Goal: Task Accomplishment & Management: Manage account settings

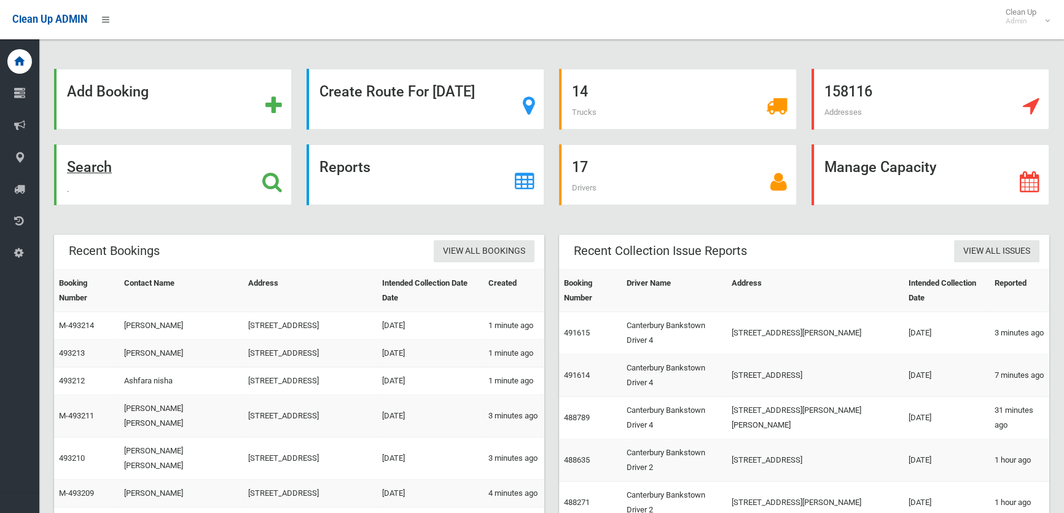
click at [127, 160] on div "Search" at bounding box center [173, 174] width 238 height 61
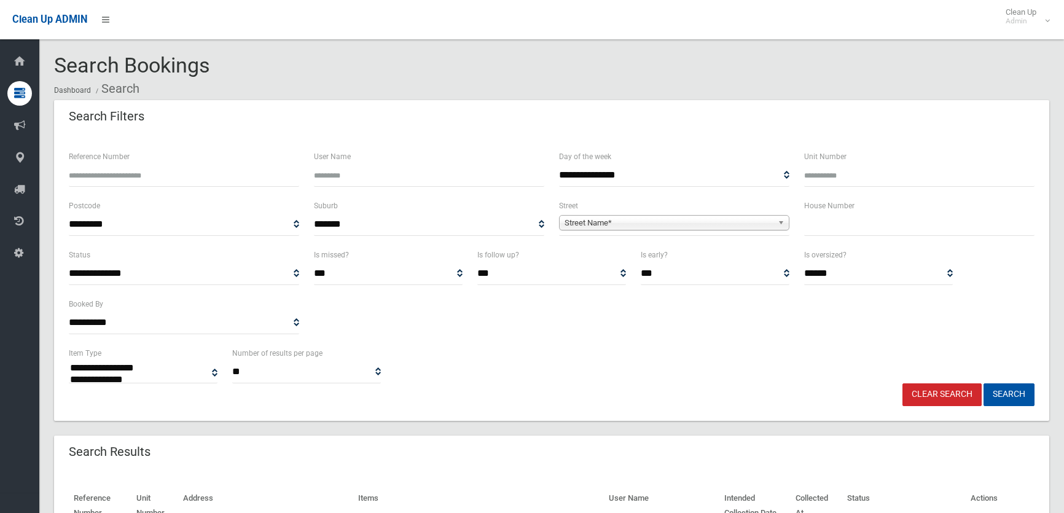
select select
click at [811, 232] on input "text" at bounding box center [919, 224] width 230 height 23
type input "**"
click at [756, 221] on span "Street Name*" at bounding box center [669, 223] width 208 height 15
type input "*****"
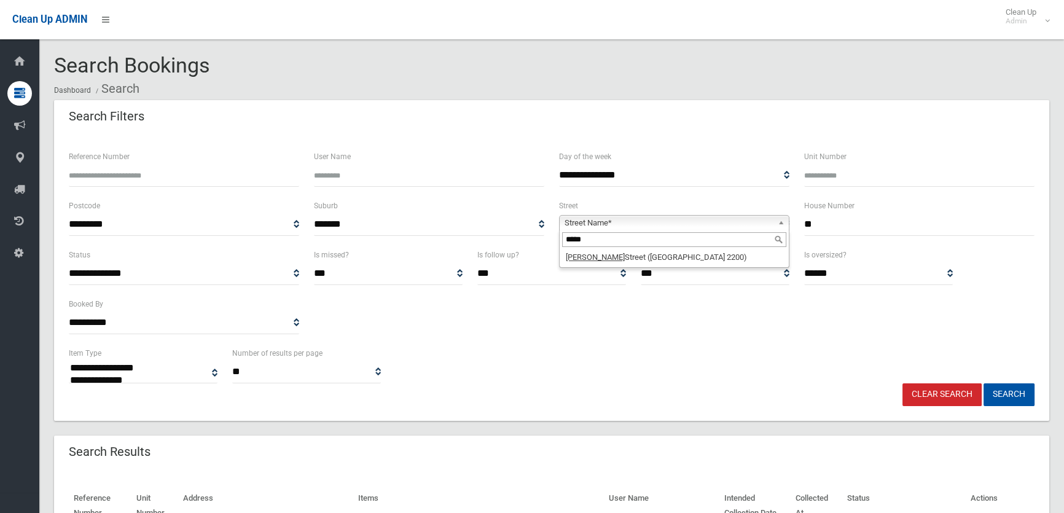
click at [709, 248] on div "*****" at bounding box center [674, 240] width 229 height 20
click at [708, 252] on li "Skone Street (CONDELL PARK 2200)" at bounding box center [674, 256] width 224 height 15
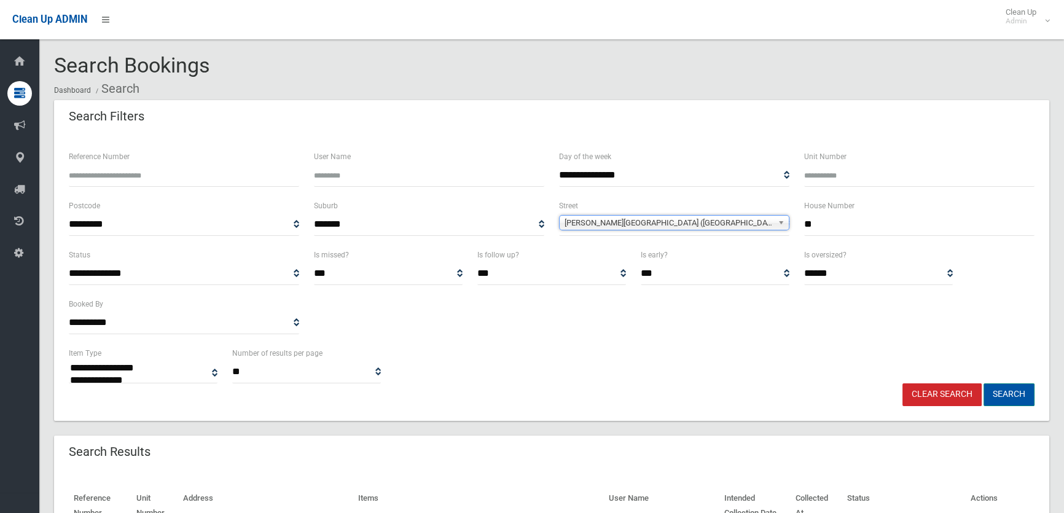
click at [1006, 387] on button "Search" at bounding box center [1009, 394] width 51 height 23
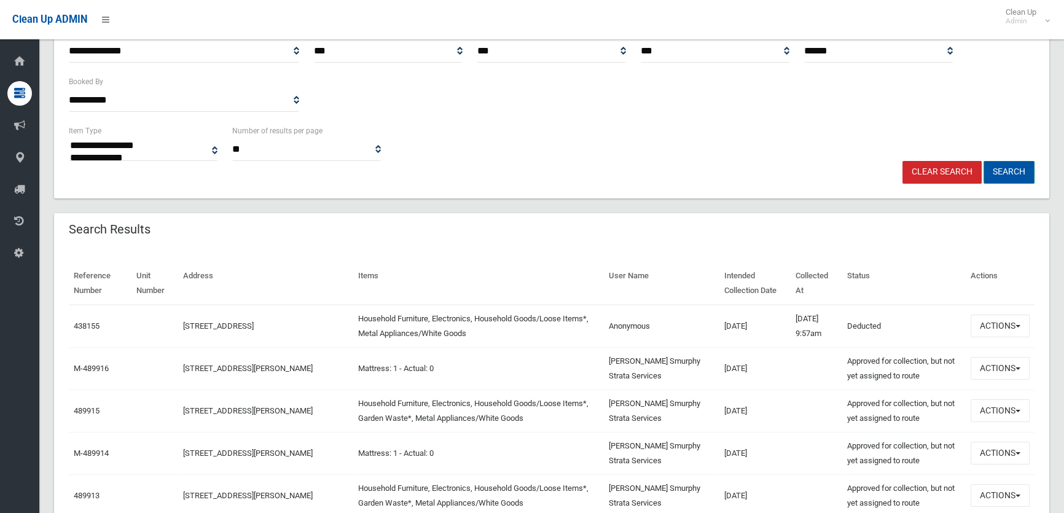
scroll to position [223, 0]
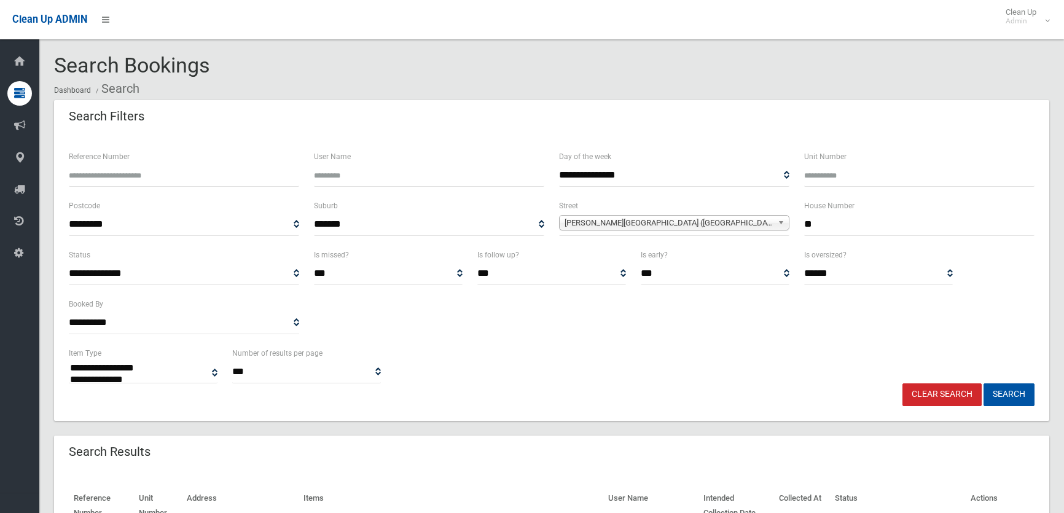
select select
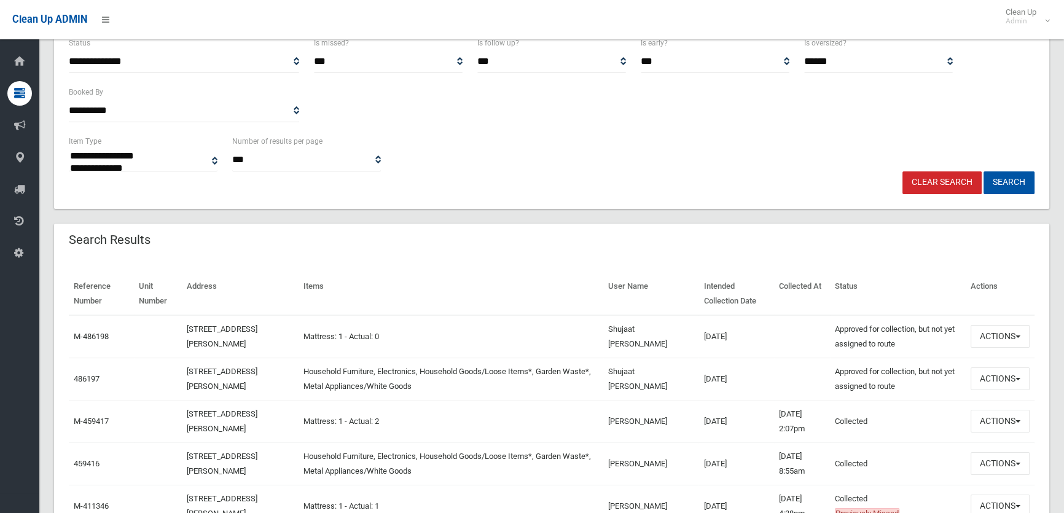
scroll to position [279, 0]
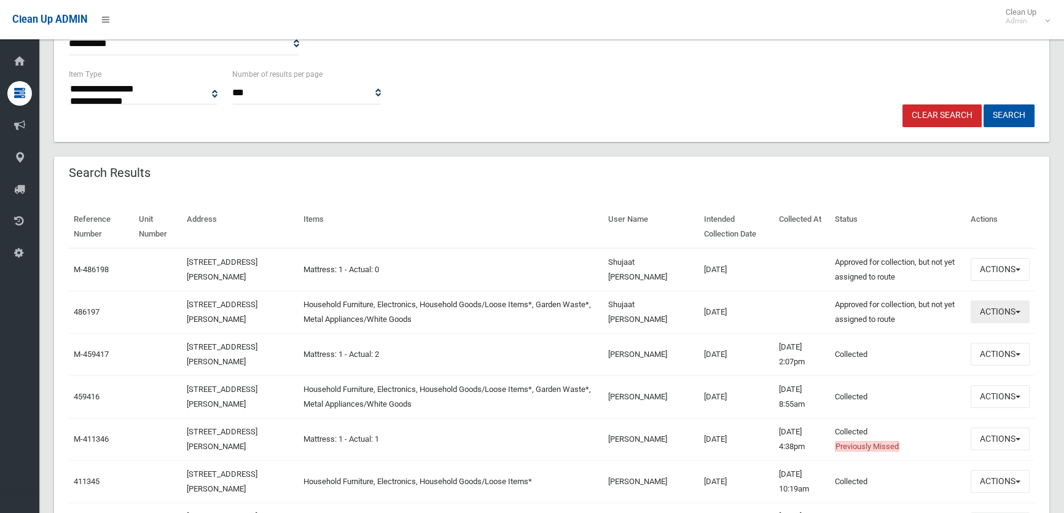
click at [1008, 308] on button "Actions" at bounding box center [1000, 311] width 59 height 23
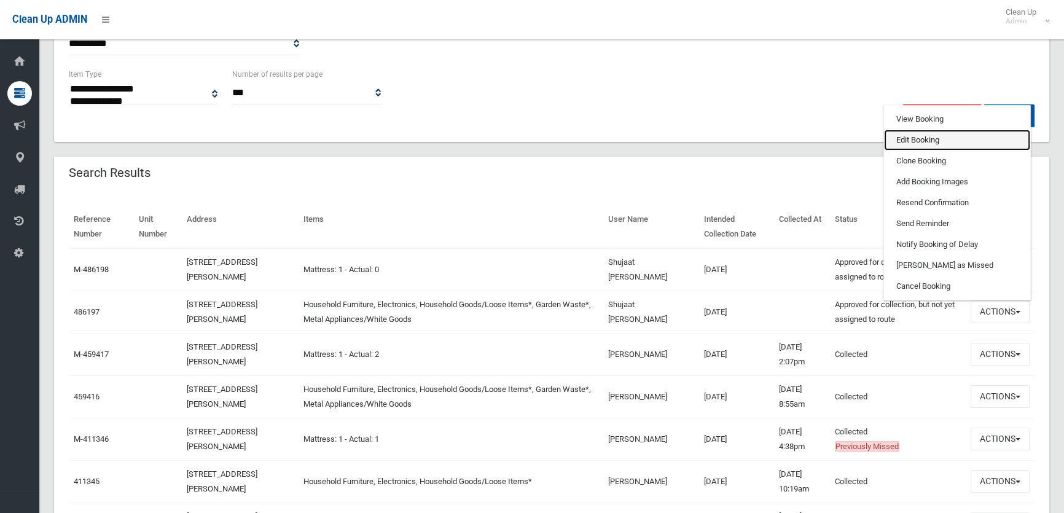
click at [927, 138] on link "Edit Booking" at bounding box center [957, 140] width 146 height 21
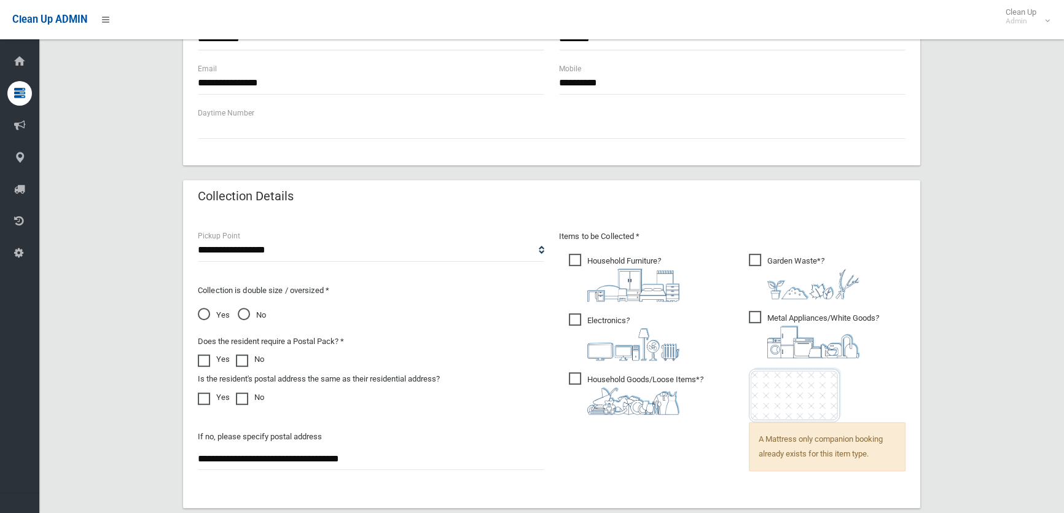
scroll to position [838, 0]
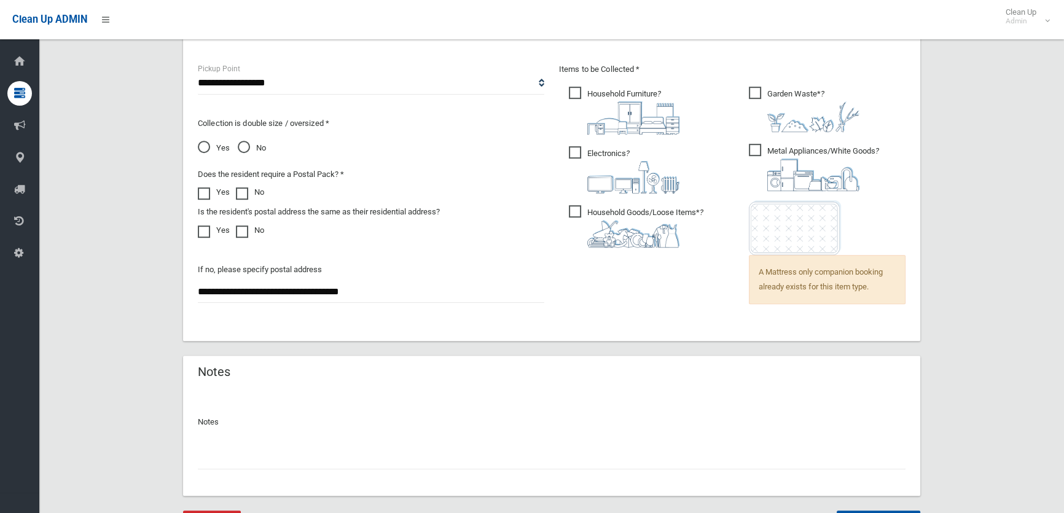
click at [432, 447] on input "text" at bounding box center [552, 458] width 708 height 23
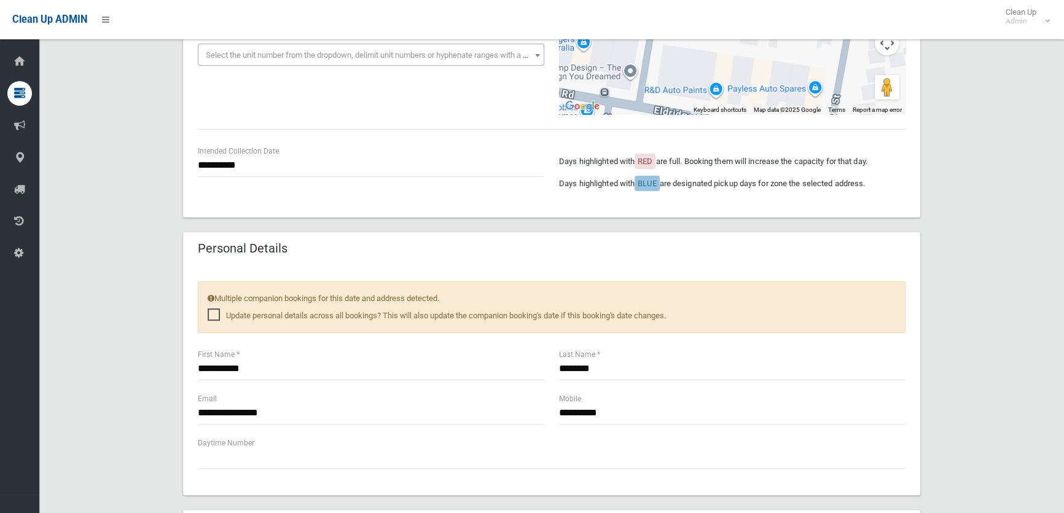
scroll to position [335, 0]
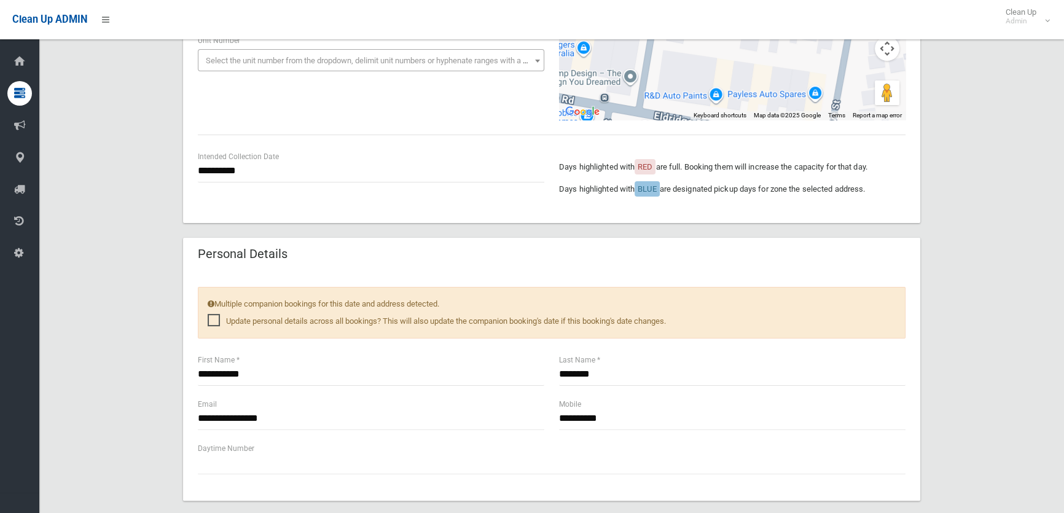
type input "**********"
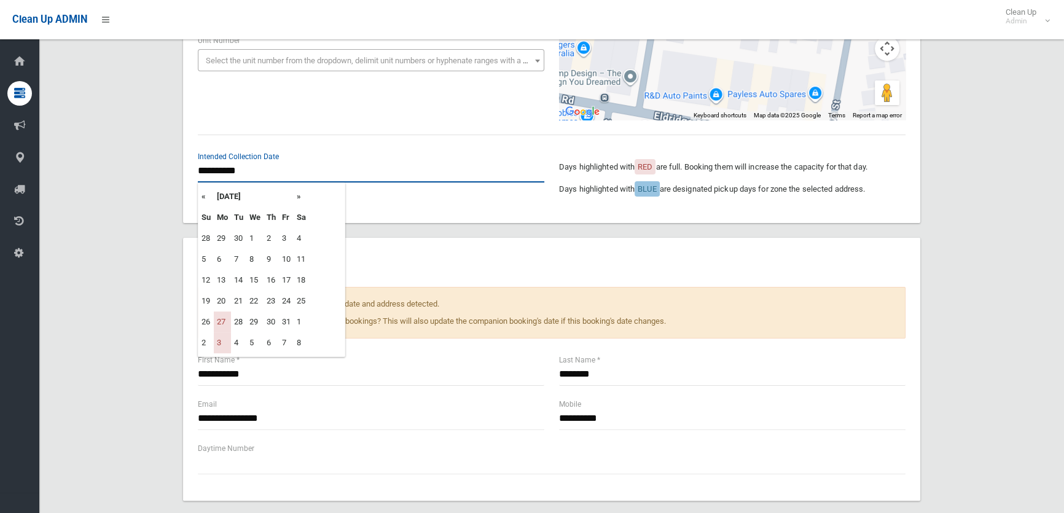
click at [226, 169] on input "**********" at bounding box center [371, 171] width 347 height 23
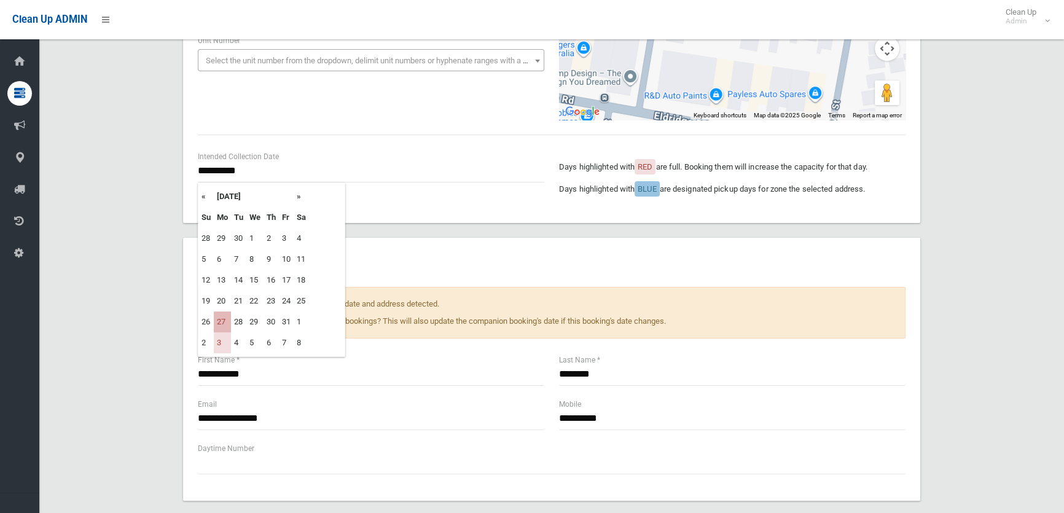
click at [221, 320] on td "27" at bounding box center [222, 322] width 17 height 21
type input "**********"
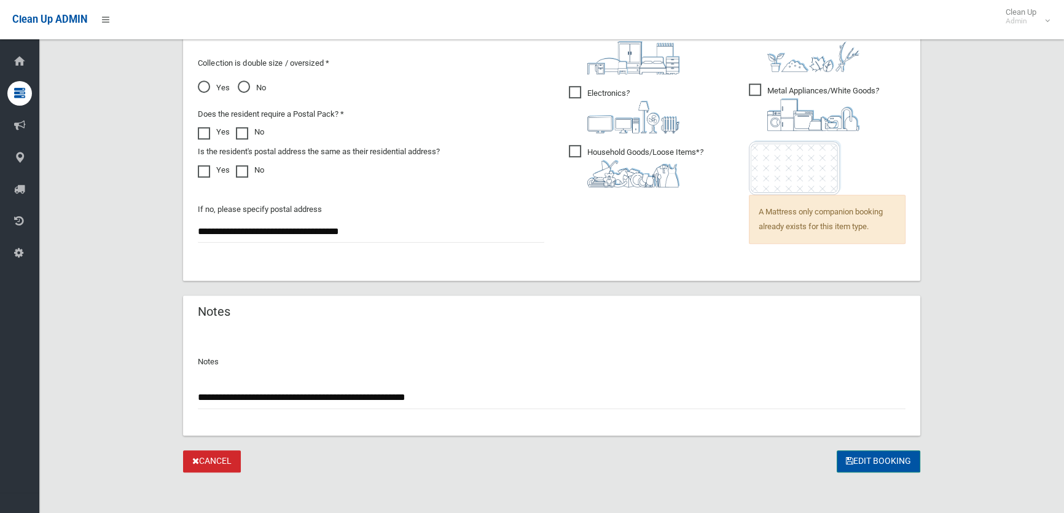
scroll to position [900, 0]
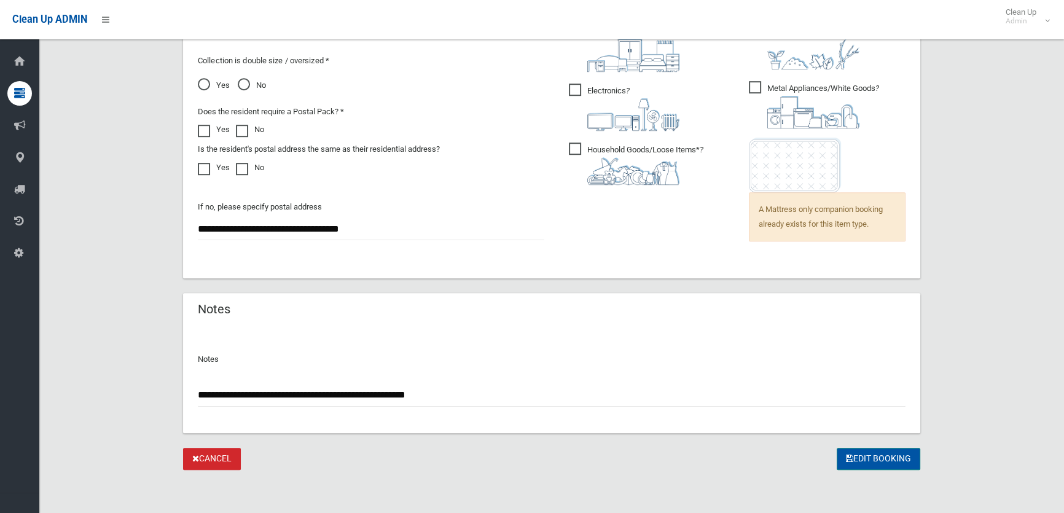
click at [865, 459] on button "Edit Booking" at bounding box center [879, 459] width 84 height 23
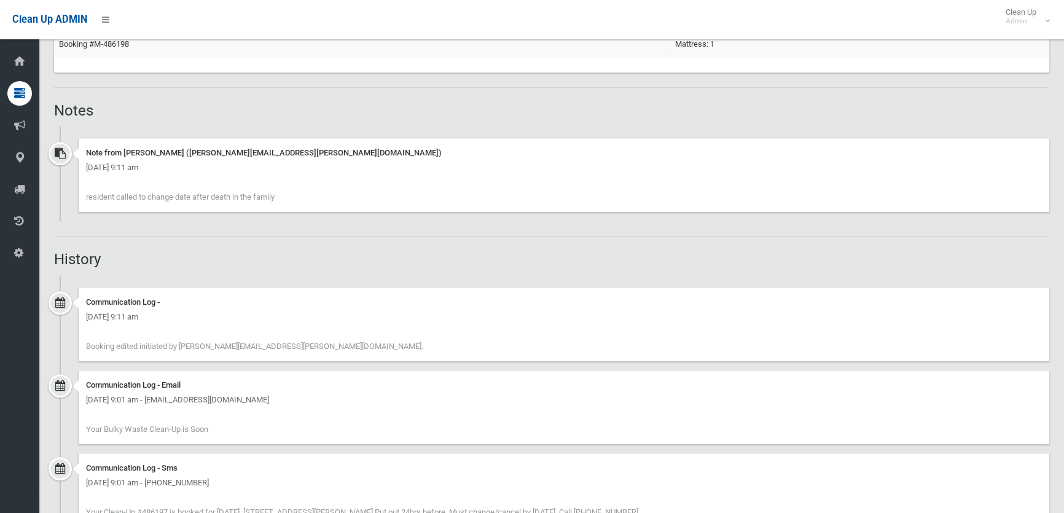
scroll to position [838, 0]
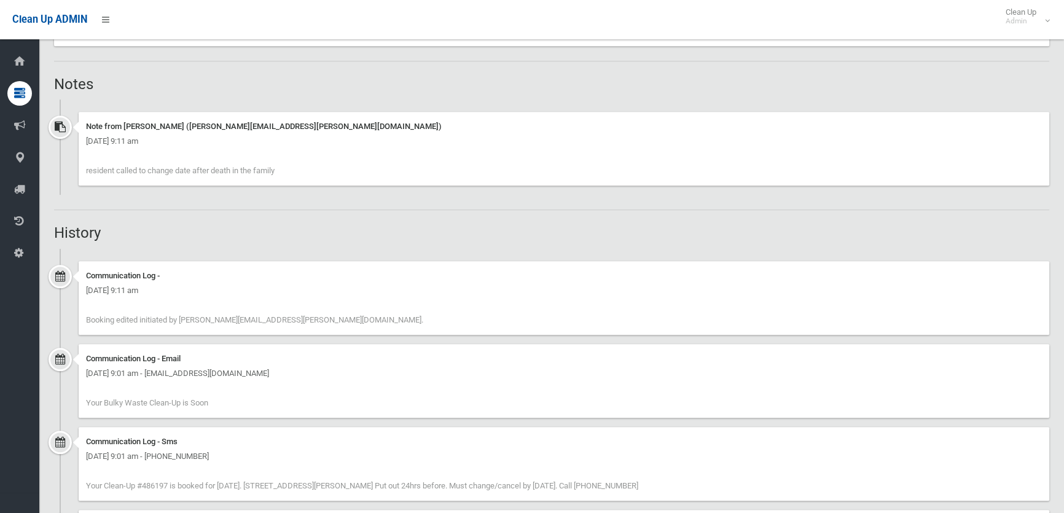
drag, startPoint x: 280, startPoint y: 176, endPoint x: 74, endPoint y: 157, distance: 206.7
click at [74, 157] on div "Note from [PERSON_NAME] ([PERSON_NAME][EMAIL_ADDRESS][PERSON_NAME][DOMAIN_NAME]…" at bounding box center [552, 153] width 996 height 83
click at [314, 176] on div "Note from [PERSON_NAME] ([PERSON_NAME][EMAIL_ADDRESS][PERSON_NAME][DOMAIN_NAME]…" at bounding box center [564, 149] width 971 height 74
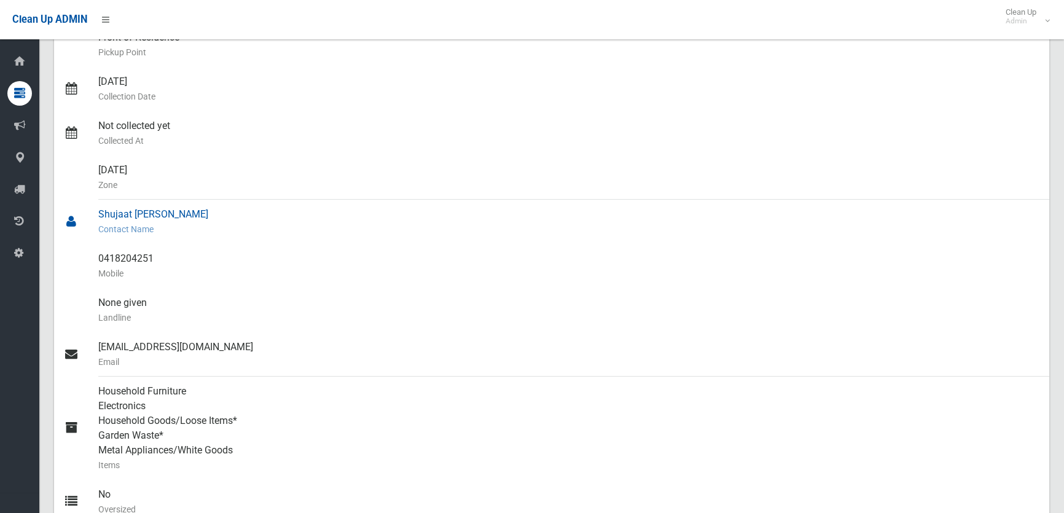
scroll to position [223, 0]
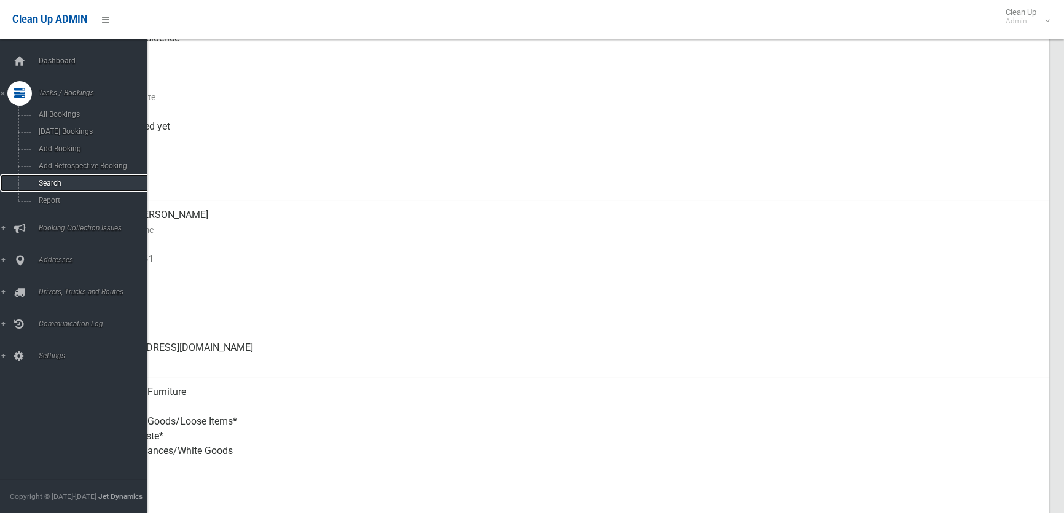
click at [24, 187] on link "Search" at bounding box center [78, 183] width 156 height 17
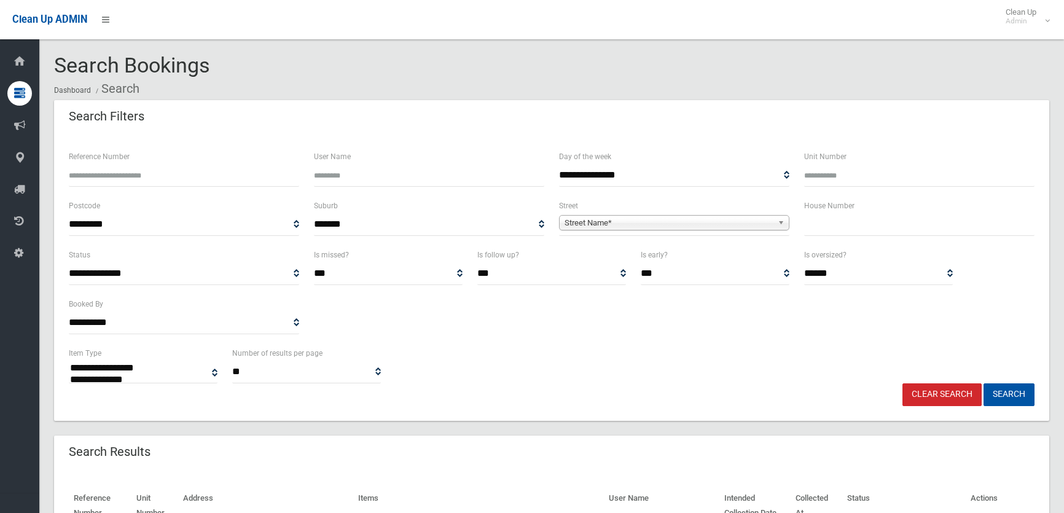
select select
drag, startPoint x: 206, startPoint y: 65, endPoint x: 59, endPoint y: 63, distance: 147.5
click at [54, 59] on div "Search Bookings Dashboard Search" at bounding box center [552, 77] width 996 height 46
click at [61, 65] on span "Search Bookings" at bounding box center [132, 65] width 156 height 25
click at [819, 232] on input "text" at bounding box center [919, 224] width 230 height 23
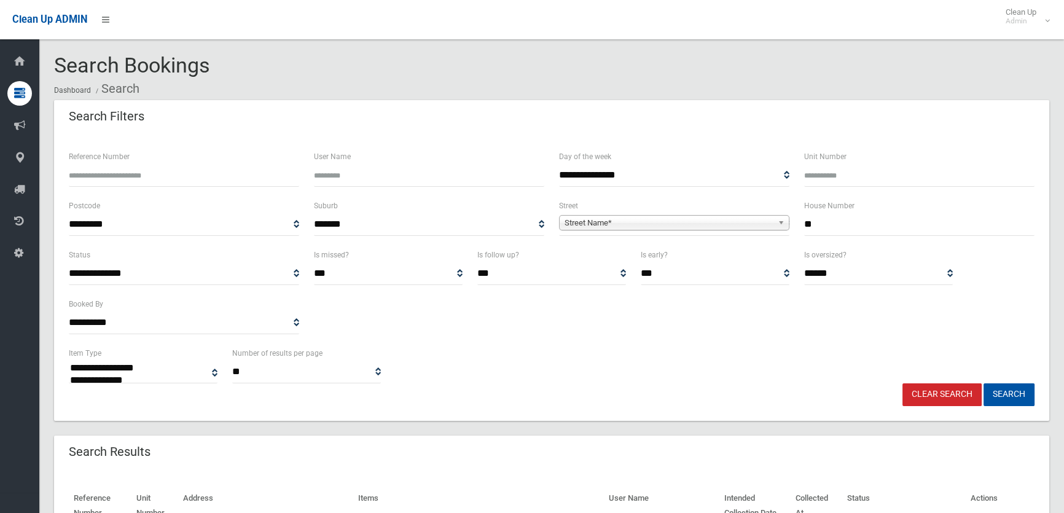
type input "**"
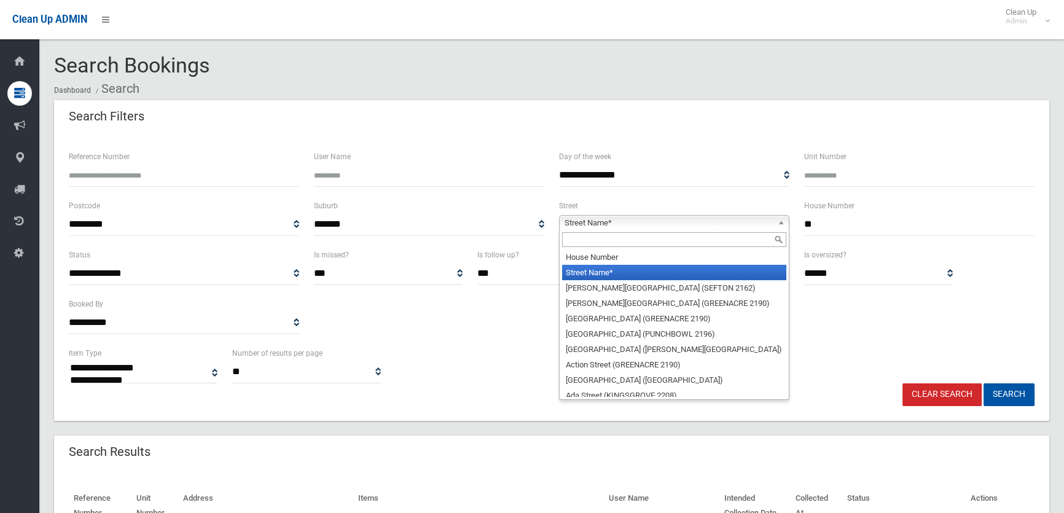
click at [609, 229] on span "Street Name*" at bounding box center [669, 223] width 208 height 15
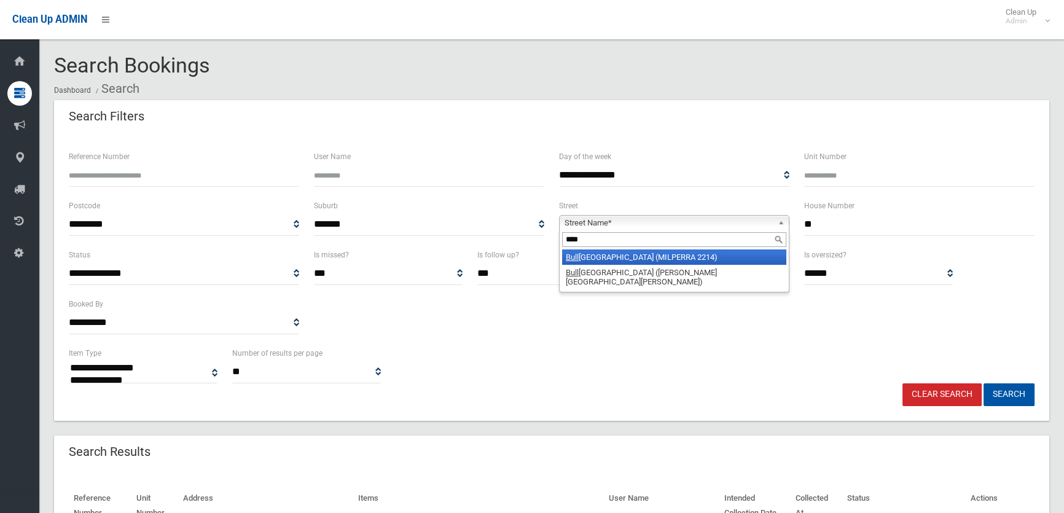
type input "****"
click at [608, 256] on li "Bull ecourt Avenue (MILPERRA 2214)" at bounding box center [674, 256] width 224 height 15
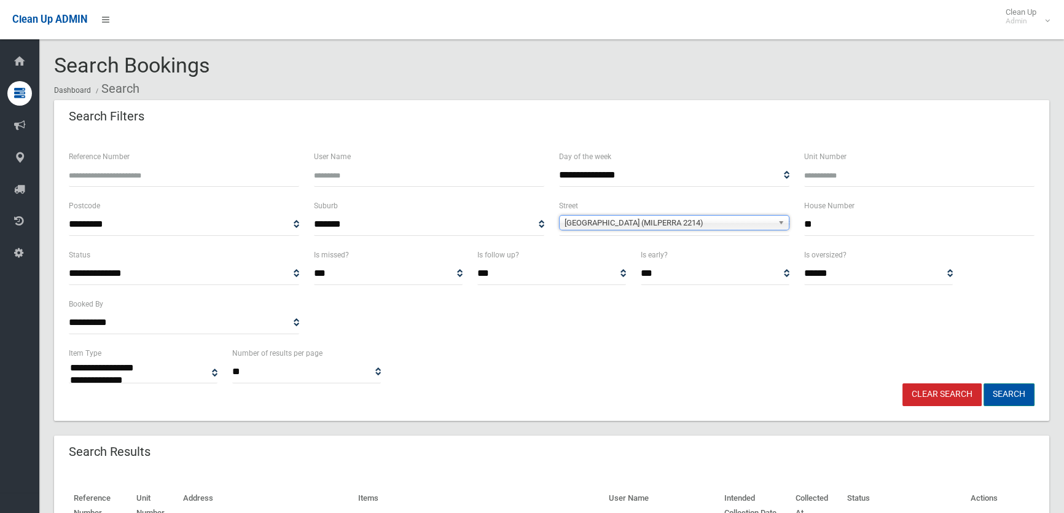
click at [1016, 390] on button "Search" at bounding box center [1009, 394] width 51 height 23
select select
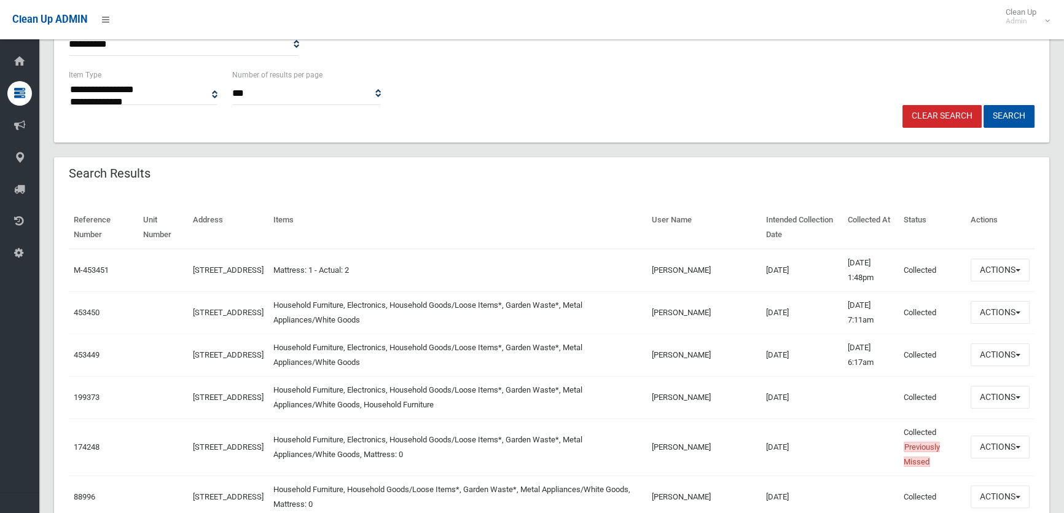
scroll to position [279, 0]
click at [1011, 312] on button "Actions" at bounding box center [1000, 311] width 59 height 23
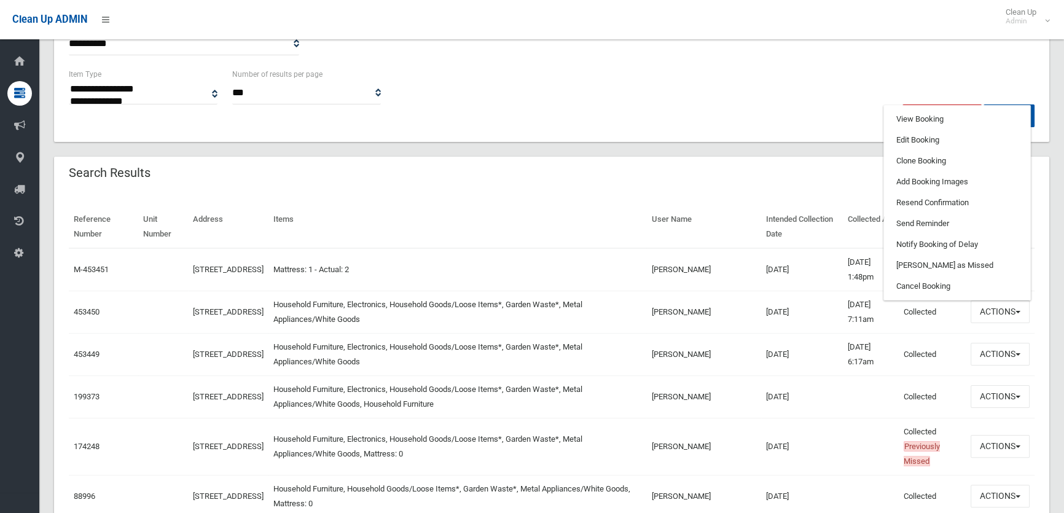
click at [696, 144] on div "**********" at bounding box center [552, 205] width 996 height 768
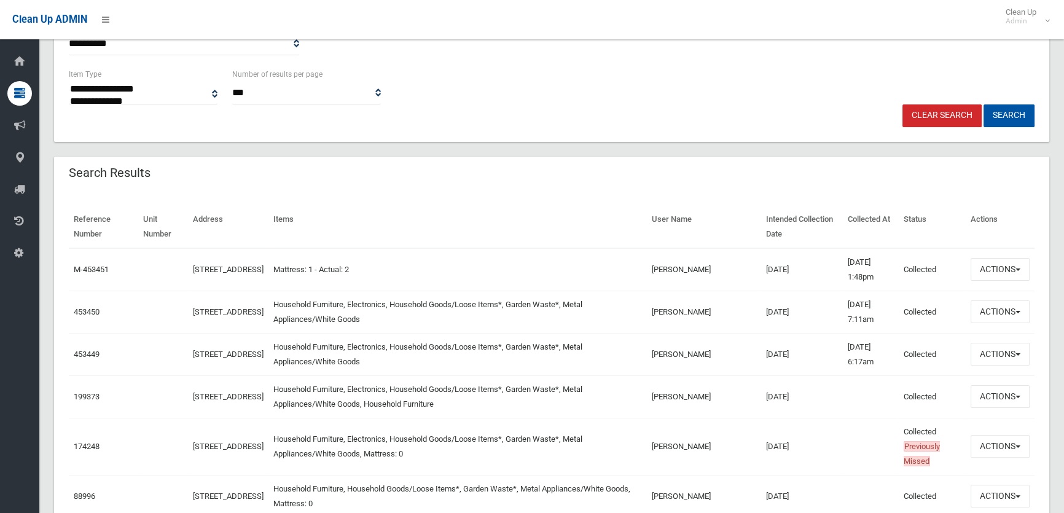
drag, startPoint x: 822, startPoint y: 350, endPoint x: 874, endPoint y: 344, distance: 52.6
click at [874, 344] on tr "453449 57 Bullecourt Avenue, MILPERRA NSW 2214 Household Furniture, Electronics…" at bounding box center [552, 354] width 966 height 42
click at [874, 344] on td "03/04/2025 6:17am" at bounding box center [871, 354] width 56 height 42
drag, startPoint x: 828, startPoint y: 349, endPoint x: 809, endPoint y: 349, distance: 19.0
click at [809, 349] on tr "453449 57 Bullecourt Avenue, MILPERRA NSW 2214 Household Furniture, Electronics…" at bounding box center [552, 354] width 966 height 42
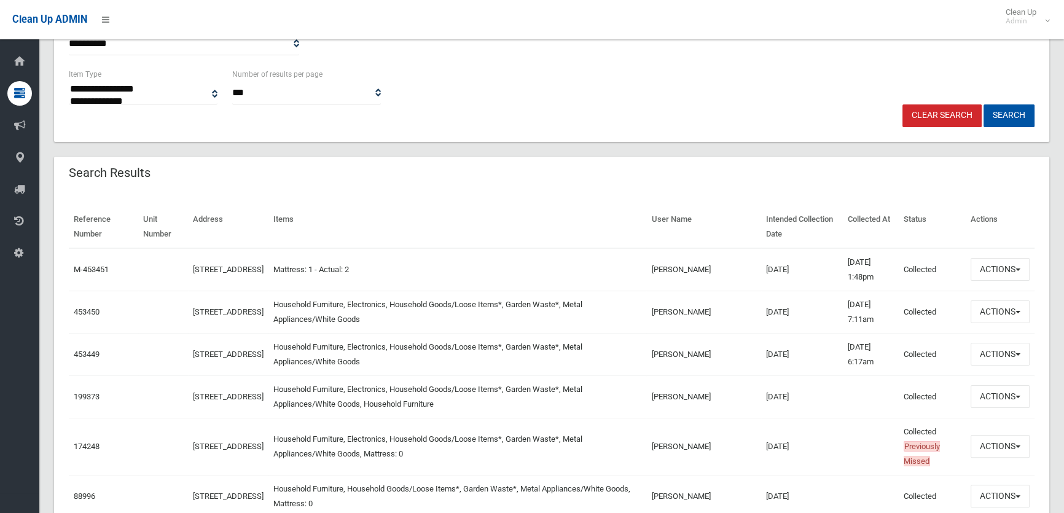
click at [873, 343] on td "03/04/2025 6:17am" at bounding box center [871, 354] width 56 height 42
drag, startPoint x: 873, startPoint y: 344, endPoint x: 823, endPoint y: 338, distance: 50.7
click at [823, 338] on tr "453449 57 Bullecourt Avenue, MILPERRA NSW 2214 Household Furniture, Electronics…" at bounding box center [552, 354] width 966 height 42
click at [876, 341] on td "03/04/2025 6:17am" at bounding box center [871, 354] width 56 height 42
drag, startPoint x: 862, startPoint y: 343, endPoint x: 816, endPoint y: 340, distance: 46.2
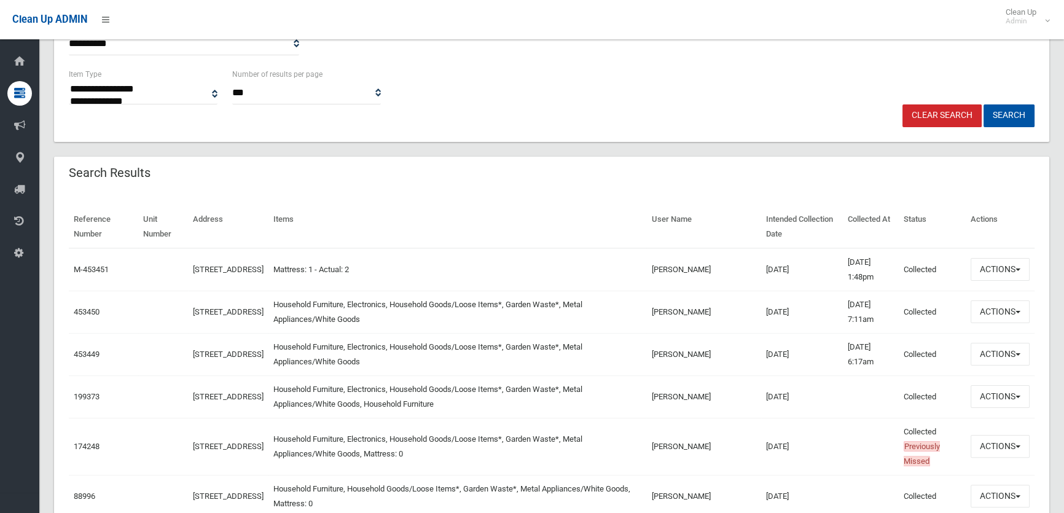
click at [816, 340] on tr "453449 57 Bullecourt Avenue, MILPERRA NSW 2214 Household Furniture, Electronics…" at bounding box center [552, 354] width 966 height 42
click at [851, 350] on td "03/04/2025 6:17am" at bounding box center [871, 354] width 56 height 42
click at [983, 316] on button "Actions" at bounding box center [1000, 311] width 59 height 23
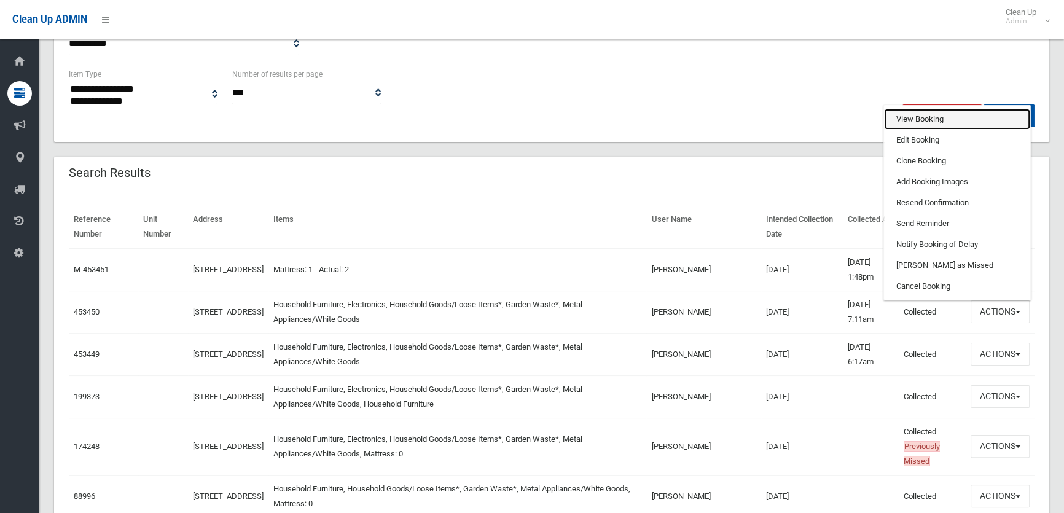
click at [898, 116] on link "View Booking" at bounding box center [957, 119] width 146 height 21
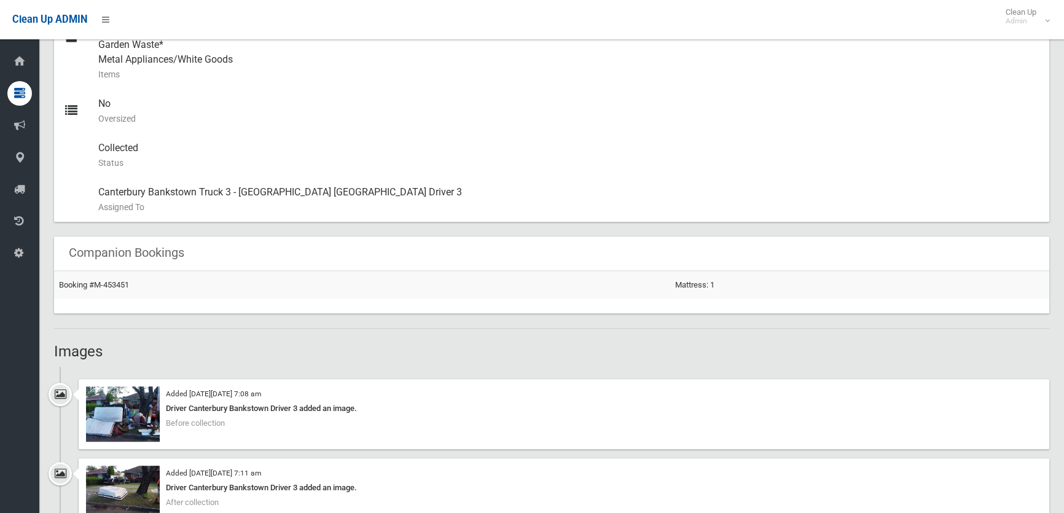
scroll to position [894, 0]
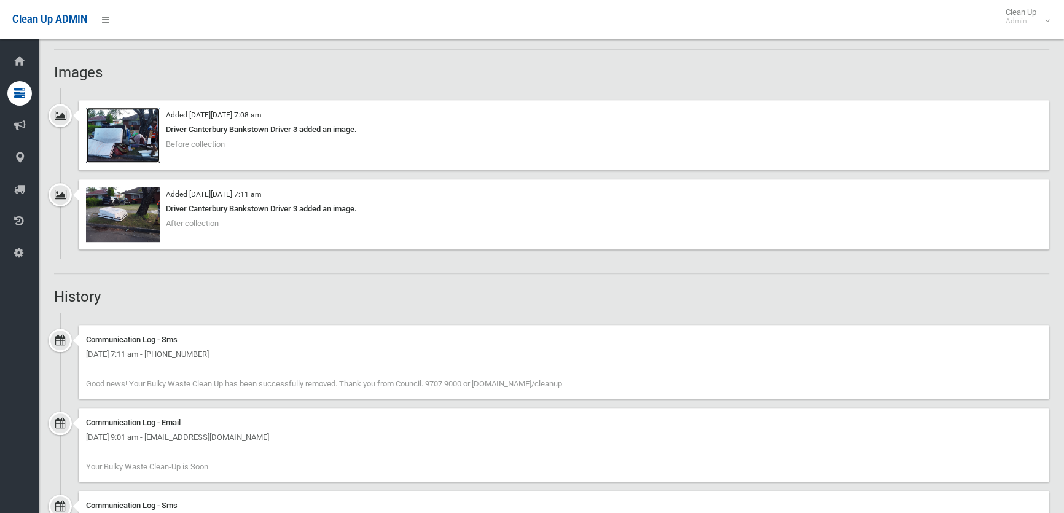
click at [134, 153] on img at bounding box center [123, 135] width 74 height 55
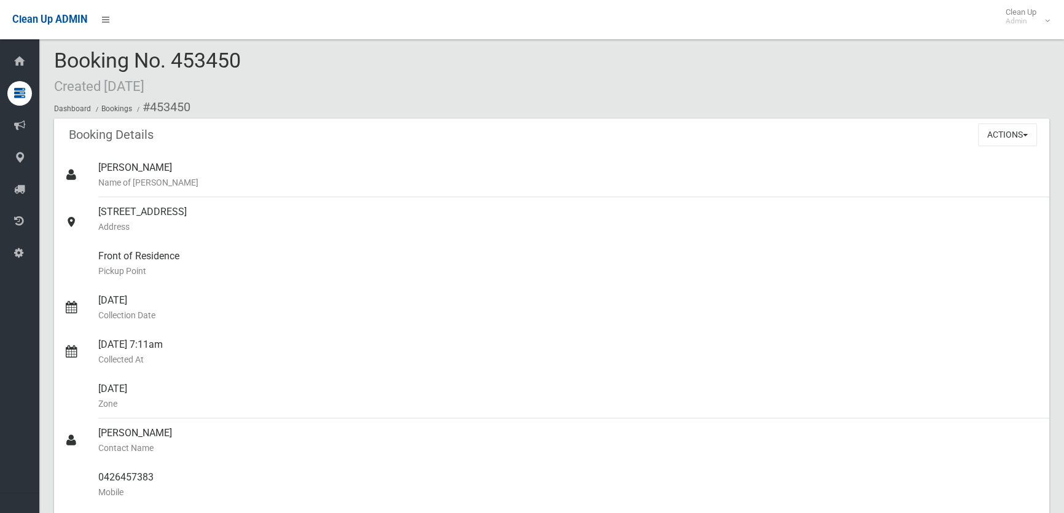
scroll to position [0, 0]
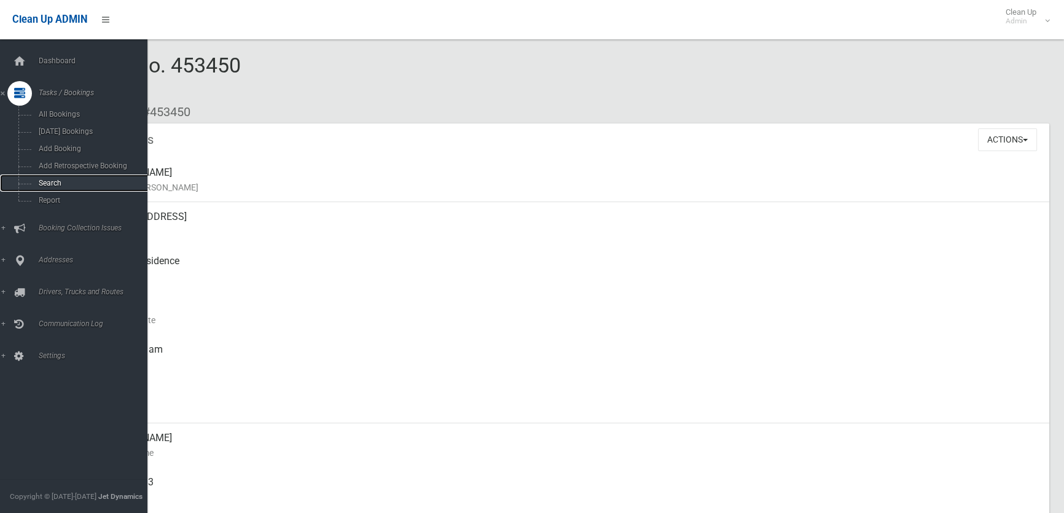
click at [71, 187] on span "Search" at bounding box center [90, 183] width 111 height 9
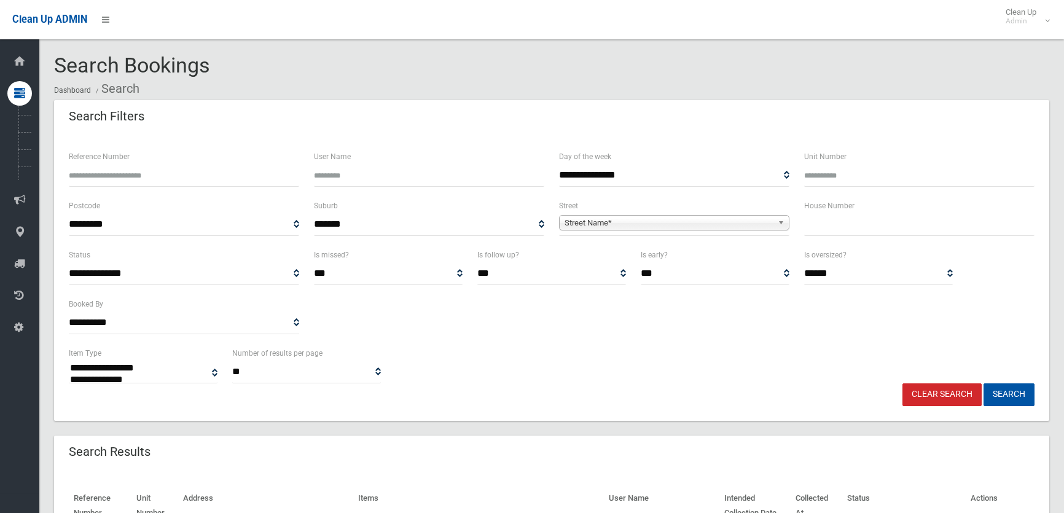
select select
click at [854, 237] on div "House Number" at bounding box center [919, 222] width 245 height 49
click at [854, 233] on input "text" at bounding box center [919, 224] width 230 height 23
type input "**"
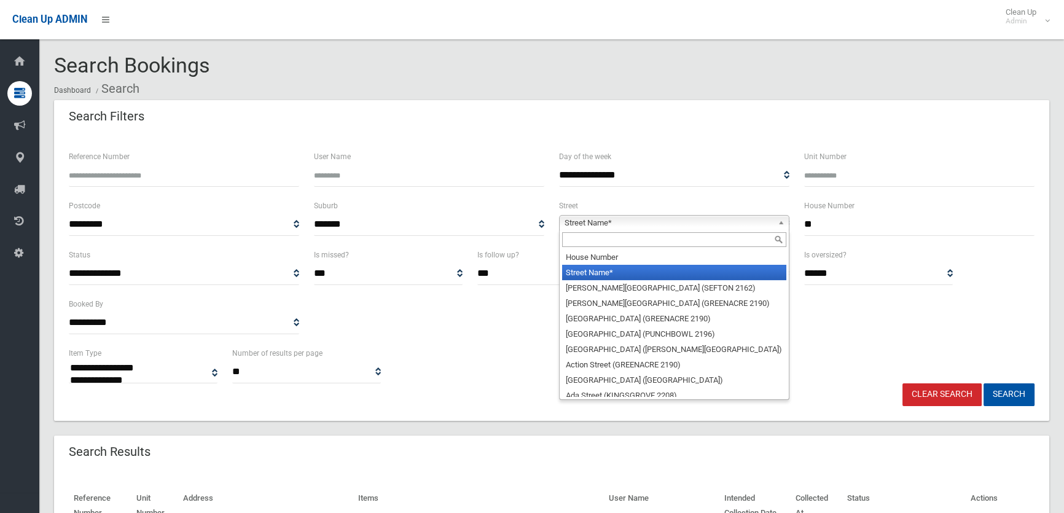
click at [747, 223] on span "Street Name*" at bounding box center [669, 223] width 208 height 15
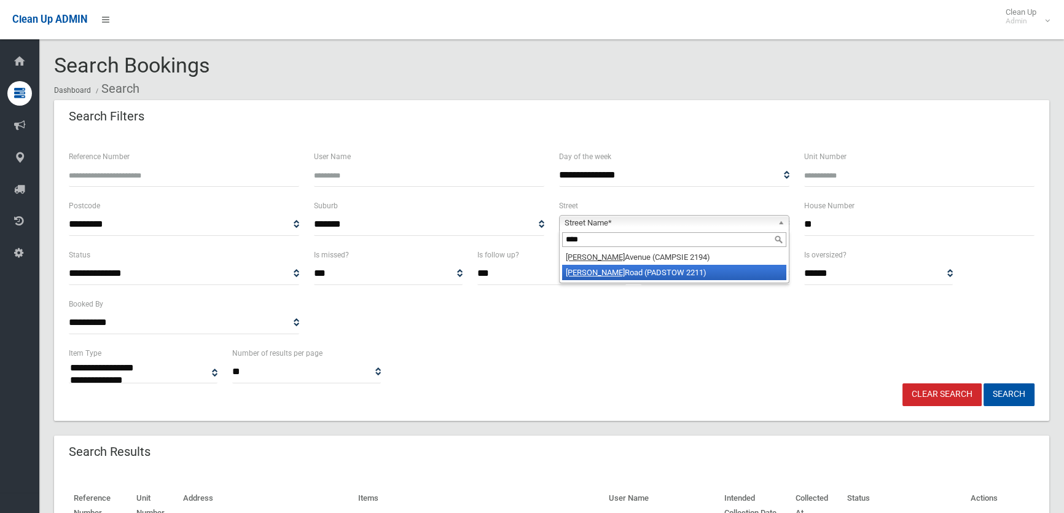
type input "****"
click at [689, 274] on li "Alma Road (PADSTOW 2211)" at bounding box center [674, 272] width 224 height 15
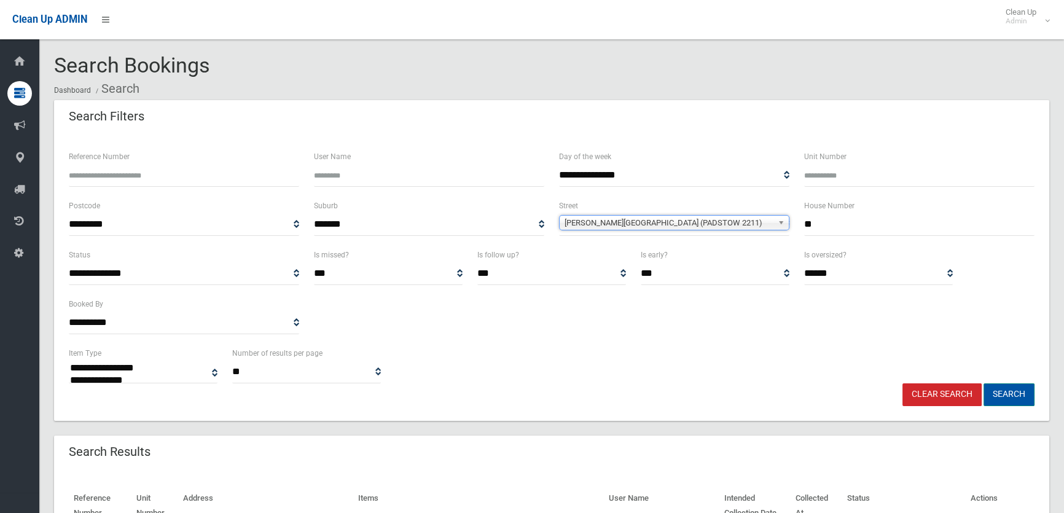
click at [1013, 396] on button "Search" at bounding box center [1009, 394] width 51 height 23
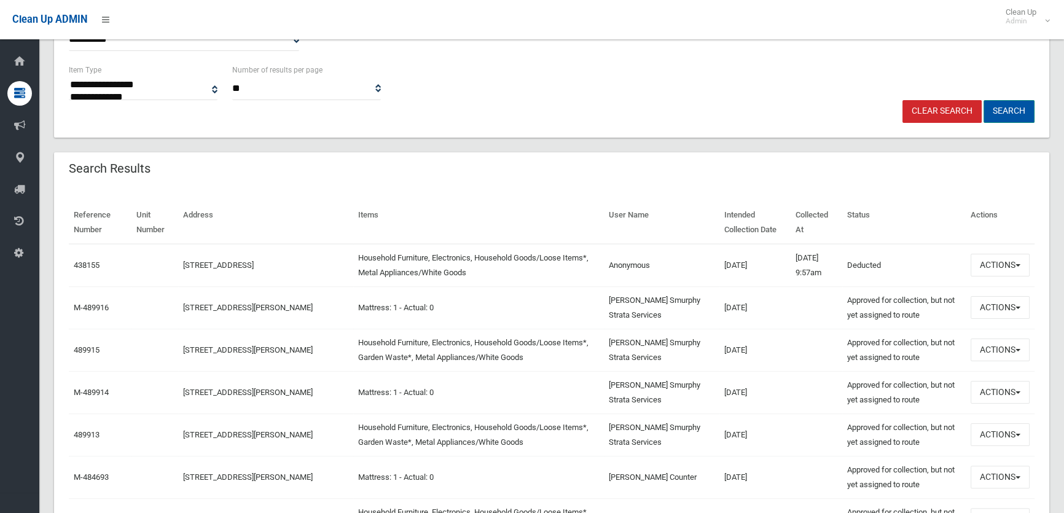
scroll to position [335, 0]
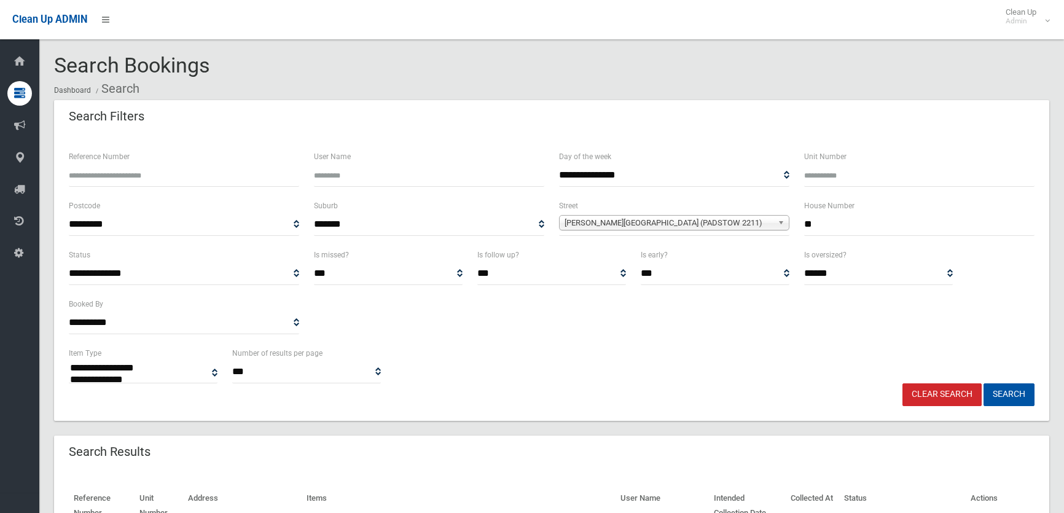
select select
click at [964, 401] on link "Clear Search" at bounding box center [942, 394] width 79 height 23
select select
click at [867, 229] on input "text" at bounding box center [919, 224] width 230 height 23
type input "*"
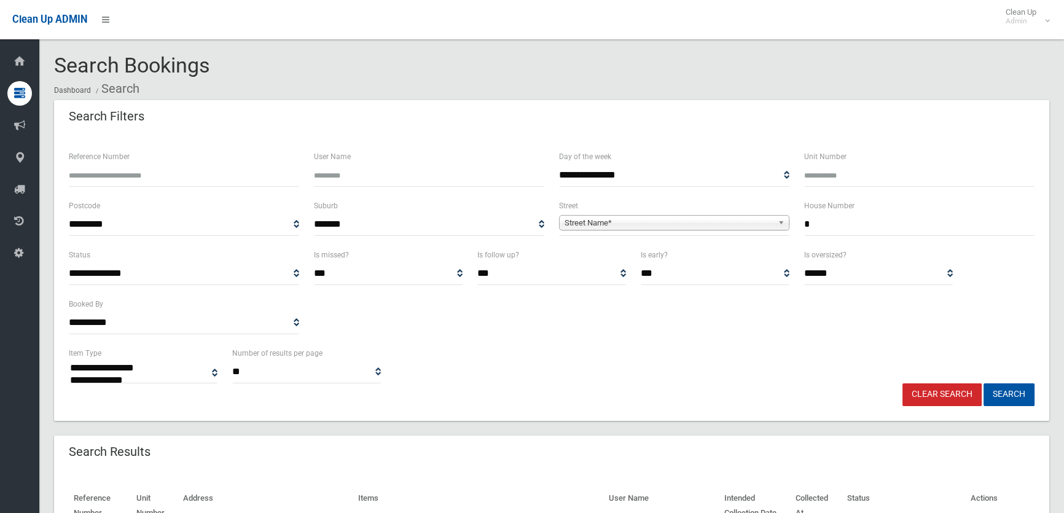
click at [639, 224] on span "Street Name*" at bounding box center [669, 223] width 208 height 15
type input "*****"
drag, startPoint x: 633, startPoint y: 272, endPoint x: 634, endPoint y: 244, distance: 27.7
click at [633, 246] on form "**********" at bounding box center [552, 277] width 966 height 257
click at [632, 224] on span "Street Name*" at bounding box center [669, 223] width 208 height 15
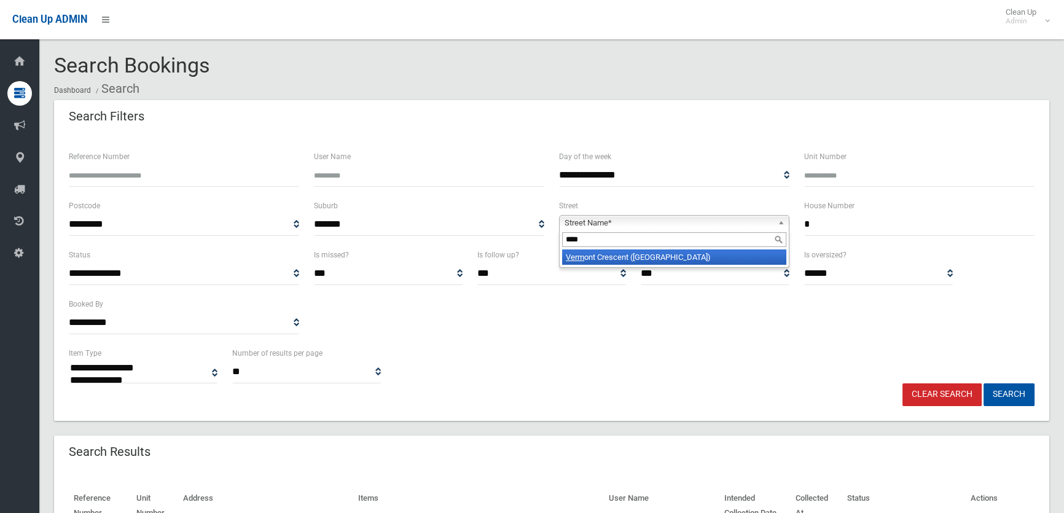
type input "****"
click at [629, 261] on li "Verm ont Crescent (RIVERWOOD 2210)" at bounding box center [674, 256] width 224 height 15
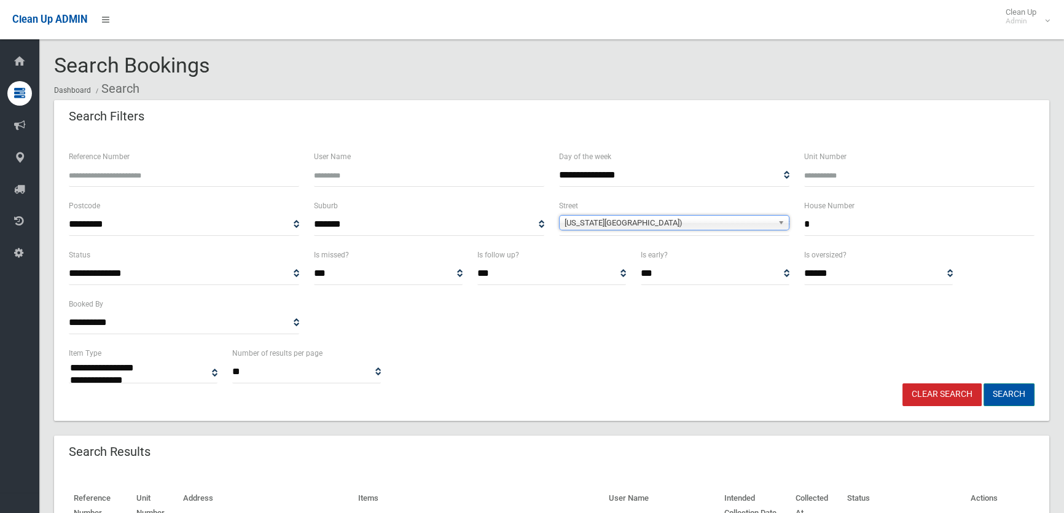
click at [1008, 401] on button "Search" at bounding box center [1009, 394] width 51 height 23
select select
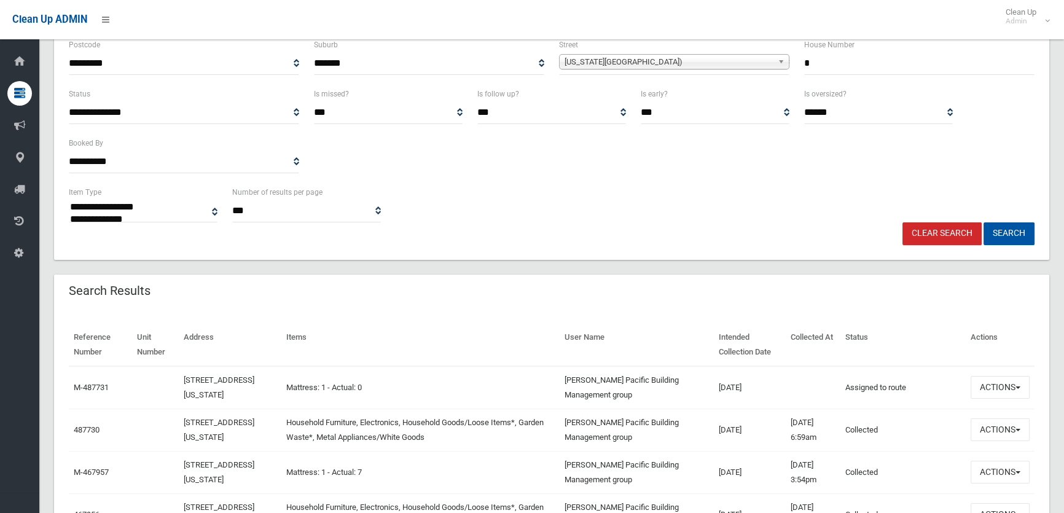
scroll to position [223, 0]
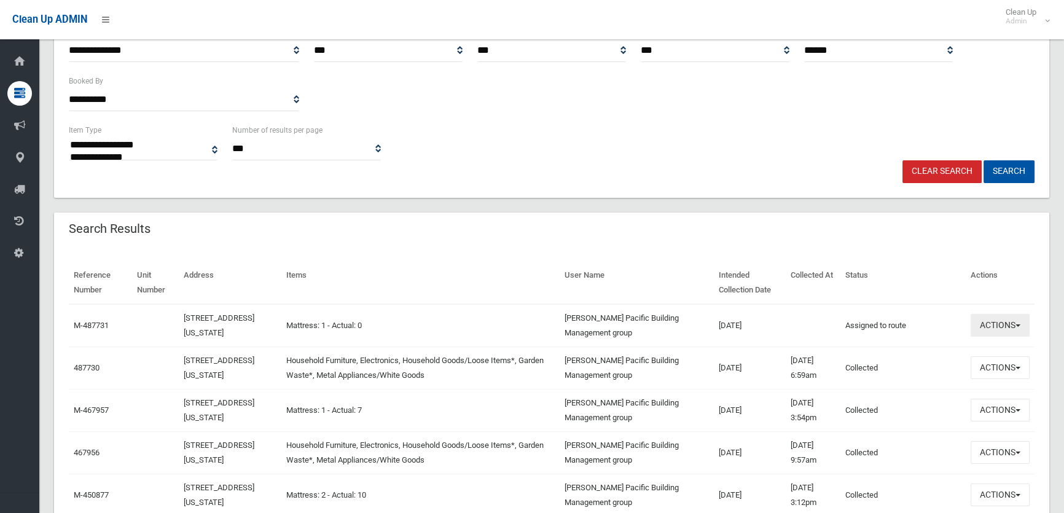
click at [992, 330] on button "Actions" at bounding box center [1000, 325] width 59 height 23
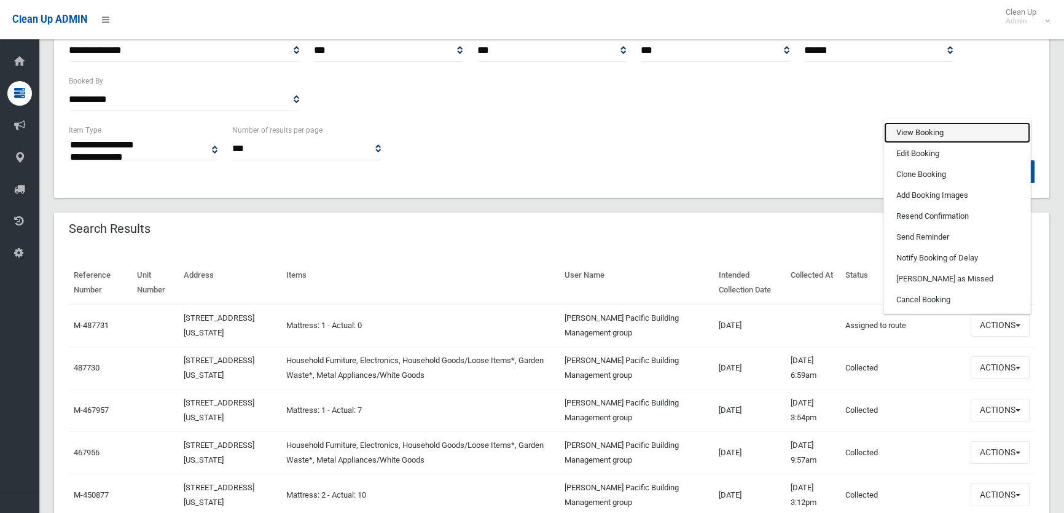
click at [957, 129] on link "View Booking" at bounding box center [957, 132] width 146 height 21
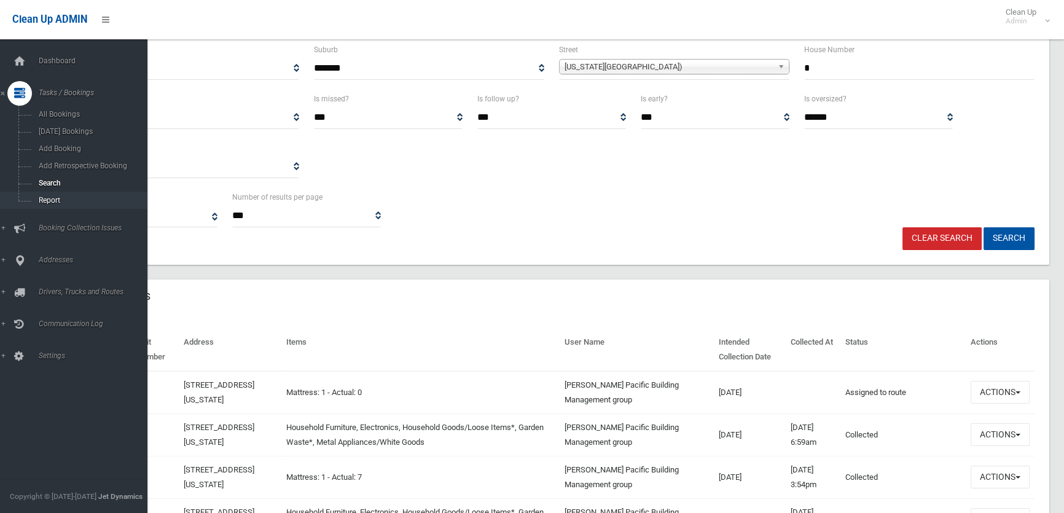
scroll to position [0, 0]
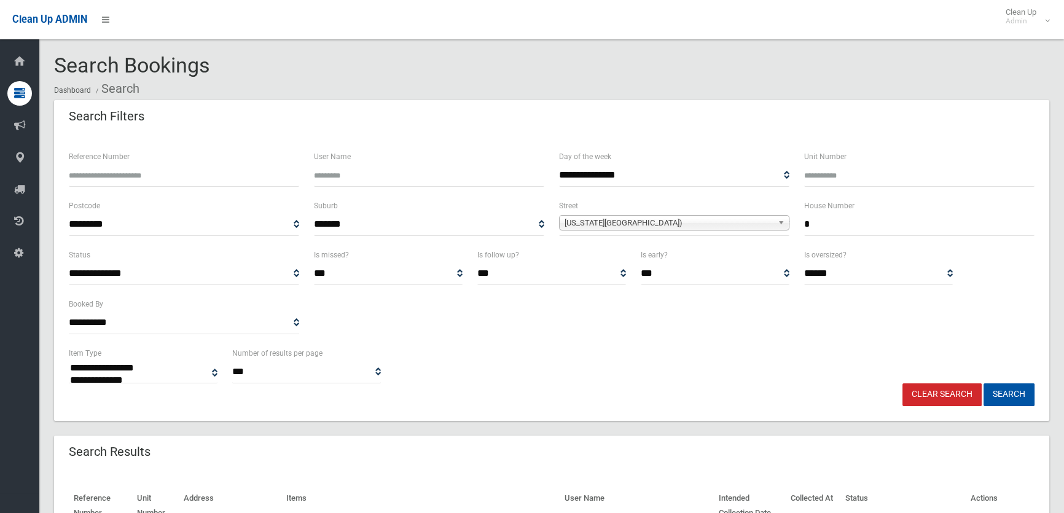
drag, startPoint x: 823, startPoint y: 219, endPoint x: 777, endPoint y: 220, distance: 45.5
click at [783, 221] on div "**********" at bounding box center [551, 222] width 981 height 49
click at [1018, 390] on button "Search" at bounding box center [1009, 394] width 51 height 23
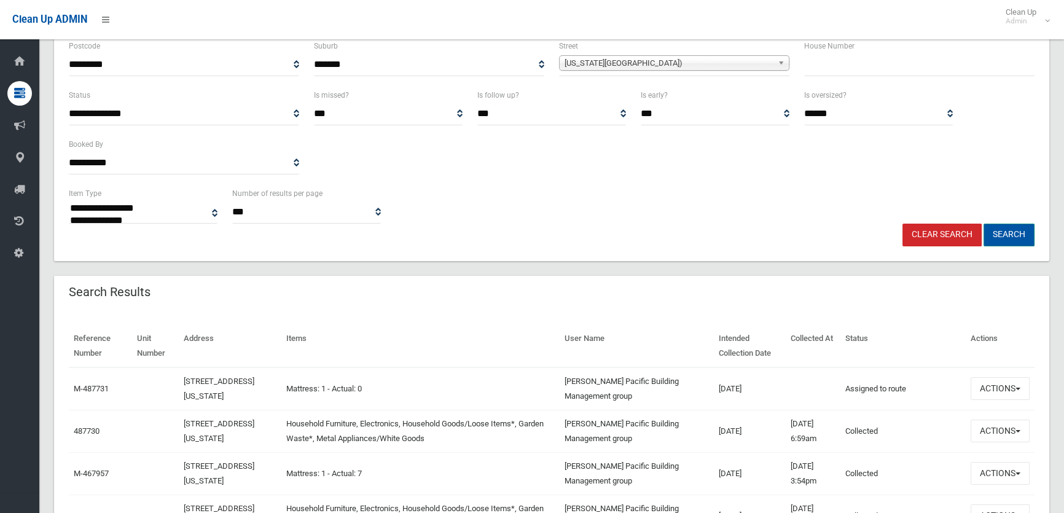
scroll to position [167, 0]
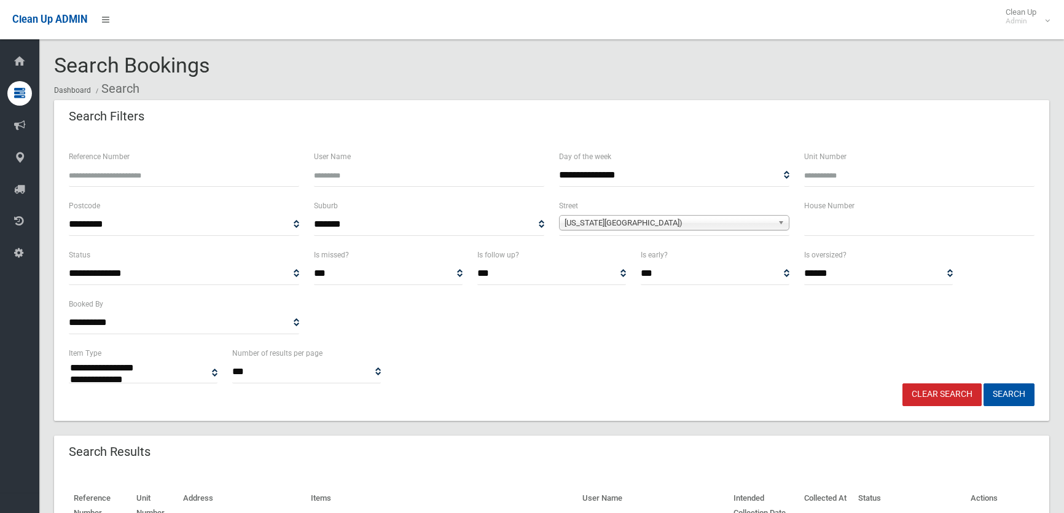
select select
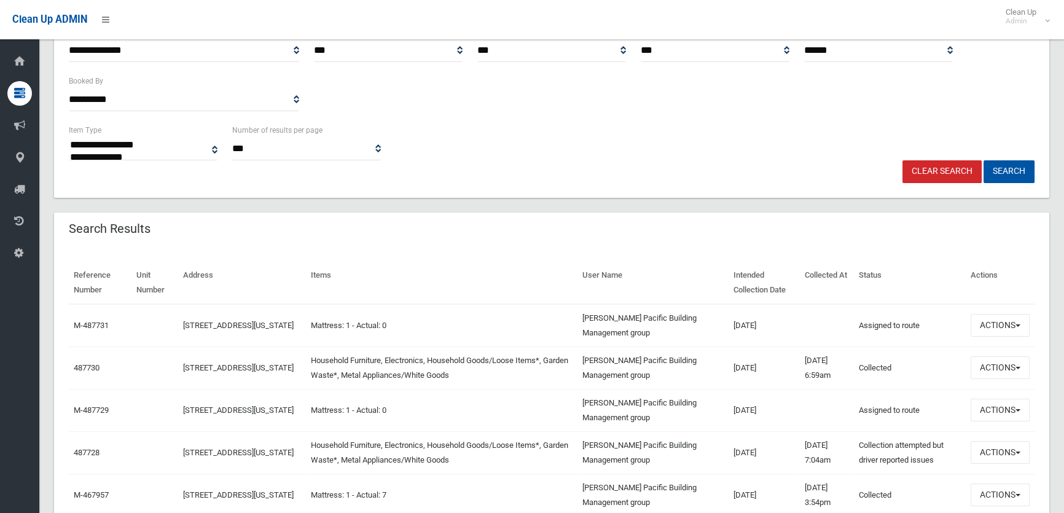
scroll to position [335, 0]
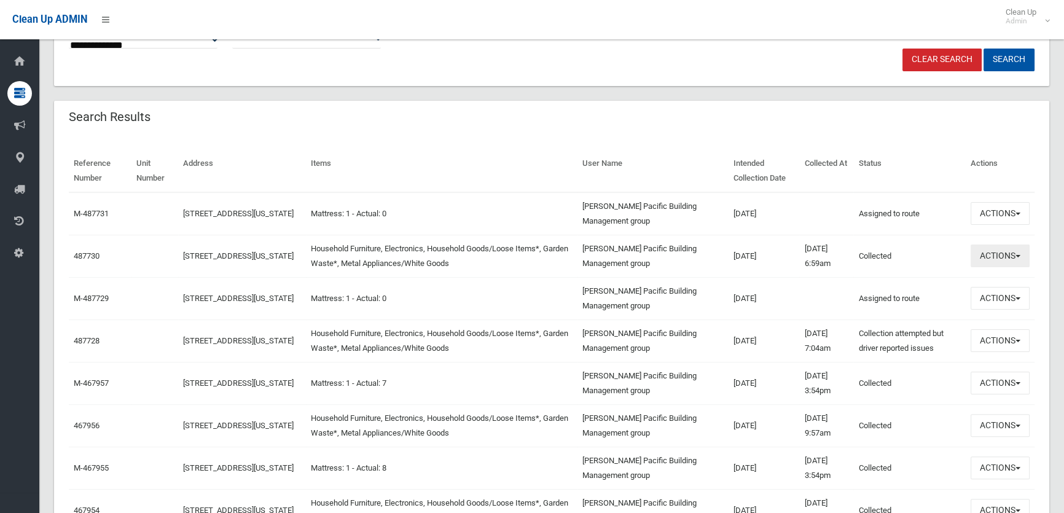
click at [1023, 264] on button "Actions" at bounding box center [1000, 256] width 59 height 23
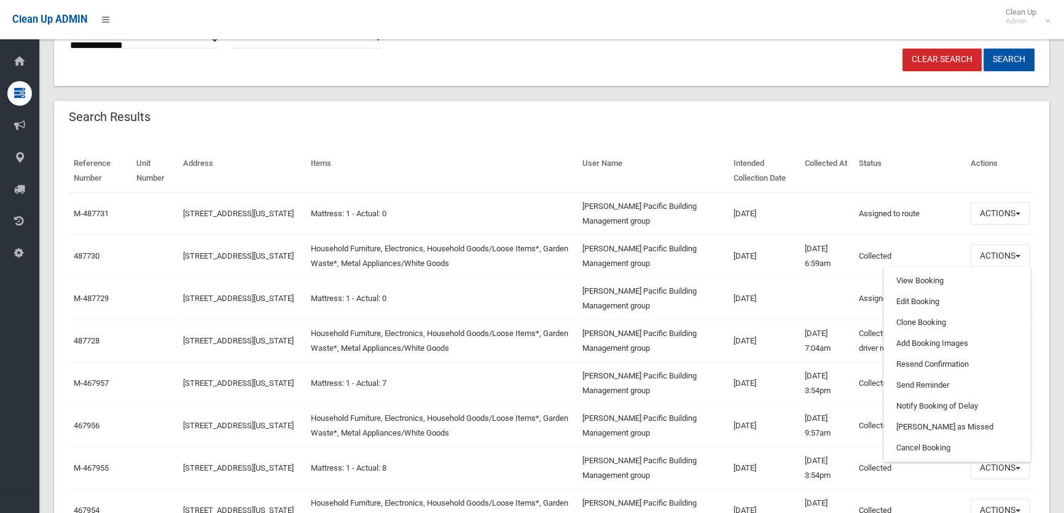
click at [804, 297] on td at bounding box center [826, 298] width 54 height 42
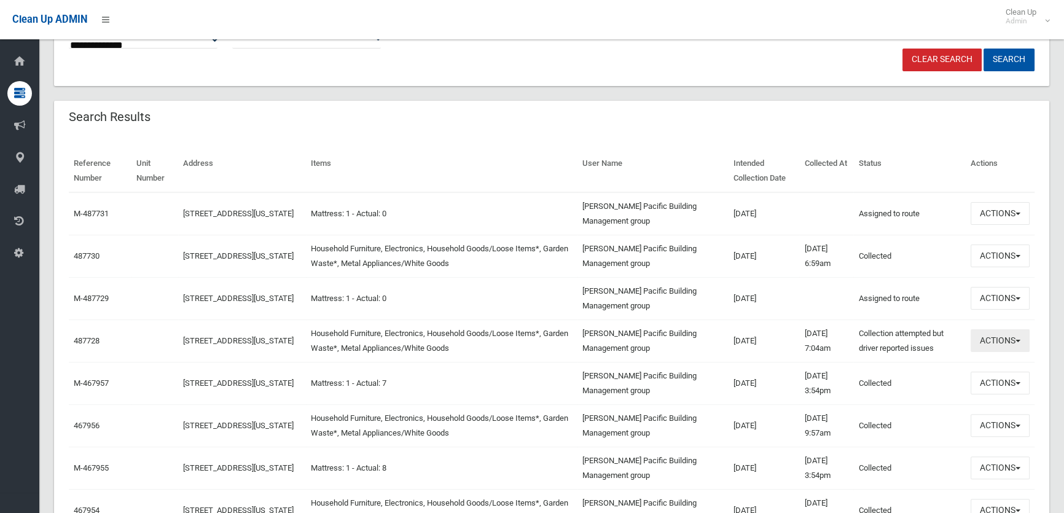
click at [992, 349] on button "Actions" at bounding box center [1000, 340] width 59 height 23
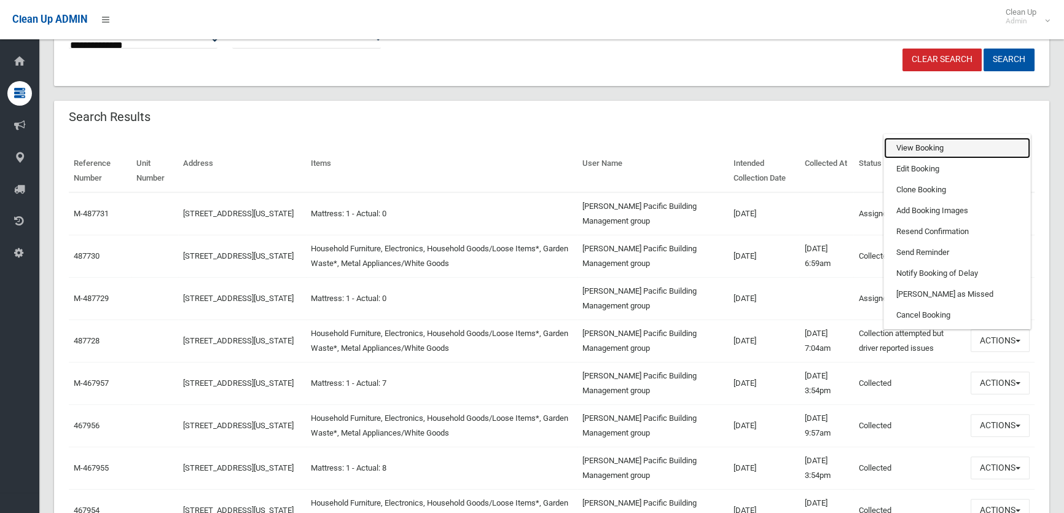
click at [936, 146] on link "View Booking" at bounding box center [957, 148] width 146 height 21
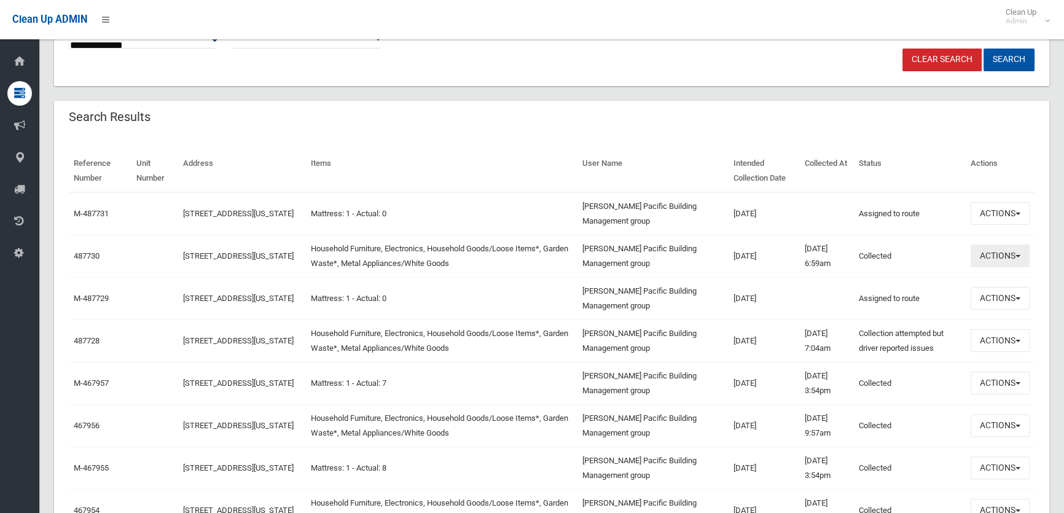
click at [988, 256] on button "Actions" at bounding box center [1000, 256] width 59 height 23
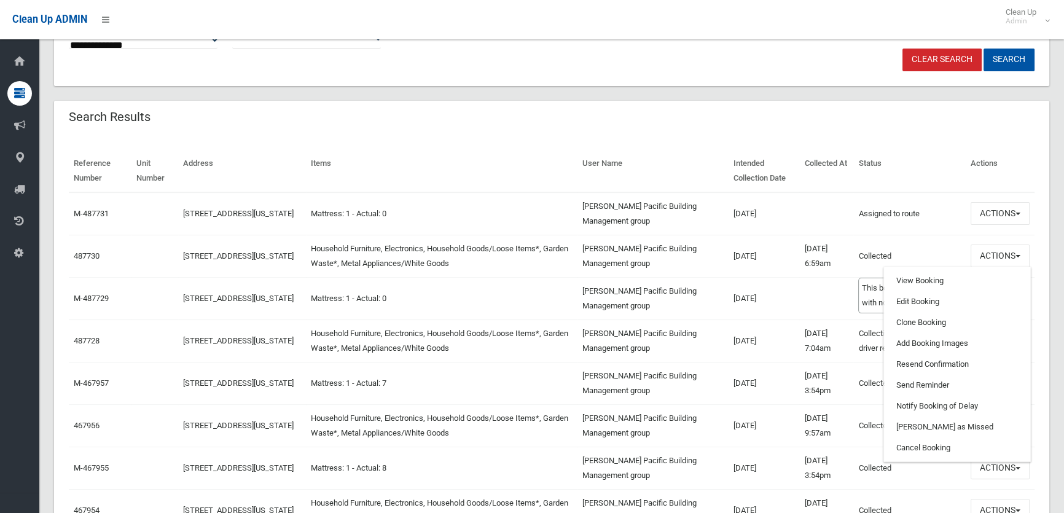
click at [909, 255] on td "Collected This booking was completed with no issues." at bounding box center [910, 256] width 112 height 42
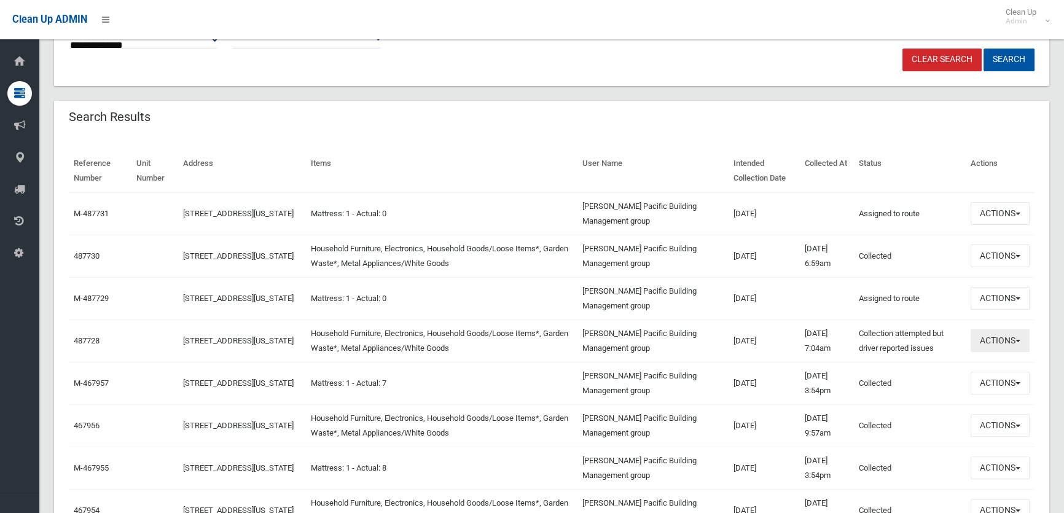
click at [1003, 346] on button "Actions" at bounding box center [1000, 340] width 59 height 23
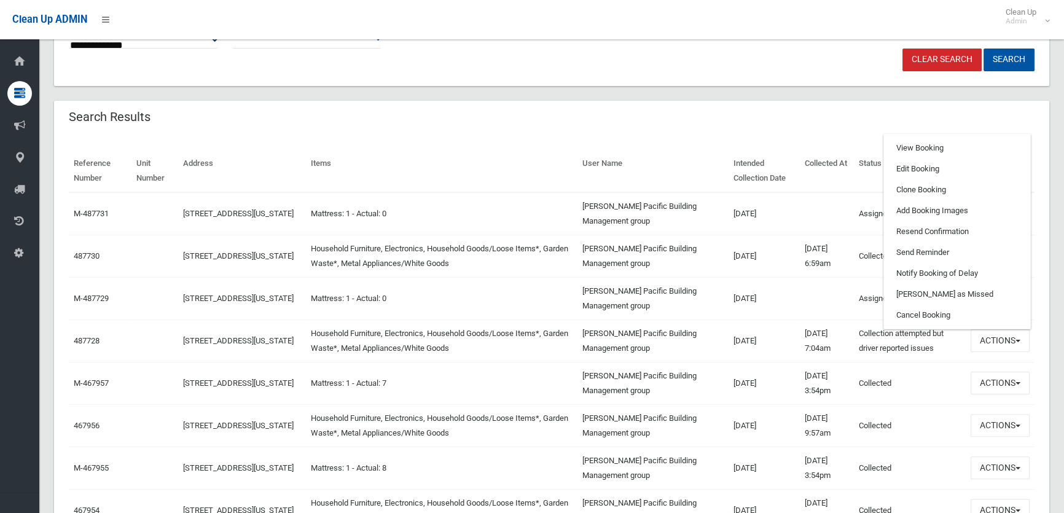
click at [729, 167] on th "Intended Collection Date" at bounding box center [764, 171] width 71 height 42
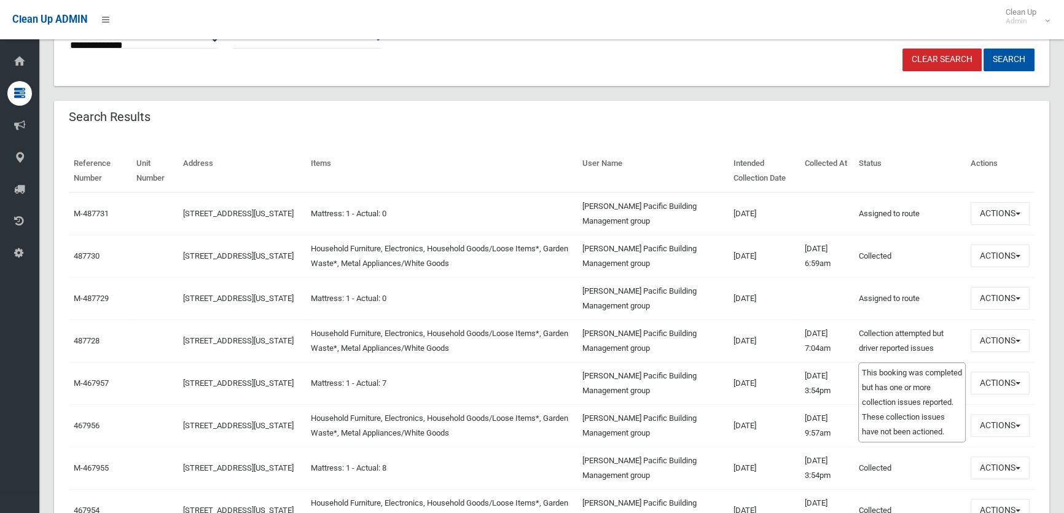
drag, startPoint x: 854, startPoint y: 332, endPoint x: 943, endPoint y: 348, distance: 90.6
click at [943, 348] on tr "487728 5 Vermont Crescent, RIVERWOOD NSW 2210 Household Furniture, Electronics,…" at bounding box center [552, 341] width 966 height 42
click at [943, 348] on td "Collection attempted but driver reported issues This booking was completed but …" at bounding box center [910, 341] width 112 height 42
click at [1015, 345] on button "Actions" at bounding box center [1000, 340] width 59 height 23
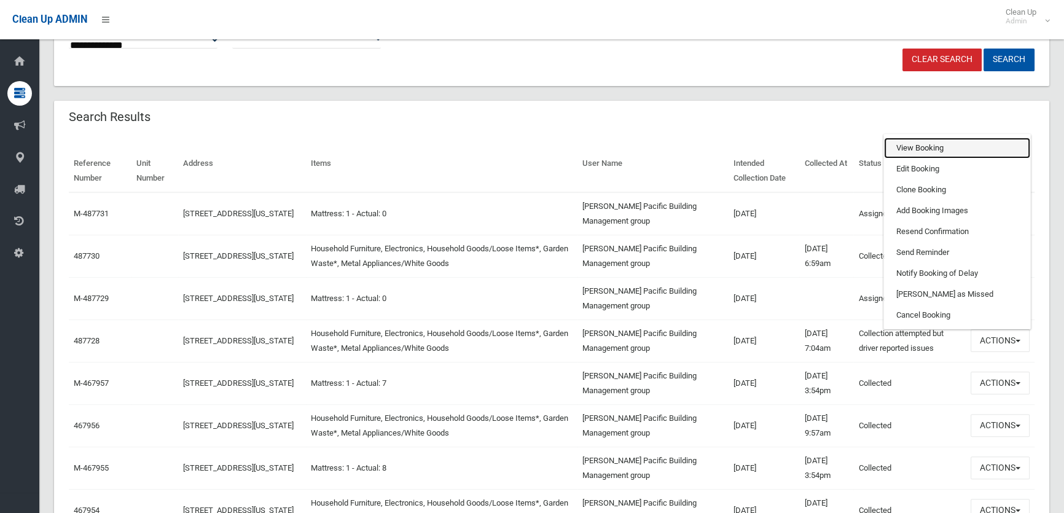
click at [921, 144] on link "View Booking" at bounding box center [957, 148] width 146 height 21
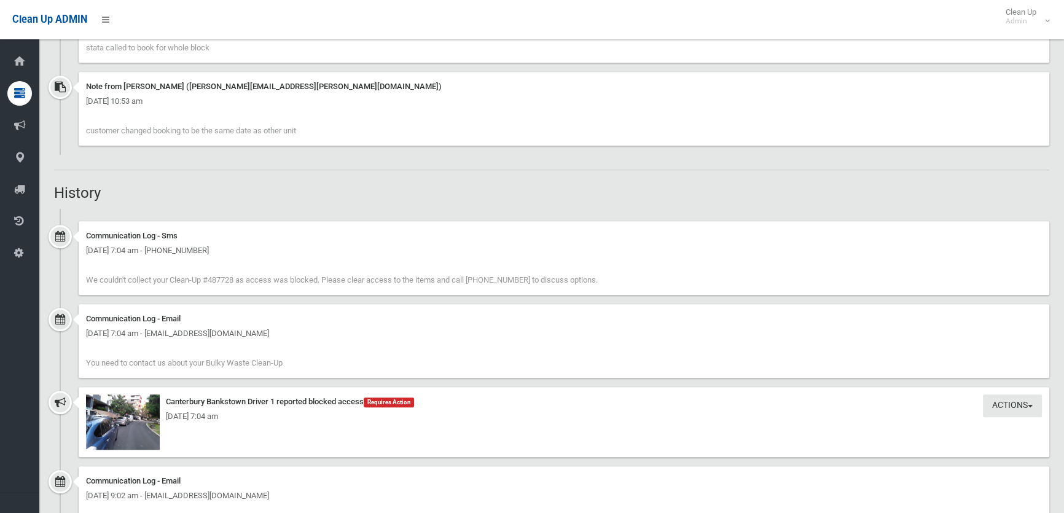
scroll to position [1117, 0]
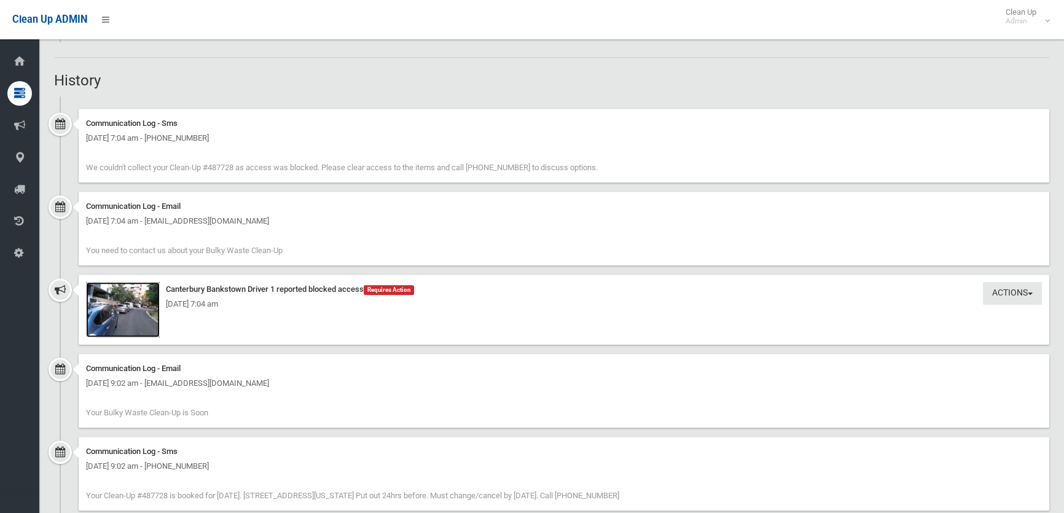
click at [132, 320] on img at bounding box center [123, 309] width 74 height 55
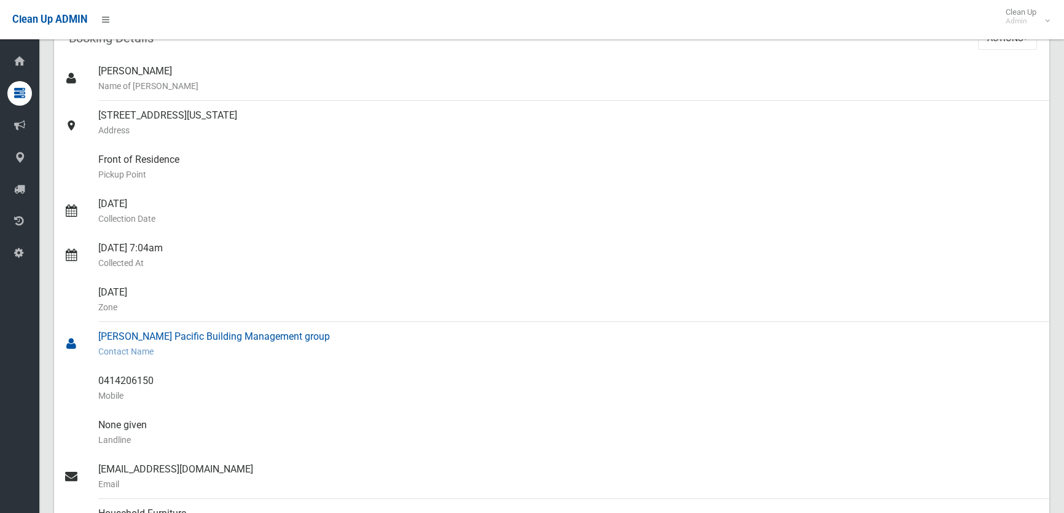
scroll to position [0, 0]
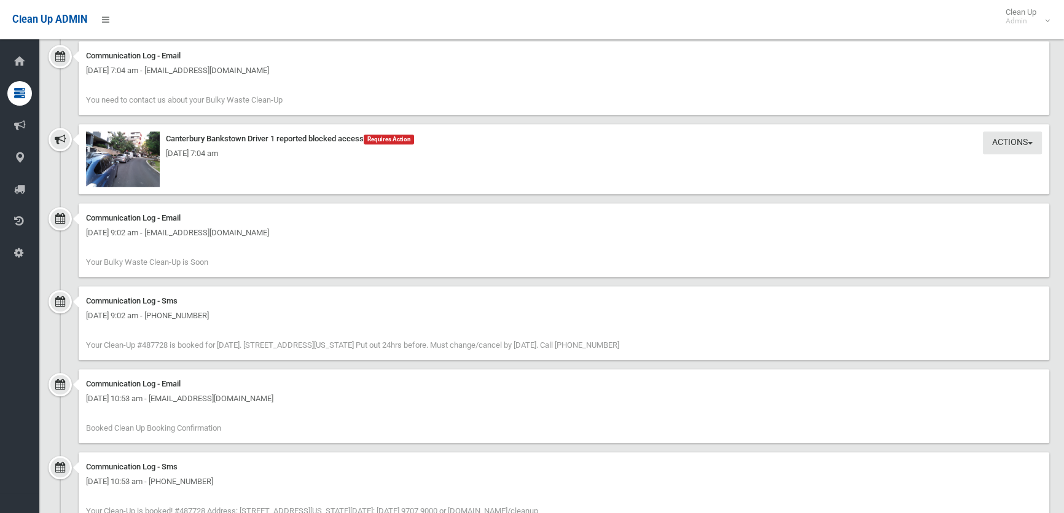
scroll to position [1340, 0]
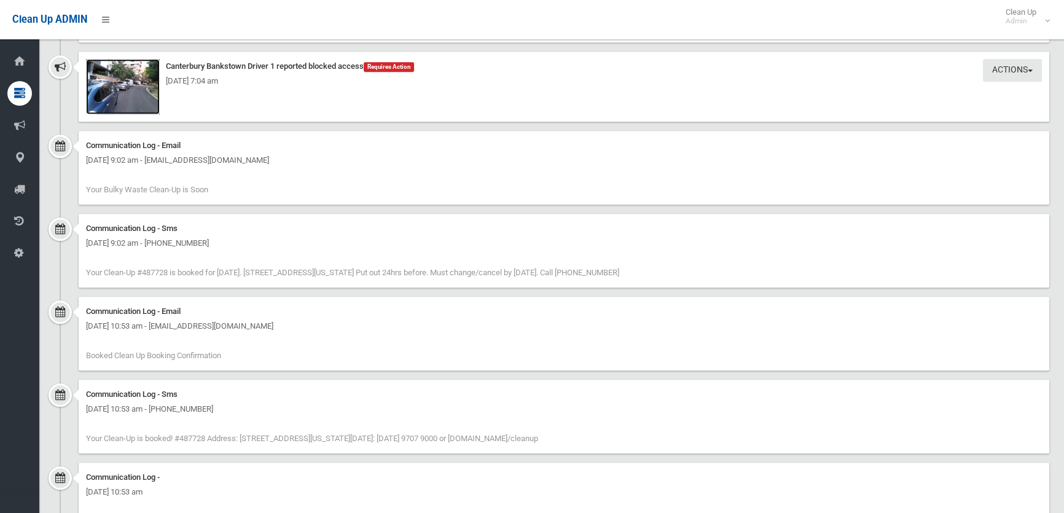
click at [112, 92] on img at bounding box center [123, 86] width 74 height 55
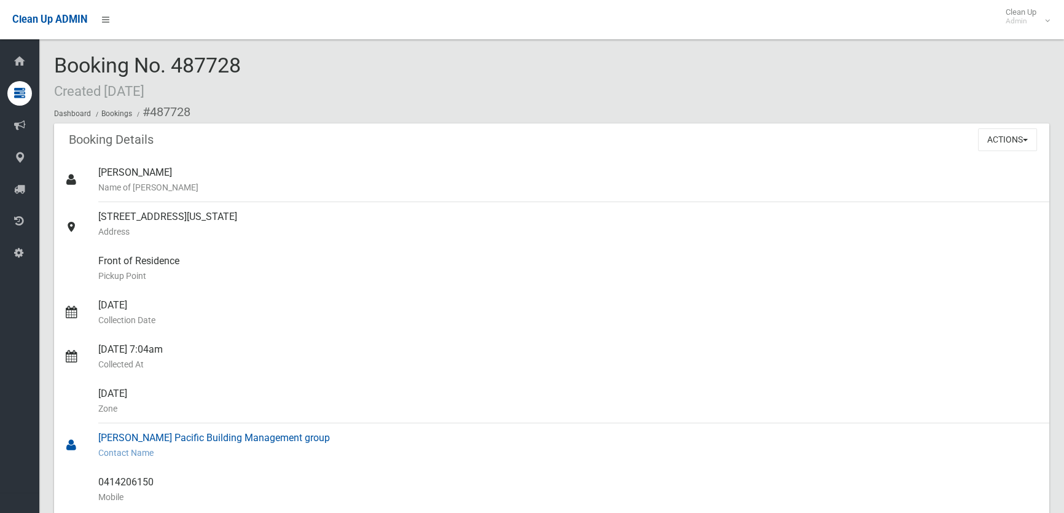
scroll to position [0, 0]
click at [983, 139] on button "Actions" at bounding box center [1007, 139] width 59 height 23
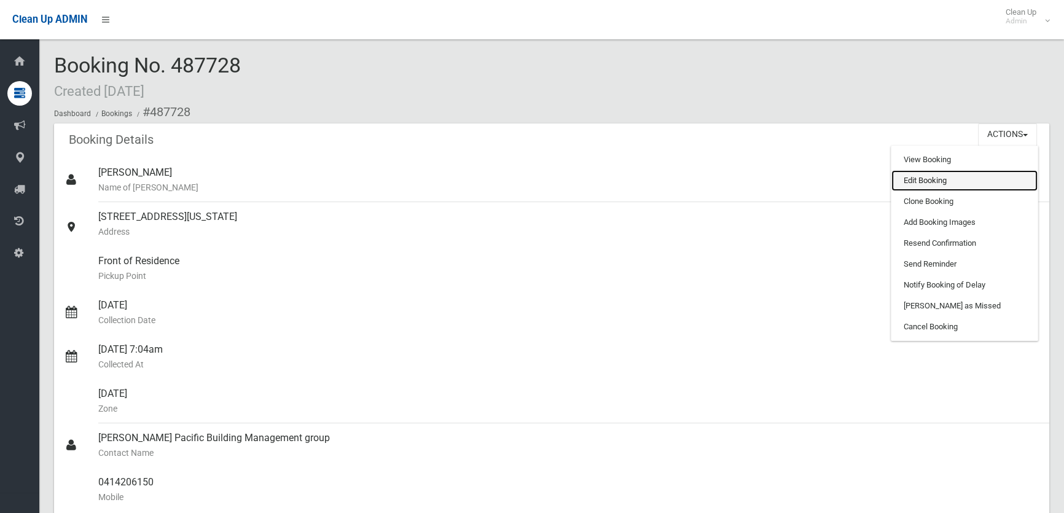
click at [937, 183] on link "Edit Booking" at bounding box center [965, 180] width 146 height 21
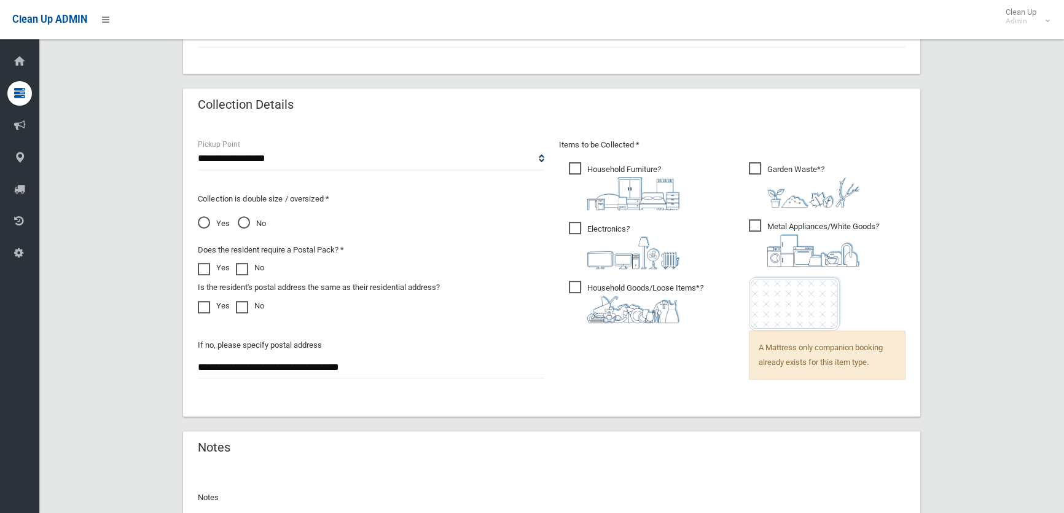
scroll to position [949, 0]
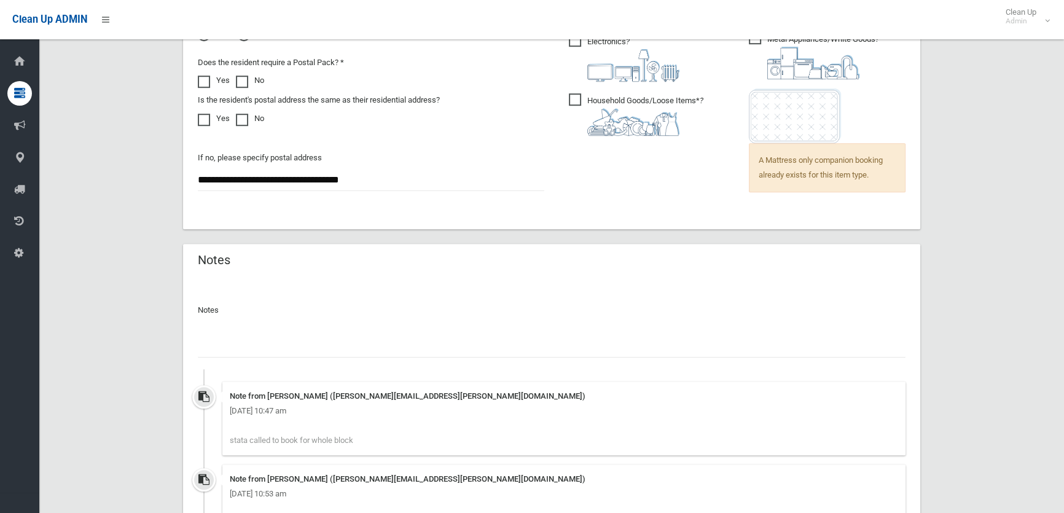
click at [356, 329] on div at bounding box center [552, 341] width 708 height 33
click at [366, 356] on div "Notes Note from [PERSON_NAME] ([PERSON_NAME][EMAIL_ADDRESS][PERSON_NAME][DOMAIN…" at bounding box center [552, 420] width 708 height 254
click at [367, 347] on input "text" at bounding box center [552, 346] width 708 height 23
click at [260, 348] on input "text" at bounding box center [552, 346] width 708 height 23
click at [342, 342] on input "**********" at bounding box center [552, 346] width 708 height 23
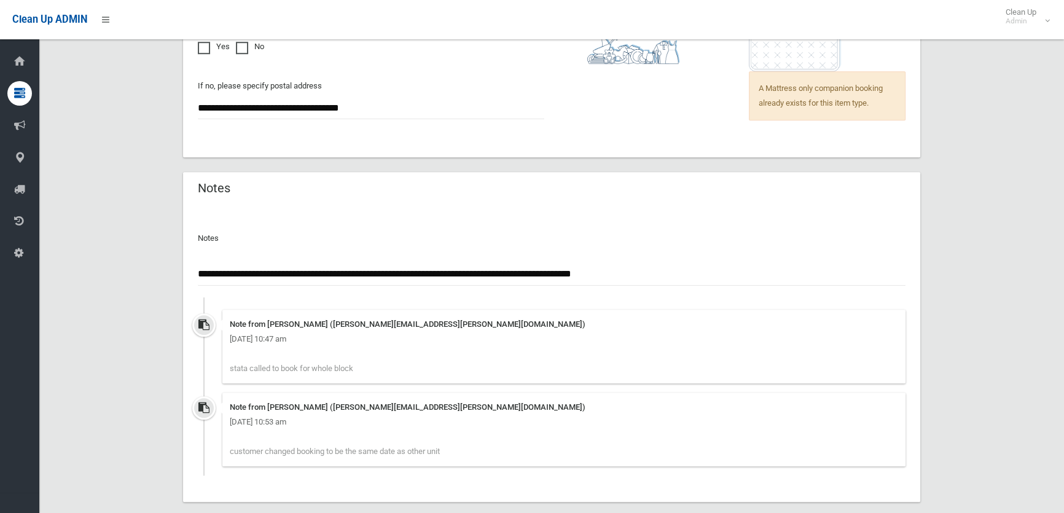
scroll to position [1090, 0]
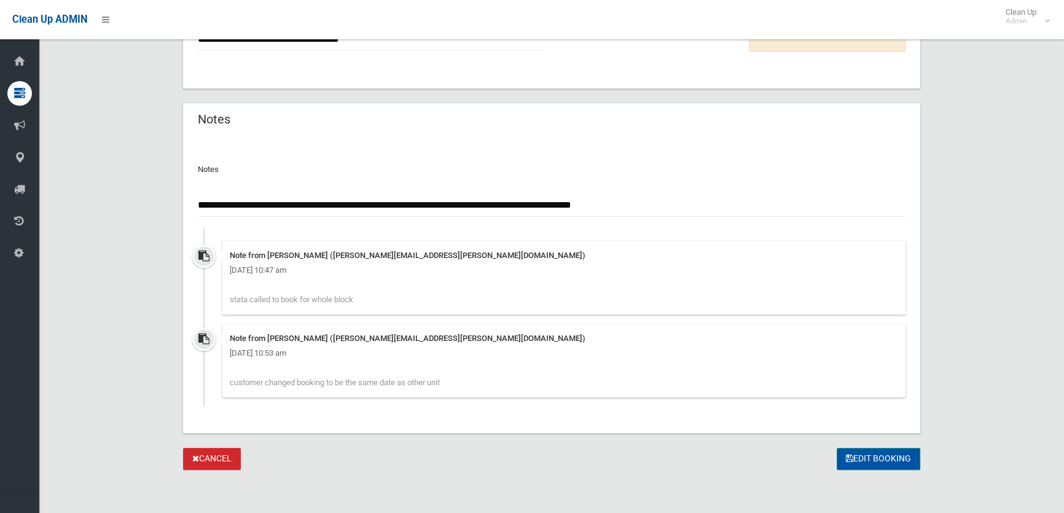
type input "**********"
click at [865, 455] on button "Edit Booking" at bounding box center [879, 459] width 84 height 23
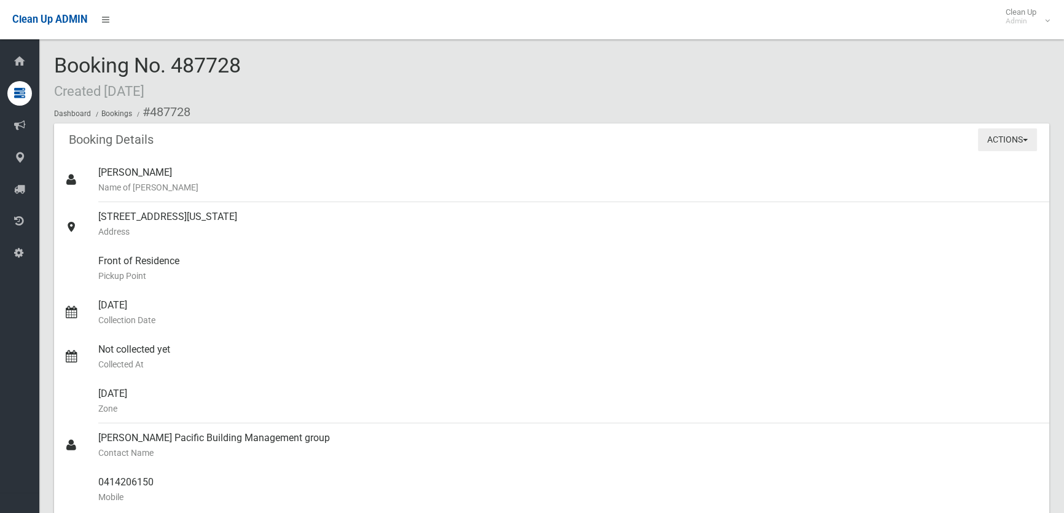
click at [1029, 135] on button "Actions" at bounding box center [1007, 139] width 59 height 23
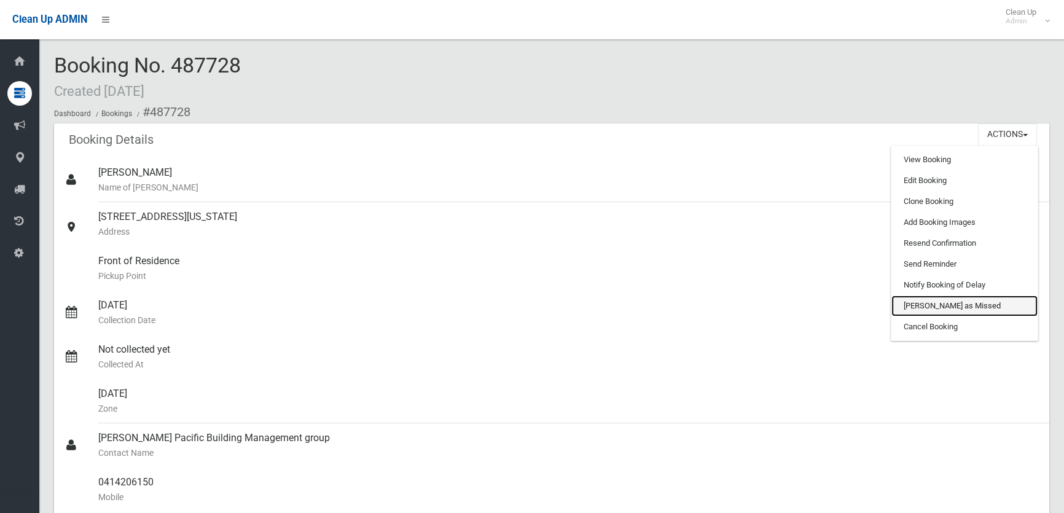
click at [937, 300] on link "[PERSON_NAME] as Missed" at bounding box center [965, 306] width 146 height 21
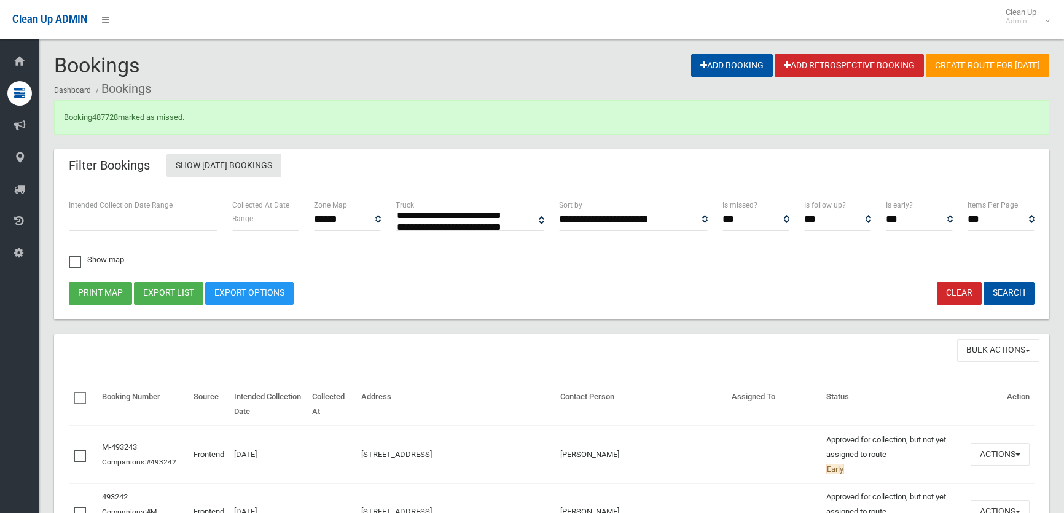
select select
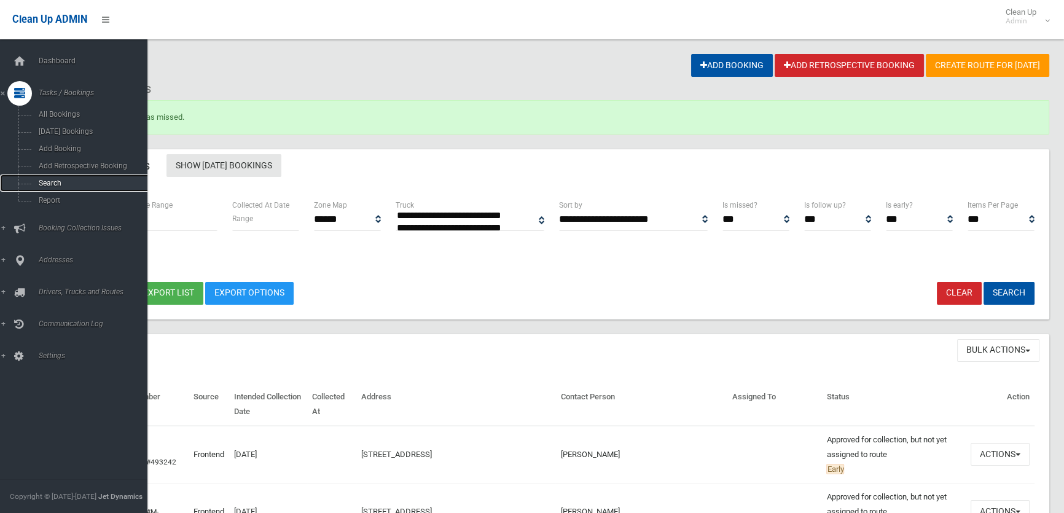
click at [31, 184] on link "Search" at bounding box center [78, 183] width 156 height 17
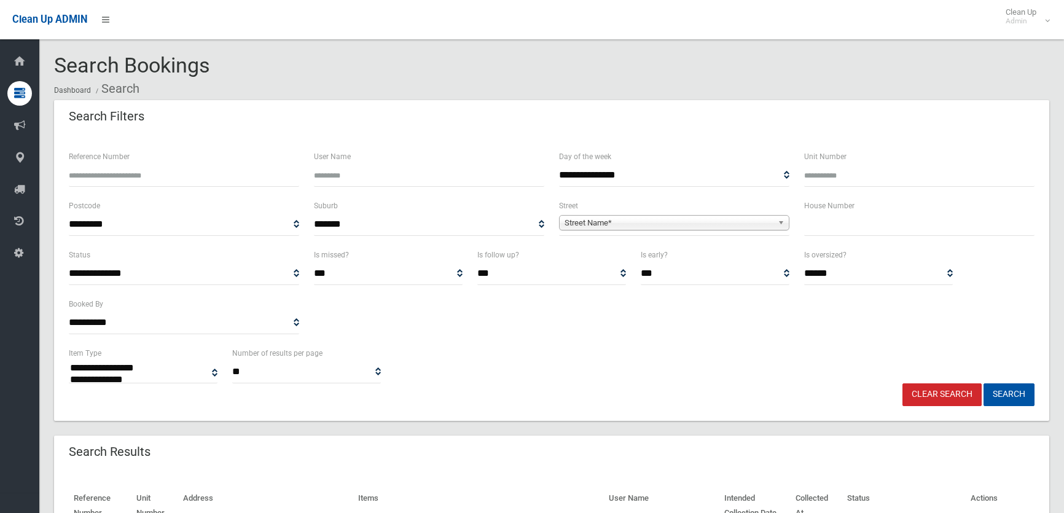
select select
click at [833, 226] on input "text" at bounding box center [919, 224] width 230 height 23
click at [111, 175] on input "Reference Number" at bounding box center [184, 175] width 230 height 23
click at [866, 237] on div "House Number" at bounding box center [919, 222] width 245 height 49
click at [863, 232] on input "text" at bounding box center [919, 224] width 230 height 23
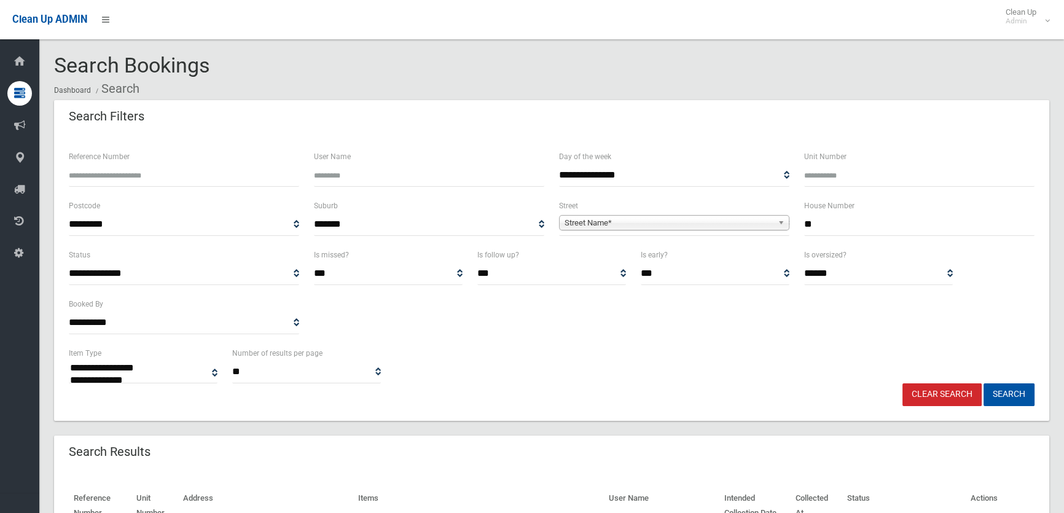
type input "**"
click at [644, 223] on span "Street Name*" at bounding box center [669, 223] width 208 height 15
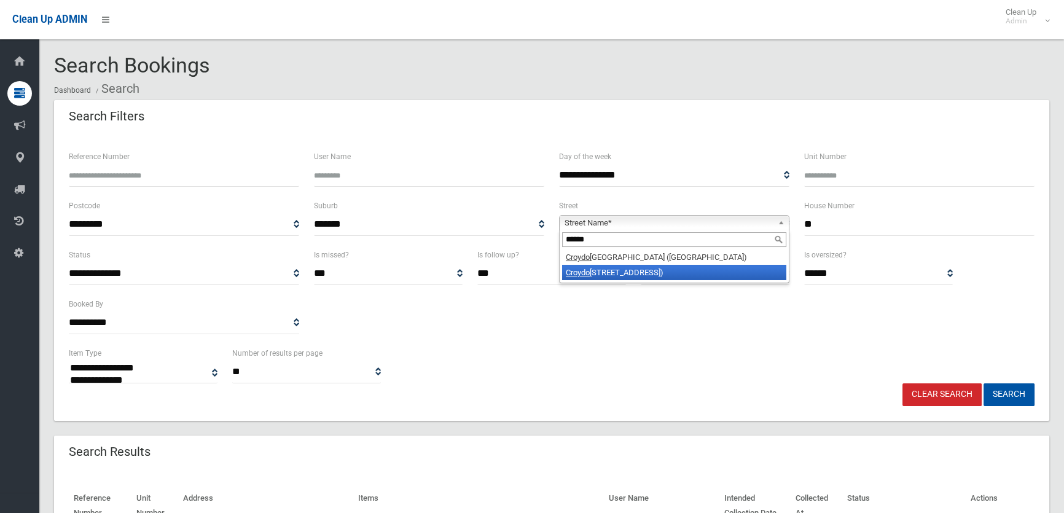
type input "******"
click at [616, 270] on li "Croydo n Street (LAKEMBA 2195)" at bounding box center [674, 272] width 224 height 15
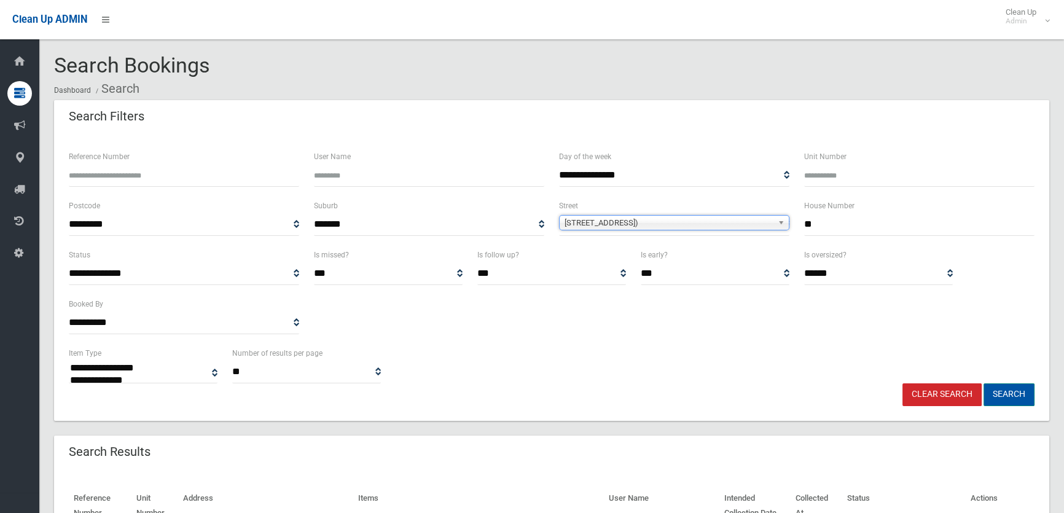
click at [1001, 391] on button "Search" at bounding box center [1009, 394] width 51 height 23
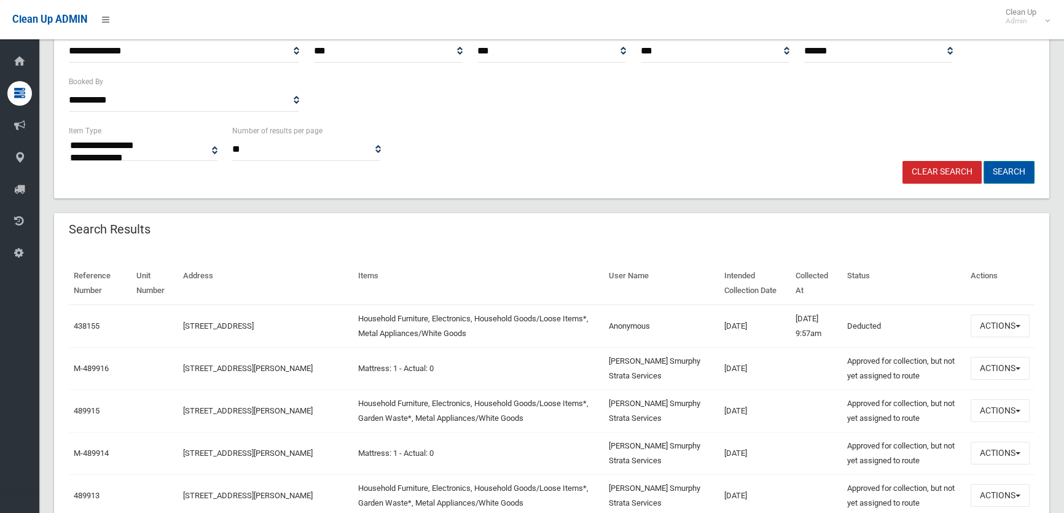
scroll to position [223, 0]
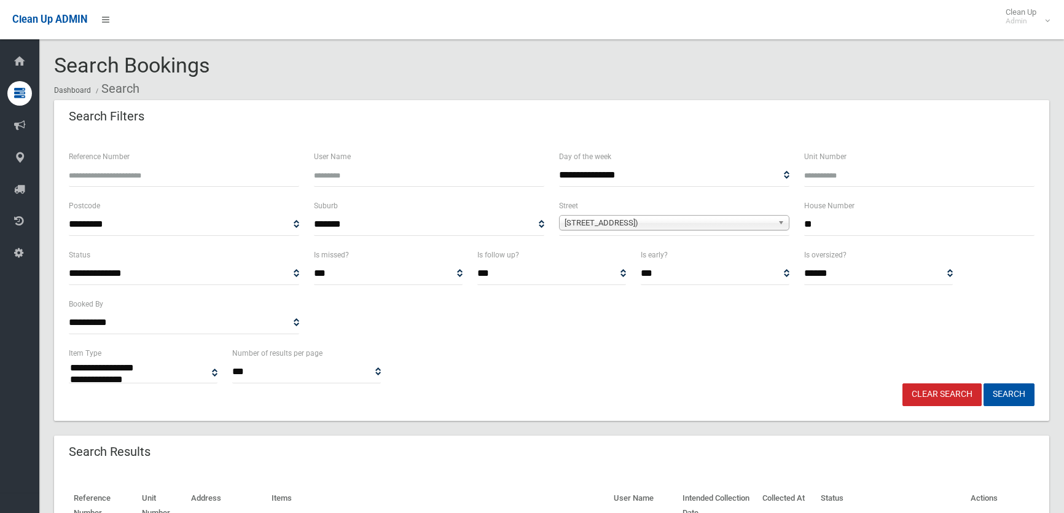
select select
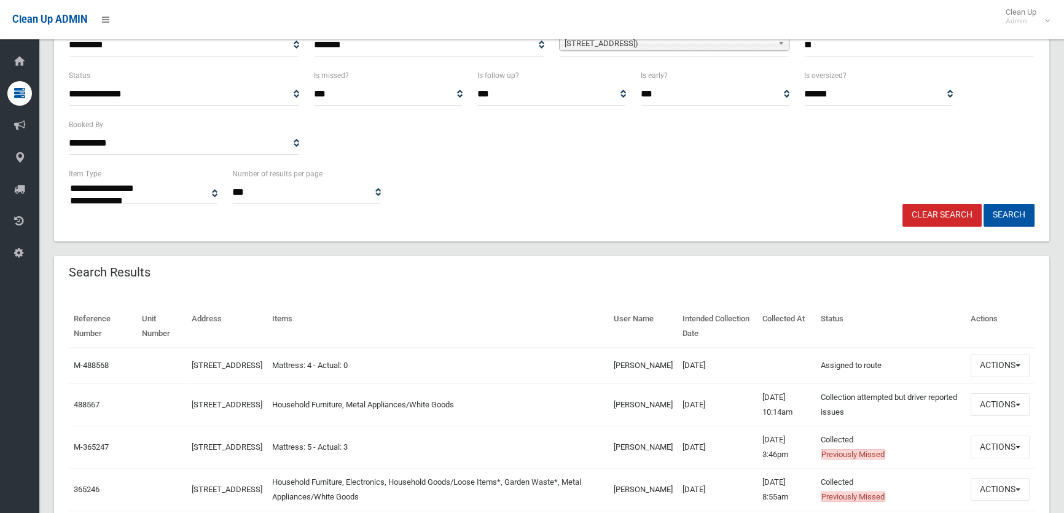
scroll to position [335, 0]
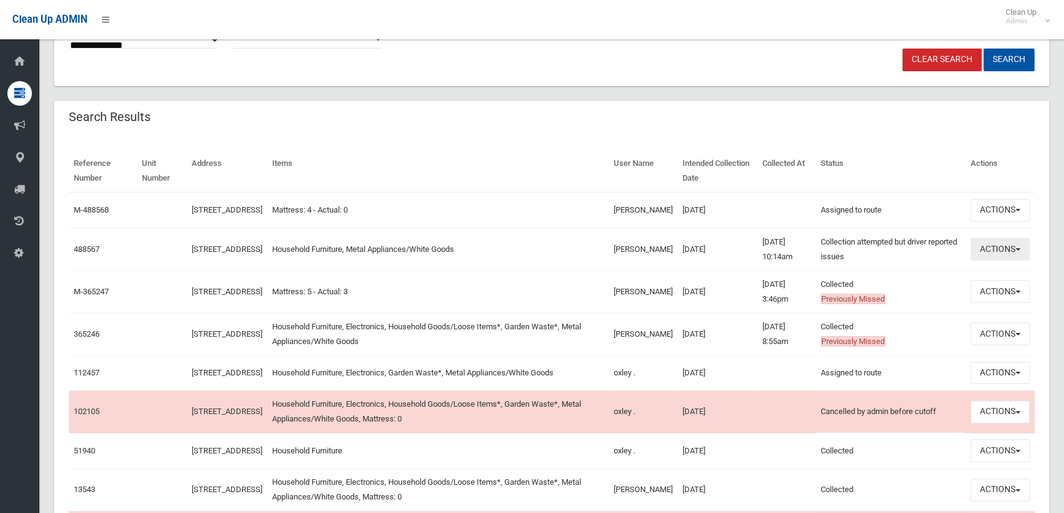
click at [983, 253] on button "Actions" at bounding box center [1000, 249] width 59 height 23
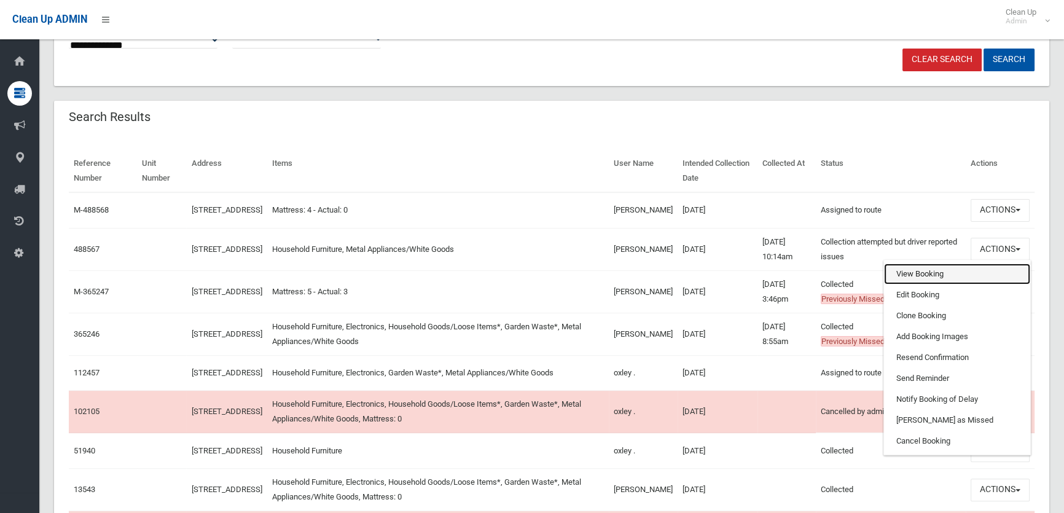
click at [967, 285] on link "View Booking" at bounding box center [957, 274] width 146 height 21
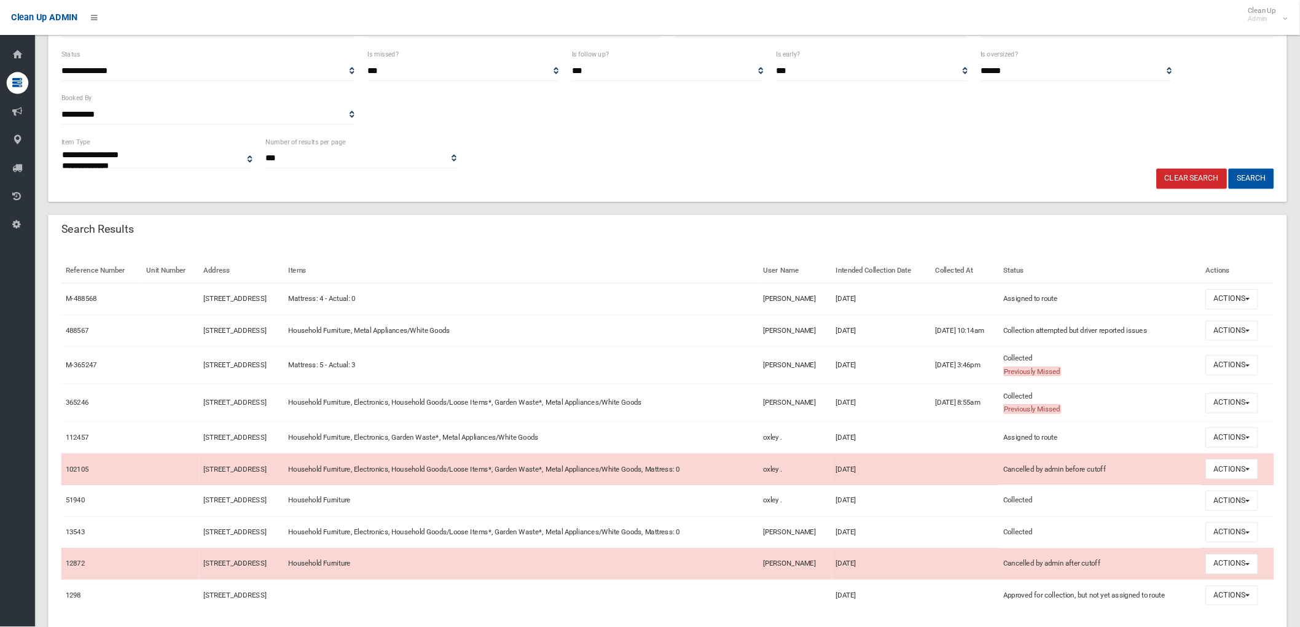
scroll to position [117, 0]
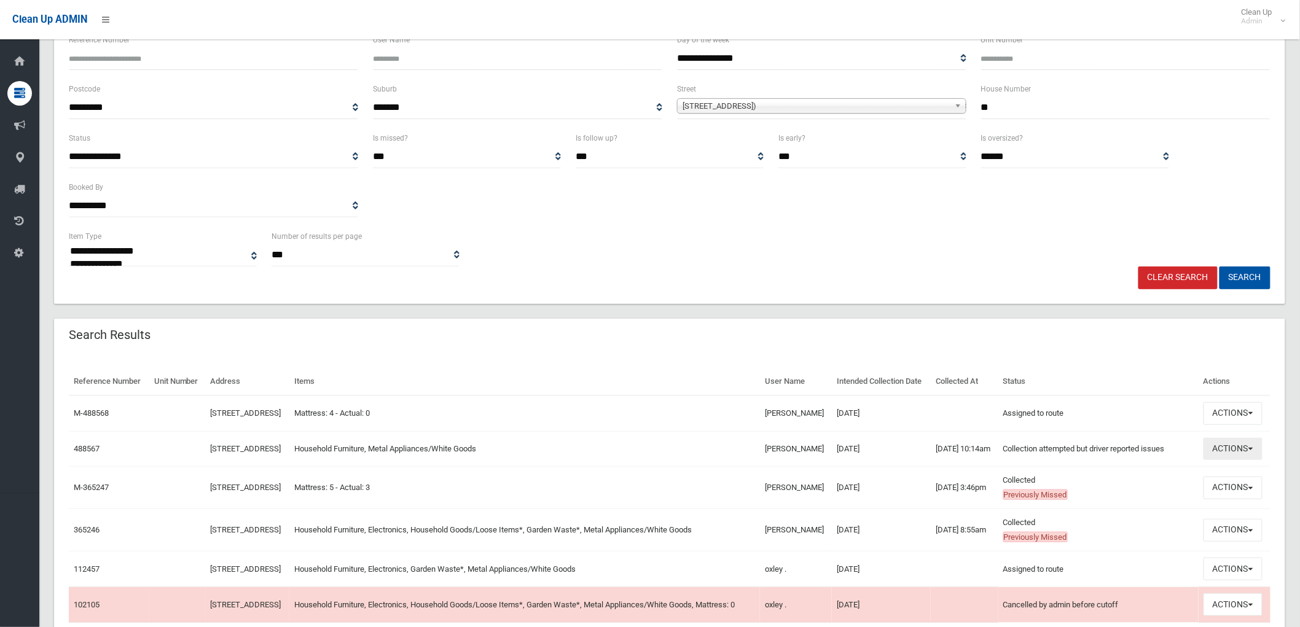
click at [1064, 461] on button "Actions" at bounding box center [1233, 449] width 59 height 23
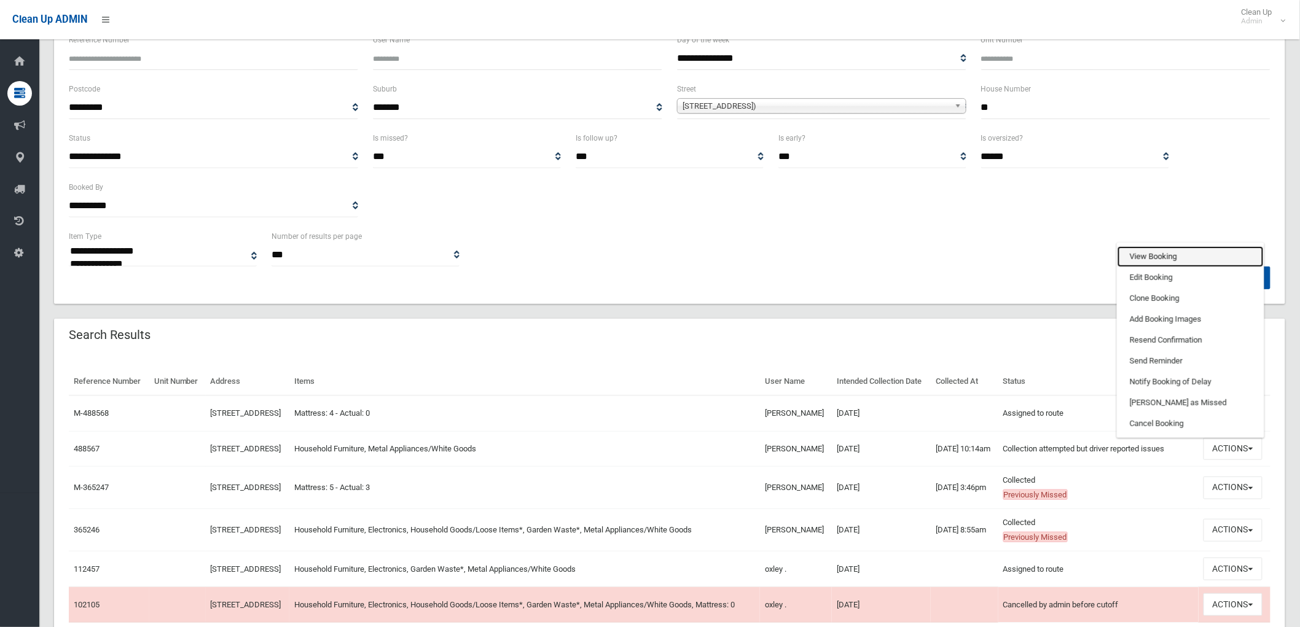
click at [1064, 267] on link "View Booking" at bounding box center [1191, 256] width 146 height 21
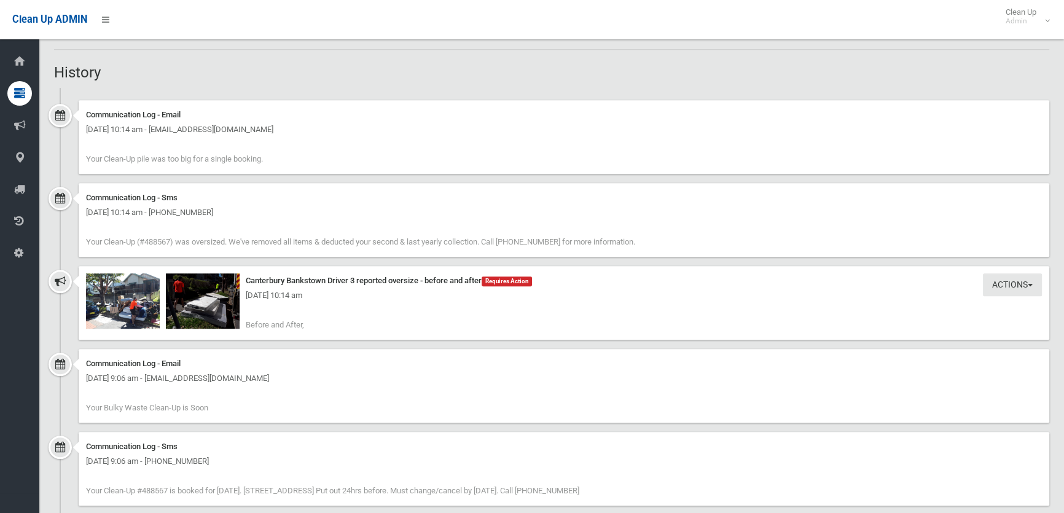
scroll to position [838, 0]
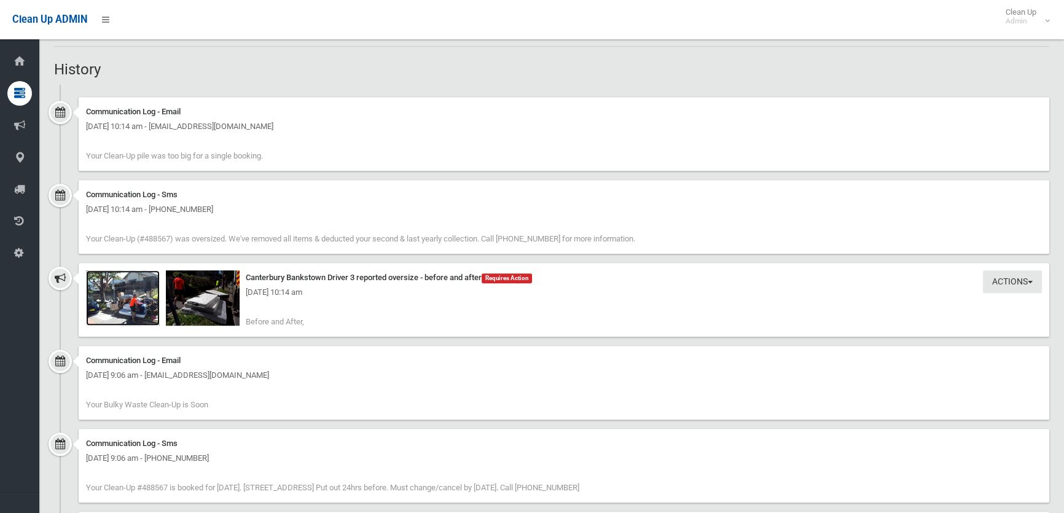
click at [144, 305] on img at bounding box center [123, 297] width 74 height 55
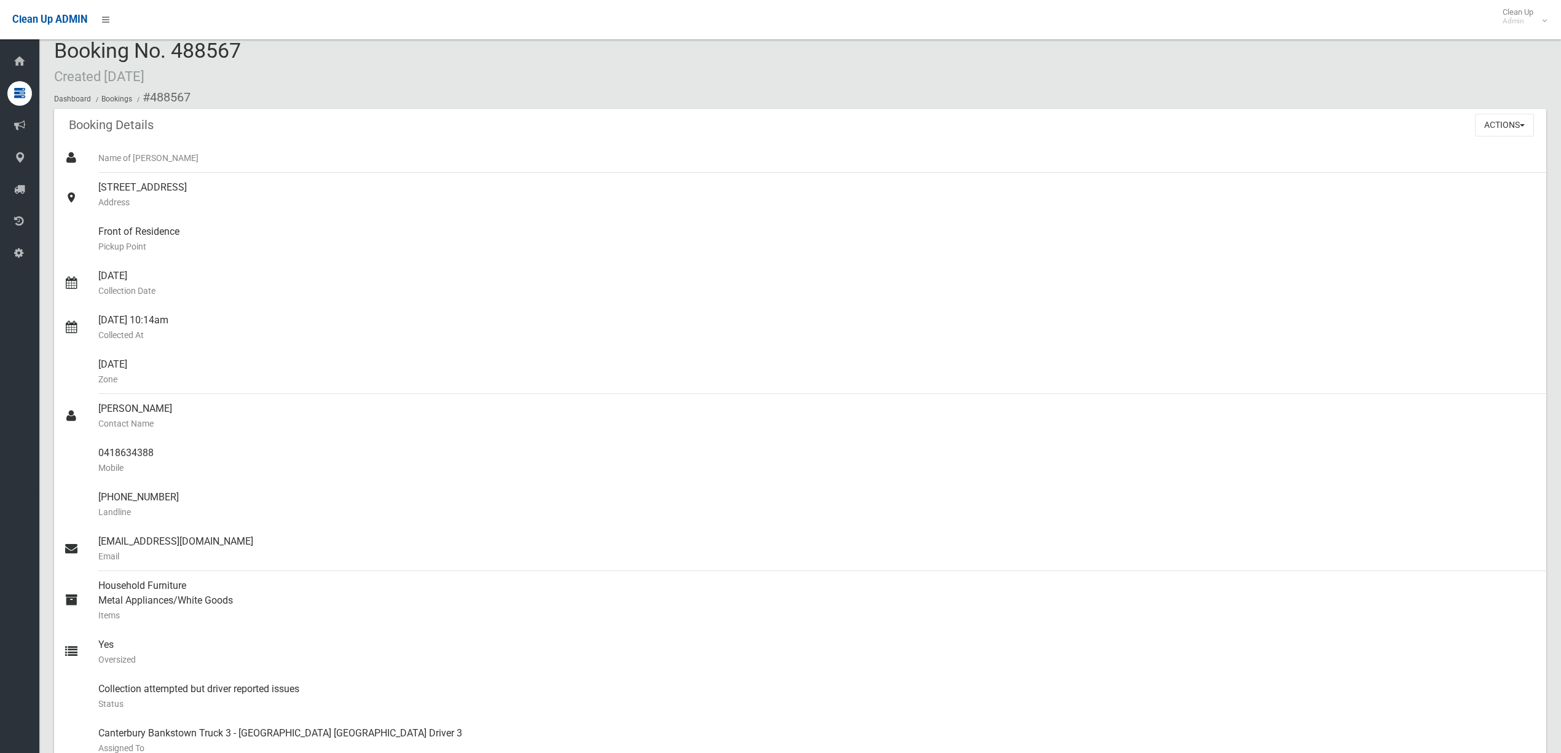
click at [1059, 81] on div "Booking No. 488567 Created 28/09/2025 Dashboard Bookings #488567" at bounding box center [800, 73] width 1492 height 69
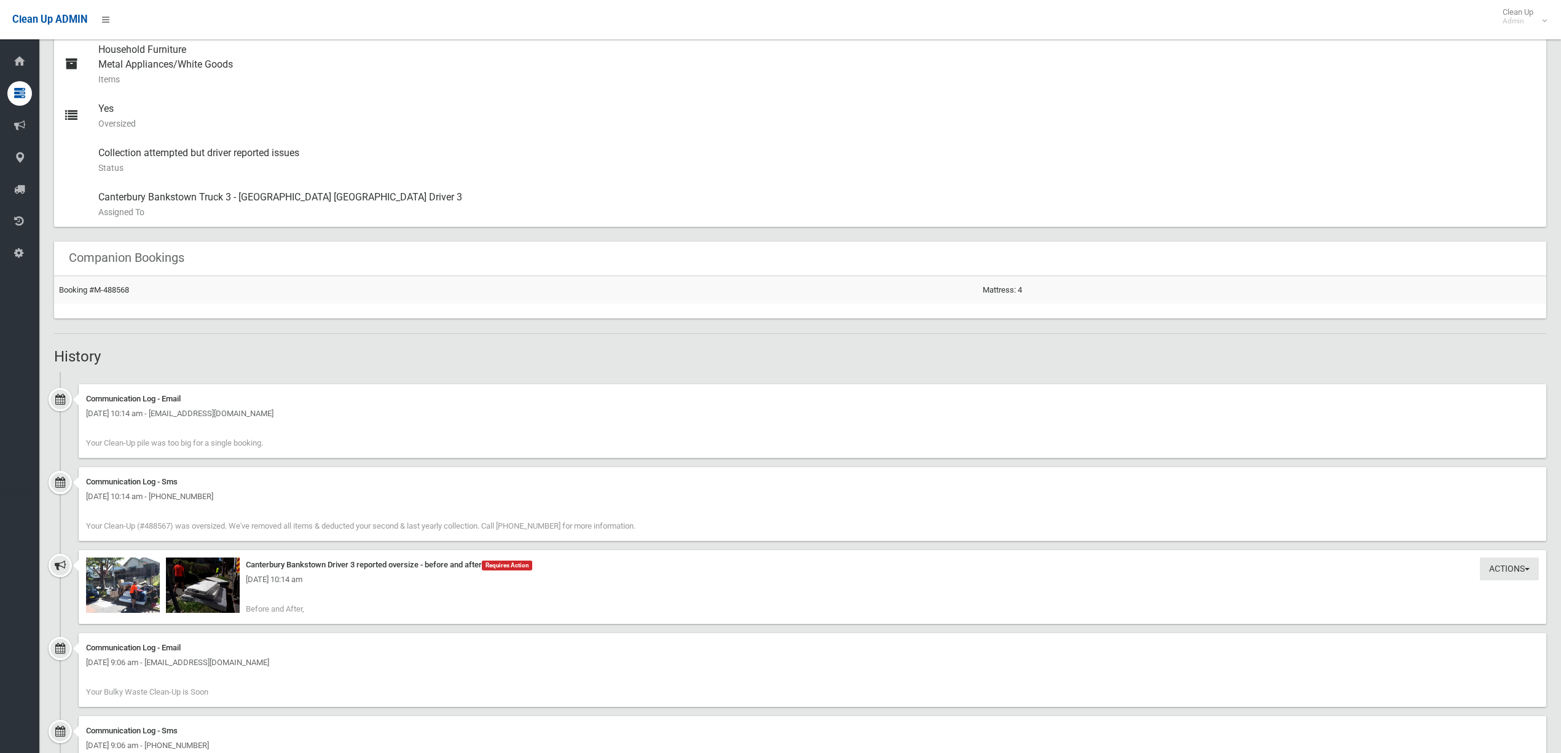
scroll to position [588, 0]
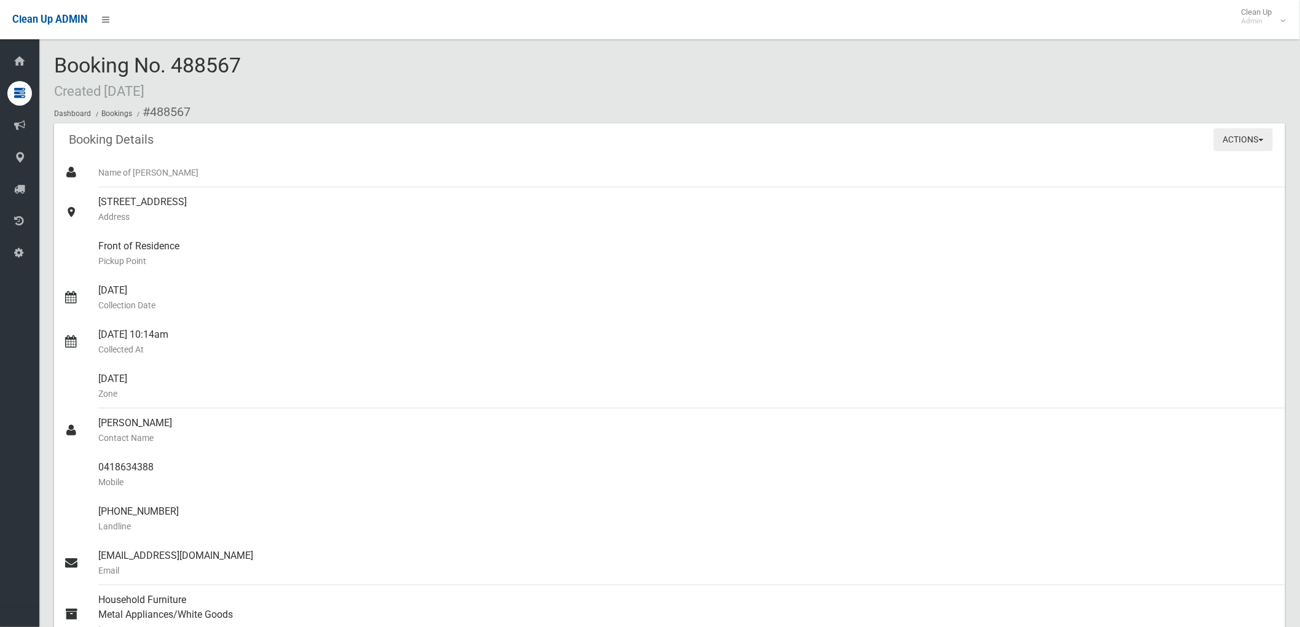
click at [1236, 142] on button "Actions" at bounding box center [1243, 139] width 59 height 23
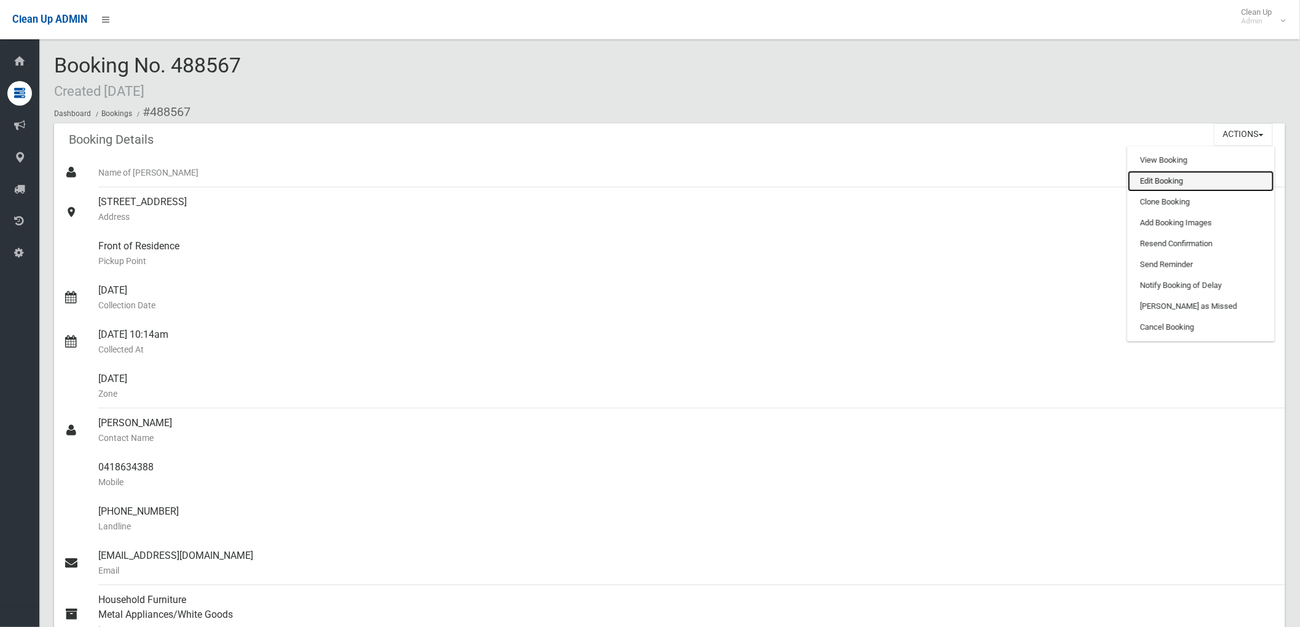
click at [1198, 181] on link "Edit Booking" at bounding box center [1201, 181] width 146 height 21
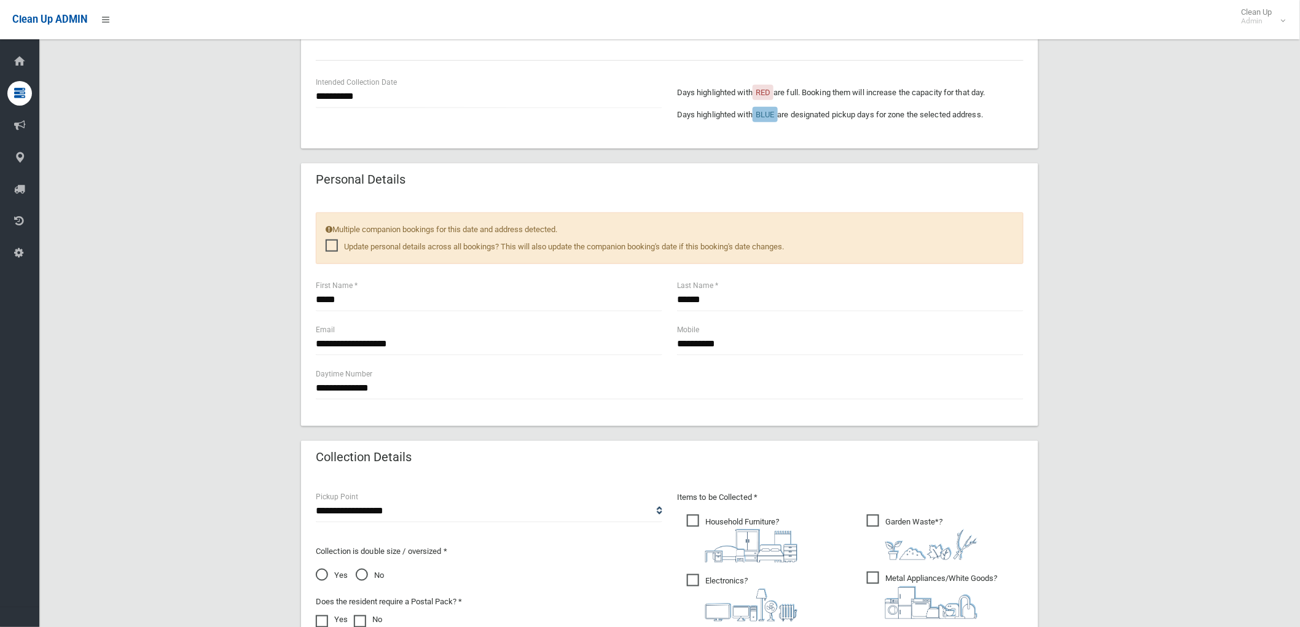
scroll to position [787, 0]
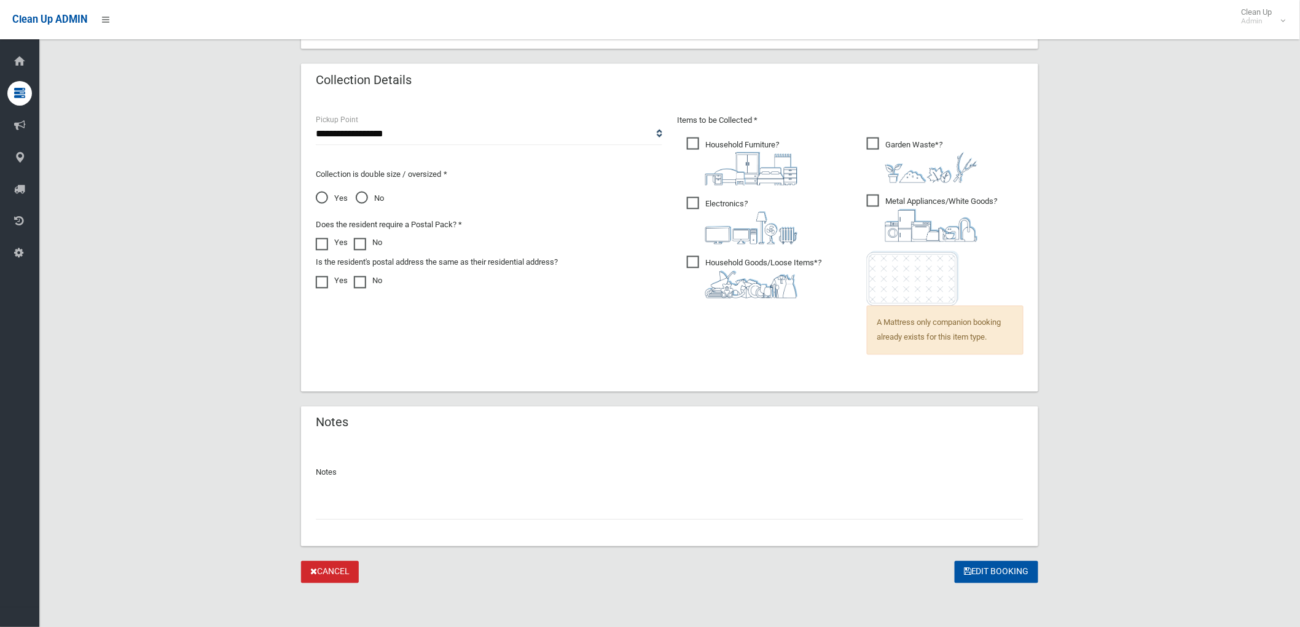
click at [549, 528] on div "Notes" at bounding box center [669, 494] width 737 height 106
click at [573, 498] on input "text" at bounding box center [670, 509] width 708 height 23
type input "**********"
click at [999, 579] on button "Edit Booking" at bounding box center [997, 573] width 84 height 23
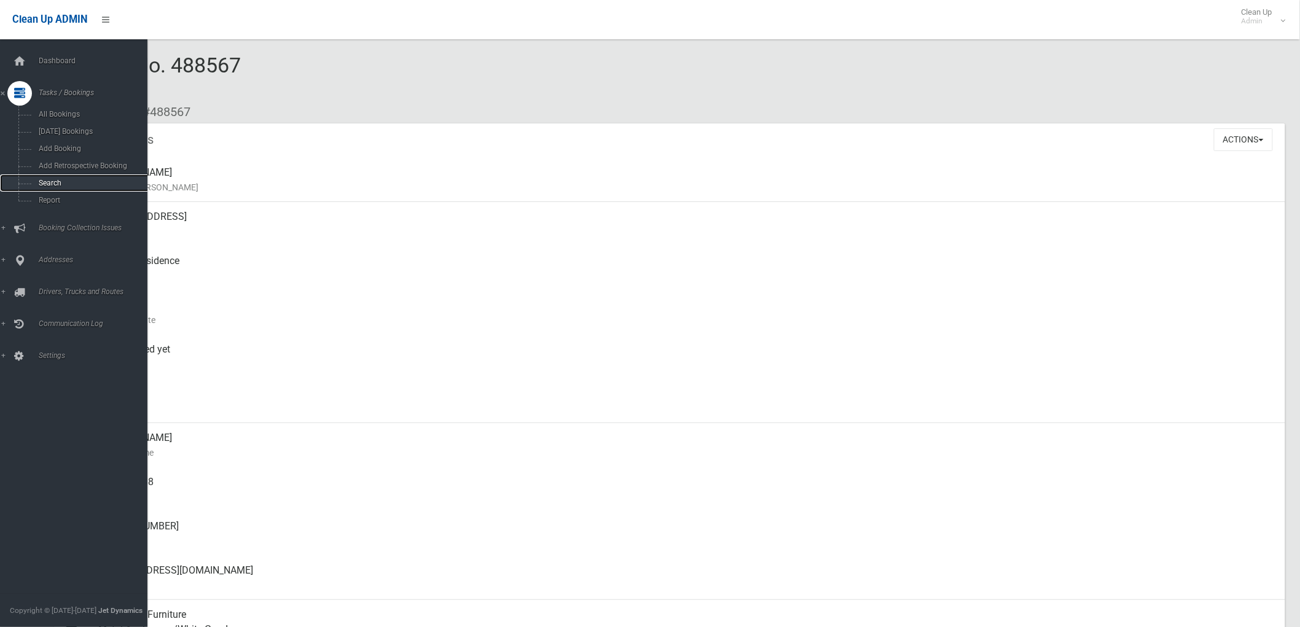
click at [37, 183] on span "Search" at bounding box center [91, 183] width 112 height 9
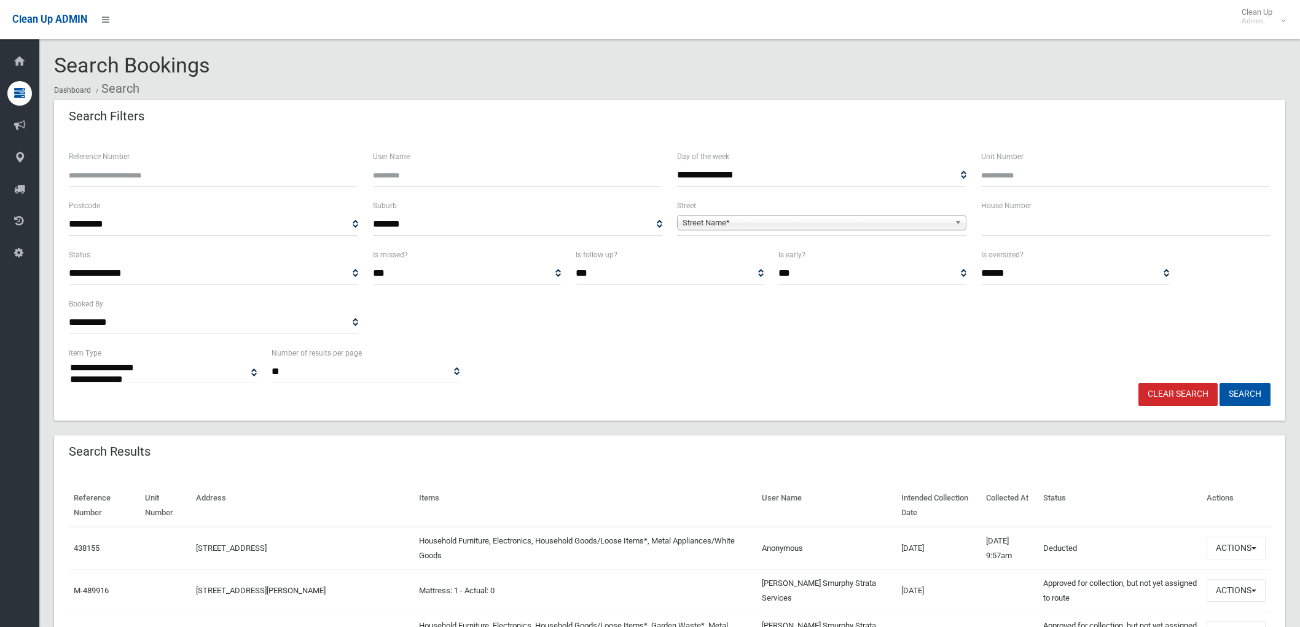
select select
click at [1042, 229] on input "text" at bounding box center [1125, 224] width 289 height 23
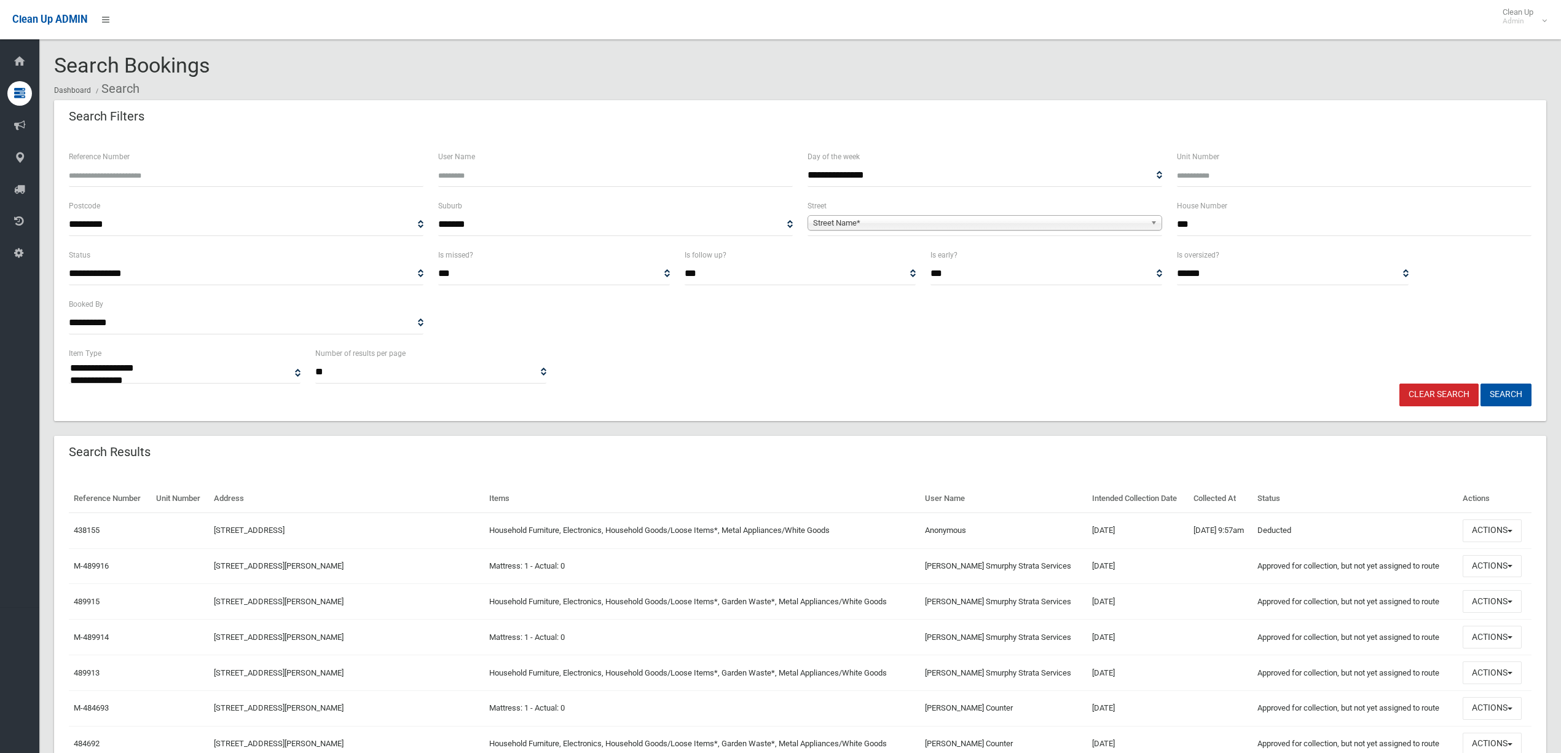
type input "***"
click at [1152, 219] on b at bounding box center [1155, 223] width 11 height 14
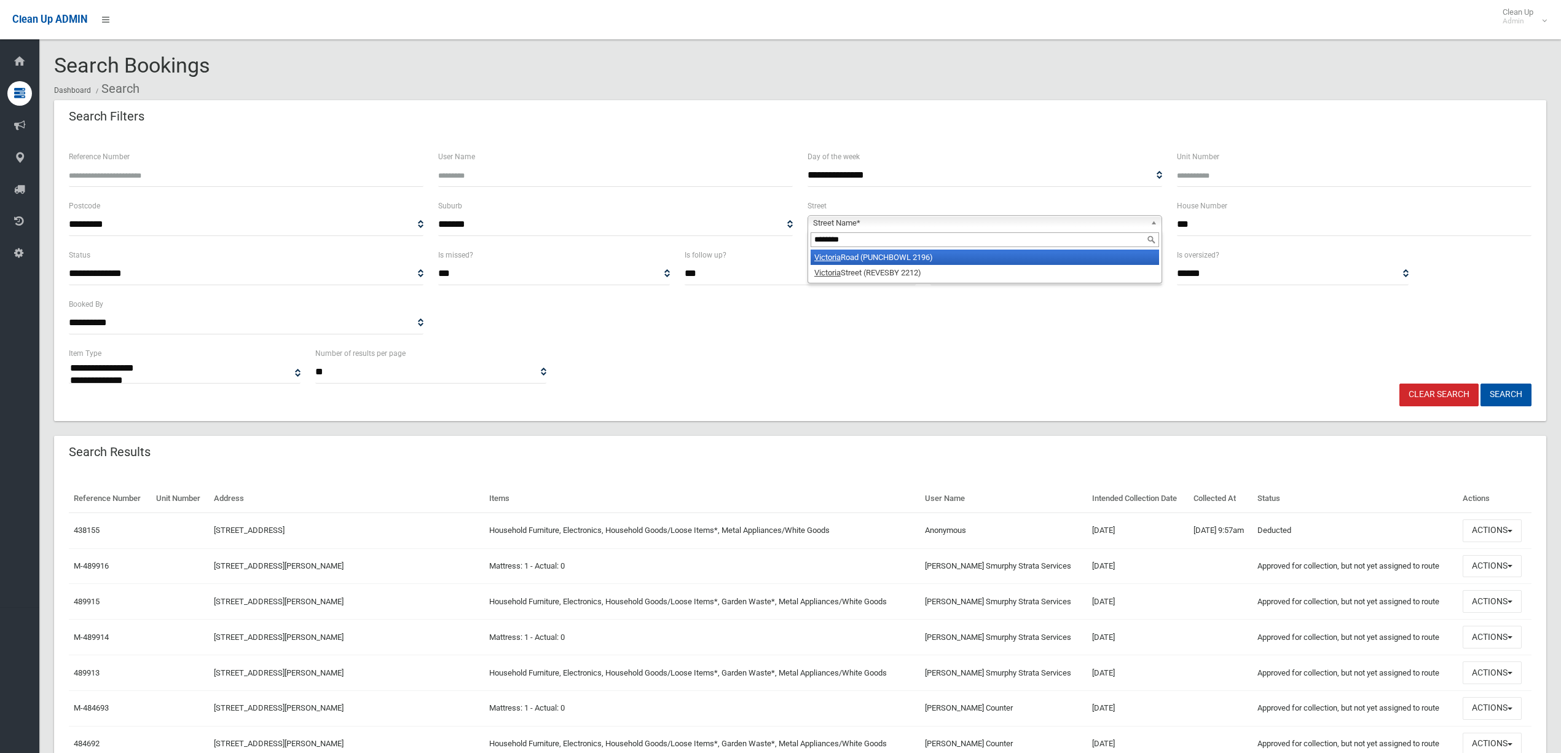
type input "********"
click at [940, 254] on li "Victoria Road (PUNCHBOWL 2196)" at bounding box center [985, 256] width 348 height 15
click at [1300, 386] on button "Search" at bounding box center [1505, 394] width 51 height 23
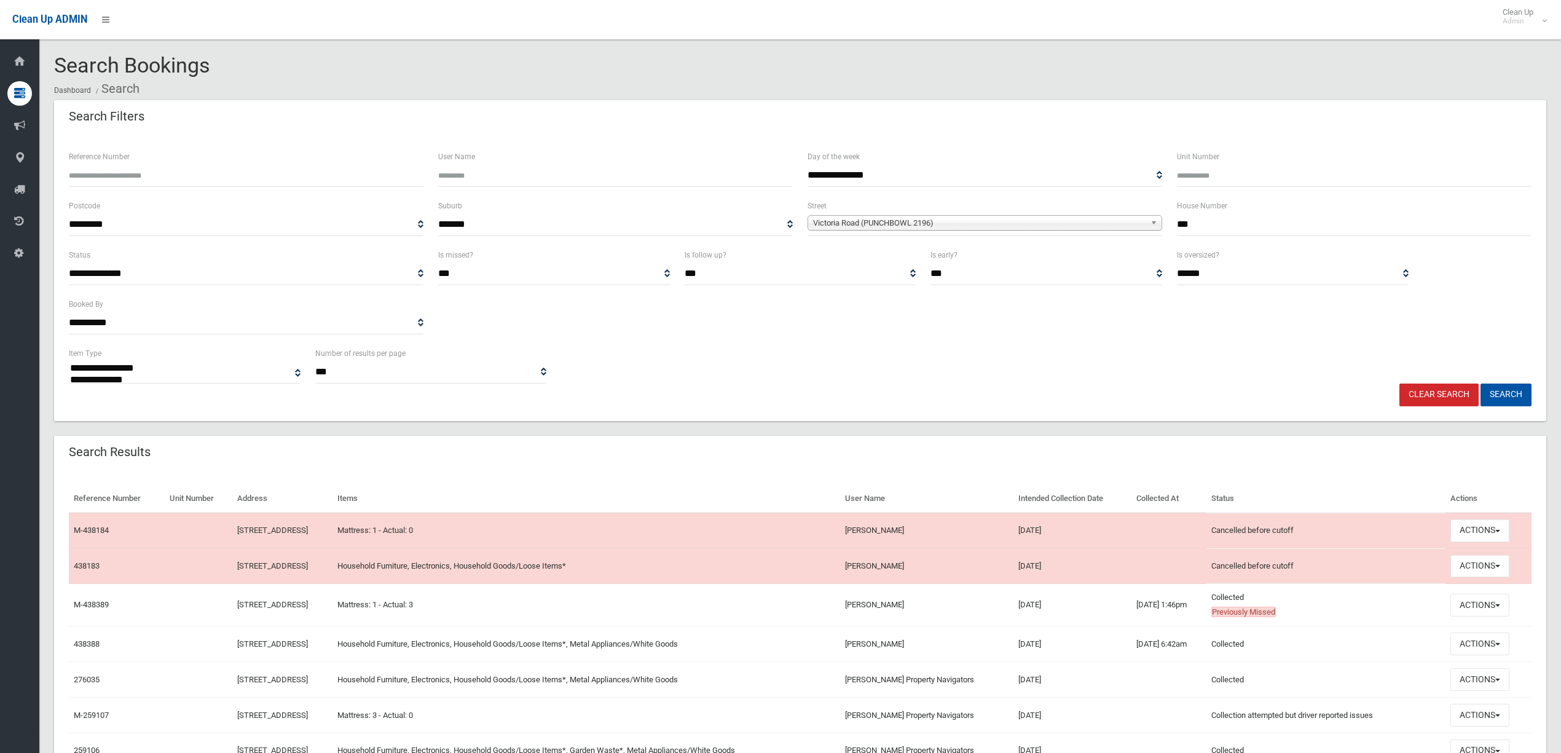
select select
click at [1485, 573] on button "Actions" at bounding box center [1479, 566] width 59 height 23
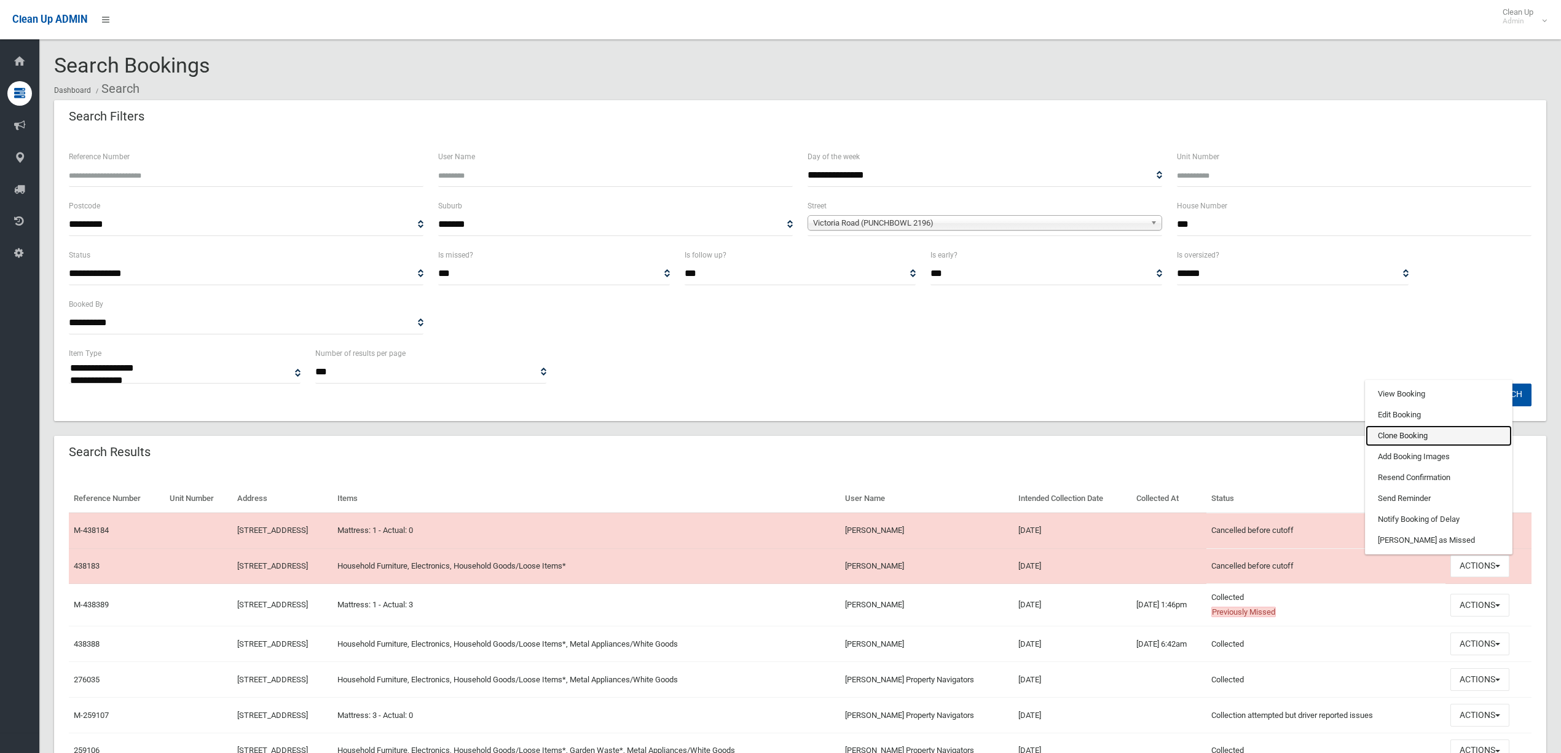
click at [1444, 438] on link "Clone Booking" at bounding box center [1438, 435] width 146 height 21
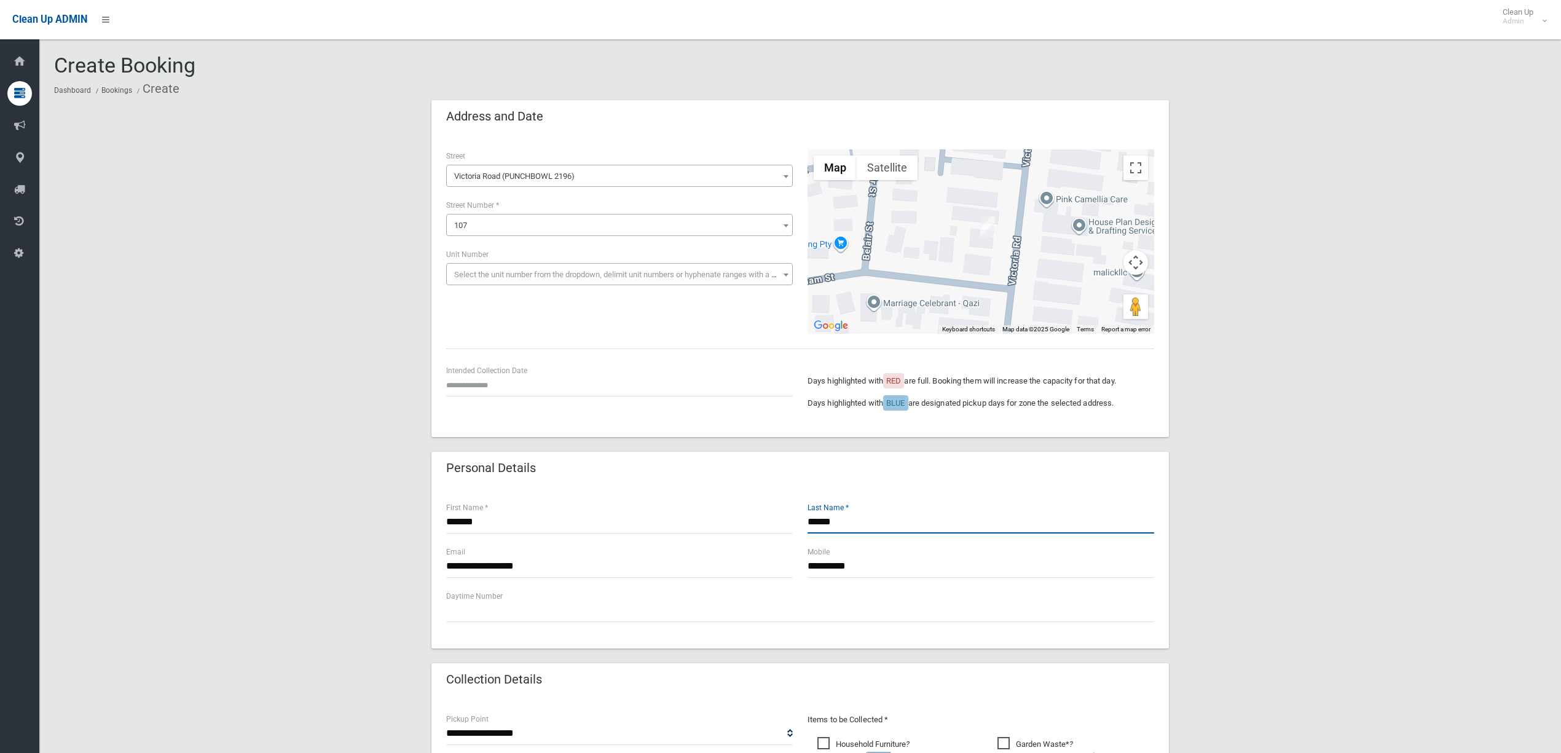
drag, startPoint x: 869, startPoint y: 525, endPoint x: 630, endPoint y: 500, distance: 240.4
click at [623, 530] on div "****** First Name * ****** Last Name *" at bounding box center [800, 523] width 723 height 44
drag, startPoint x: 471, startPoint y: 567, endPoint x: 401, endPoint y: 566, distance: 69.4
click at [401, 565] on div "**********" at bounding box center [800, 636] width 1492 height 1072
type input "**********"
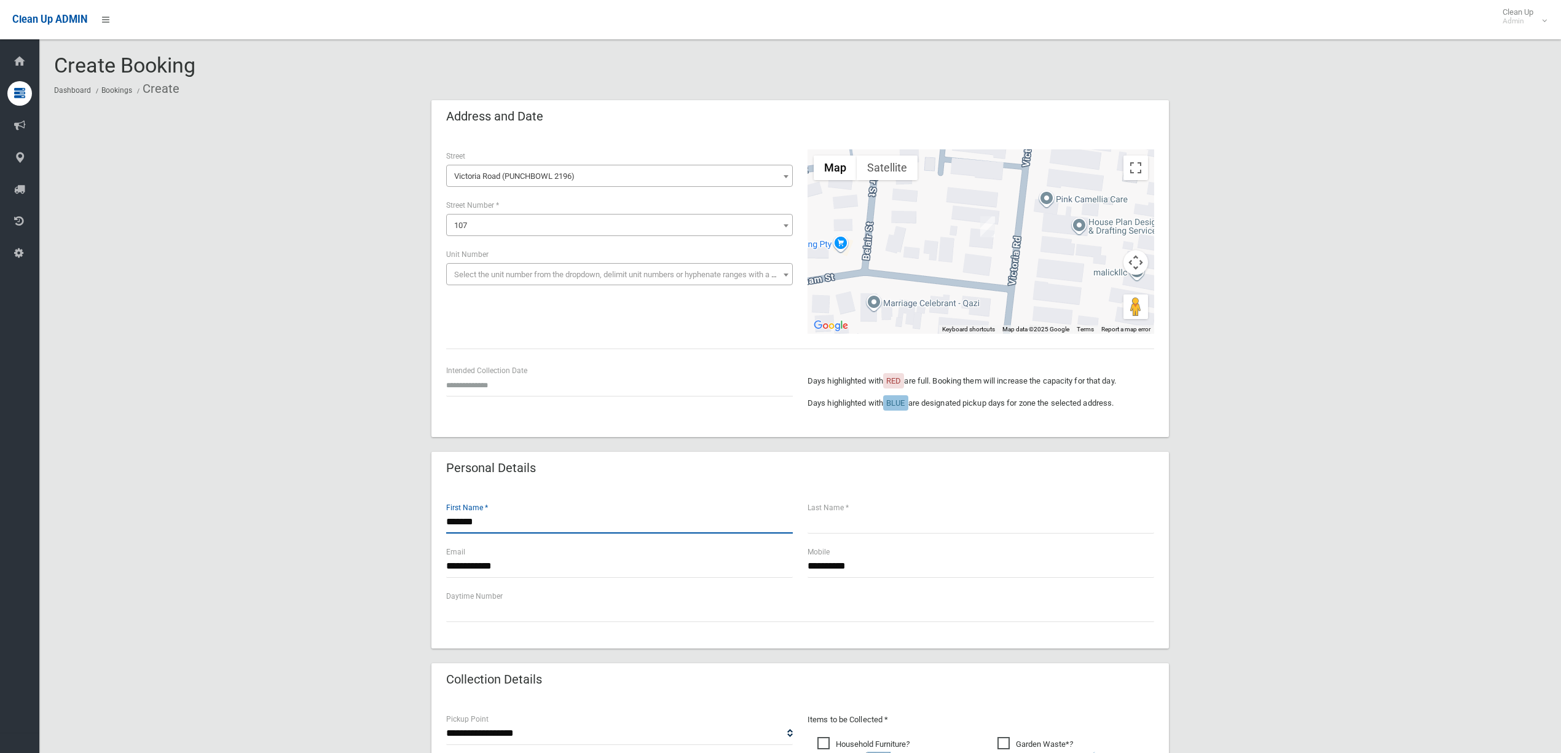
drag, startPoint x: 490, startPoint y: 524, endPoint x: 364, endPoint y: 512, distance: 127.1
click at [364, 512] on div "**********" at bounding box center [800, 636] width 1492 height 1072
click at [887, 529] on input "text" at bounding box center [980, 522] width 347 height 23
click at [889, 519] on input "**********" at bounding box center [980, 522] width 347 height 23
type input "**********"
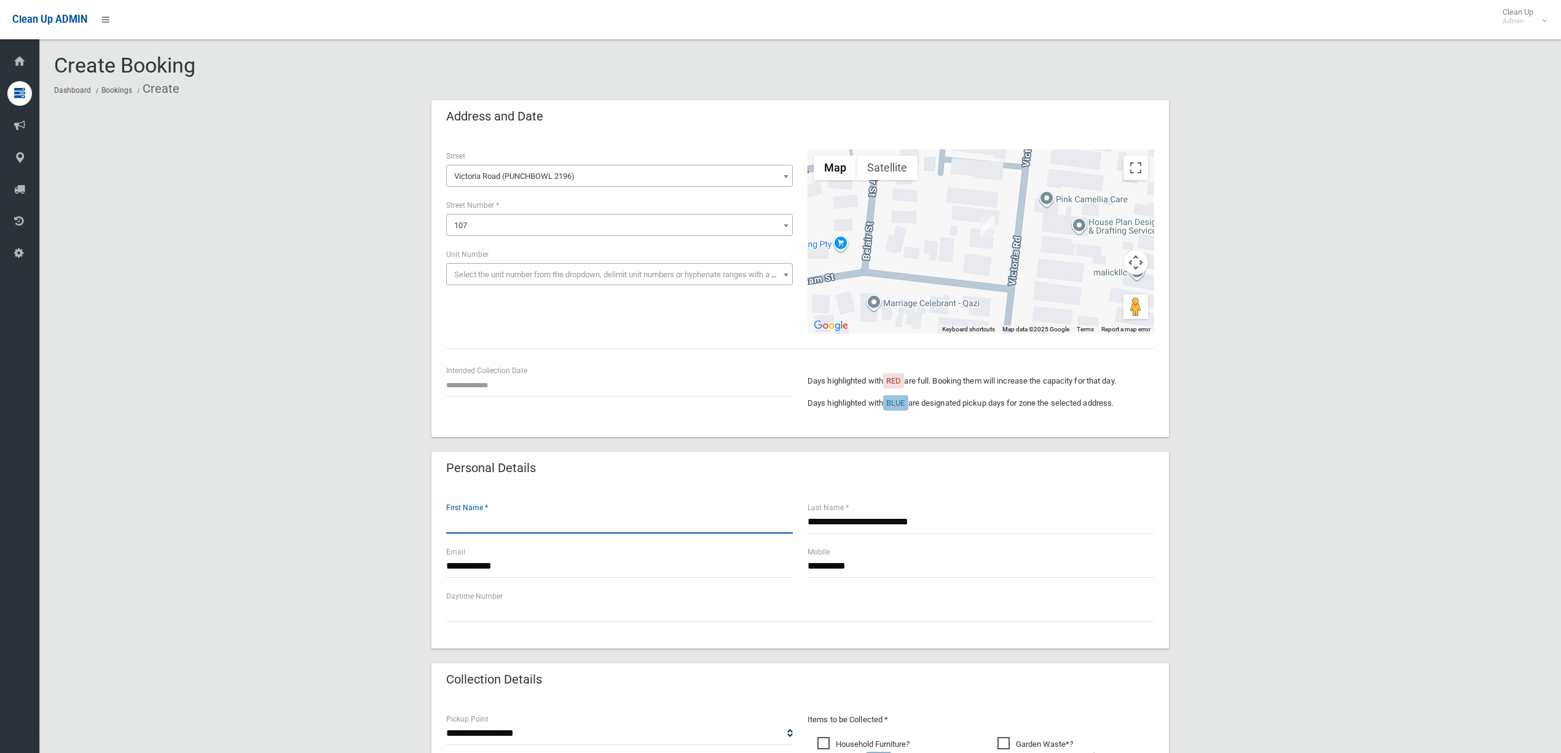
click at [564, 525] on input "text" at bounding box center [619, 522] width 347 height 23
click at [447, 565] on input "**********" at bounding box center [619, 566] width 347 height 23
type input "**********"
click at [634, 519] on input "text" at bounding box center [619, 522] width 347 height 23
type input "******"
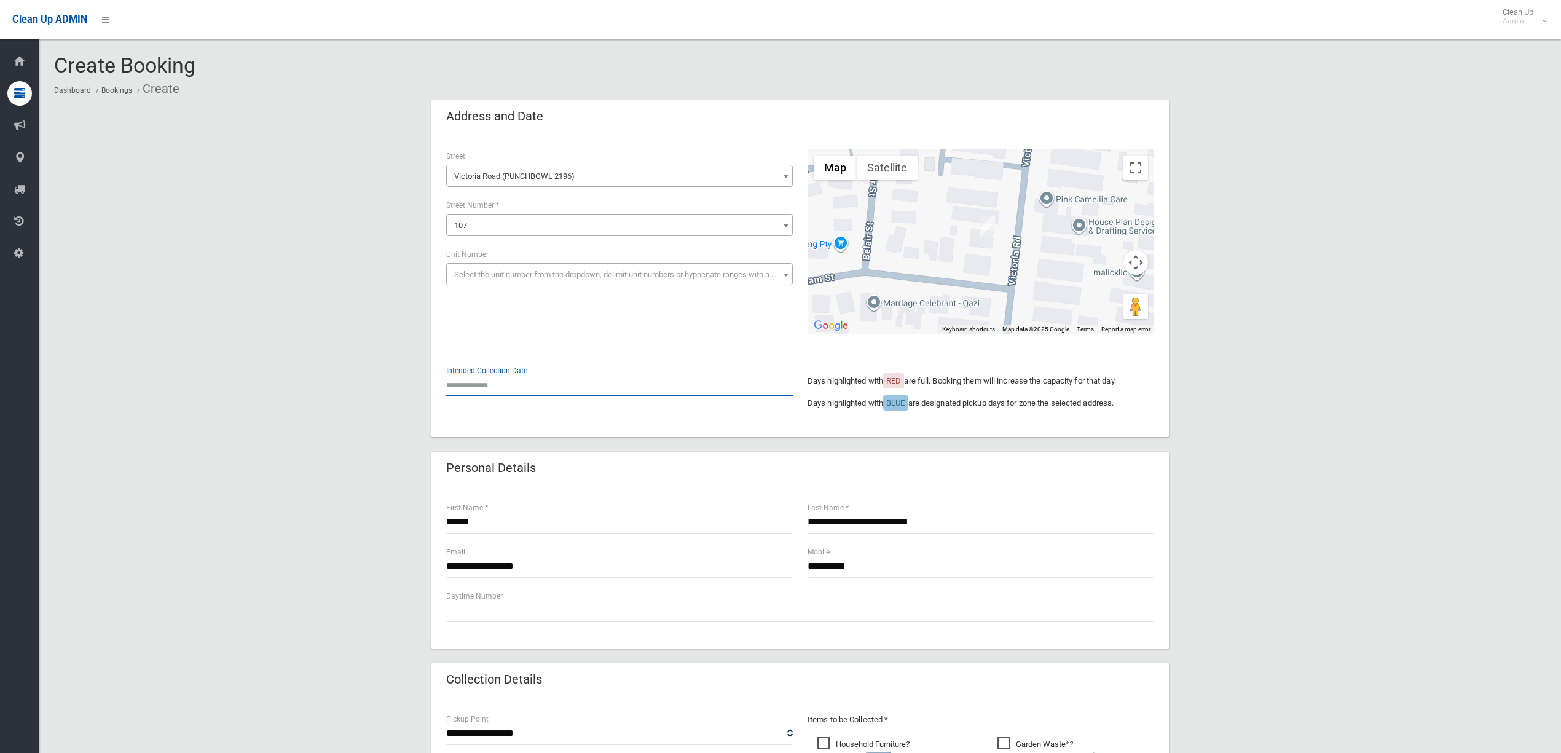
click at [537, 380] on input "text" at bounding box center [619, 385] width 347 height 23
click at [500, 350] on td "5" at bounding box center [503, 356] width 17 height 21
type input "**********"
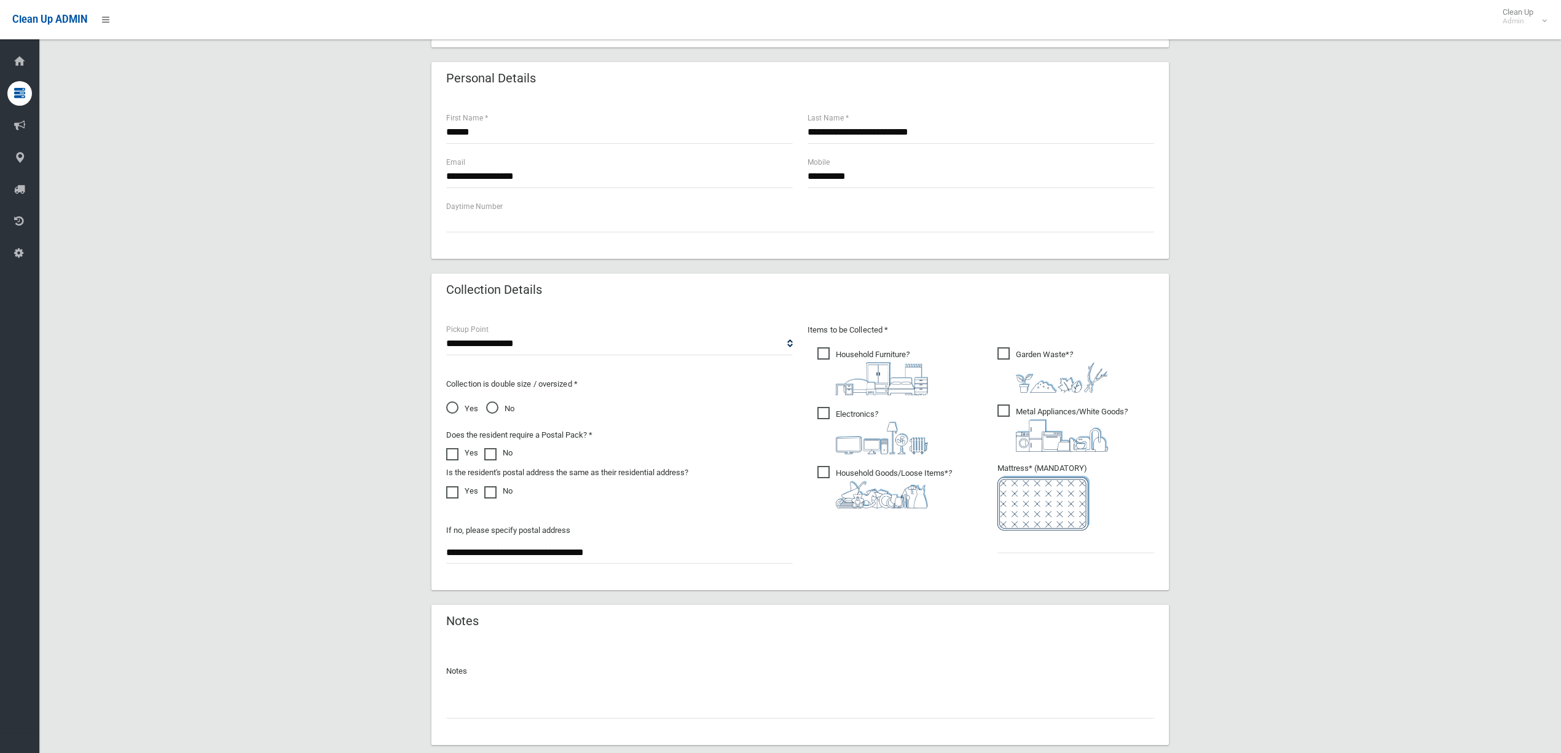
scroll to position [409, 0]
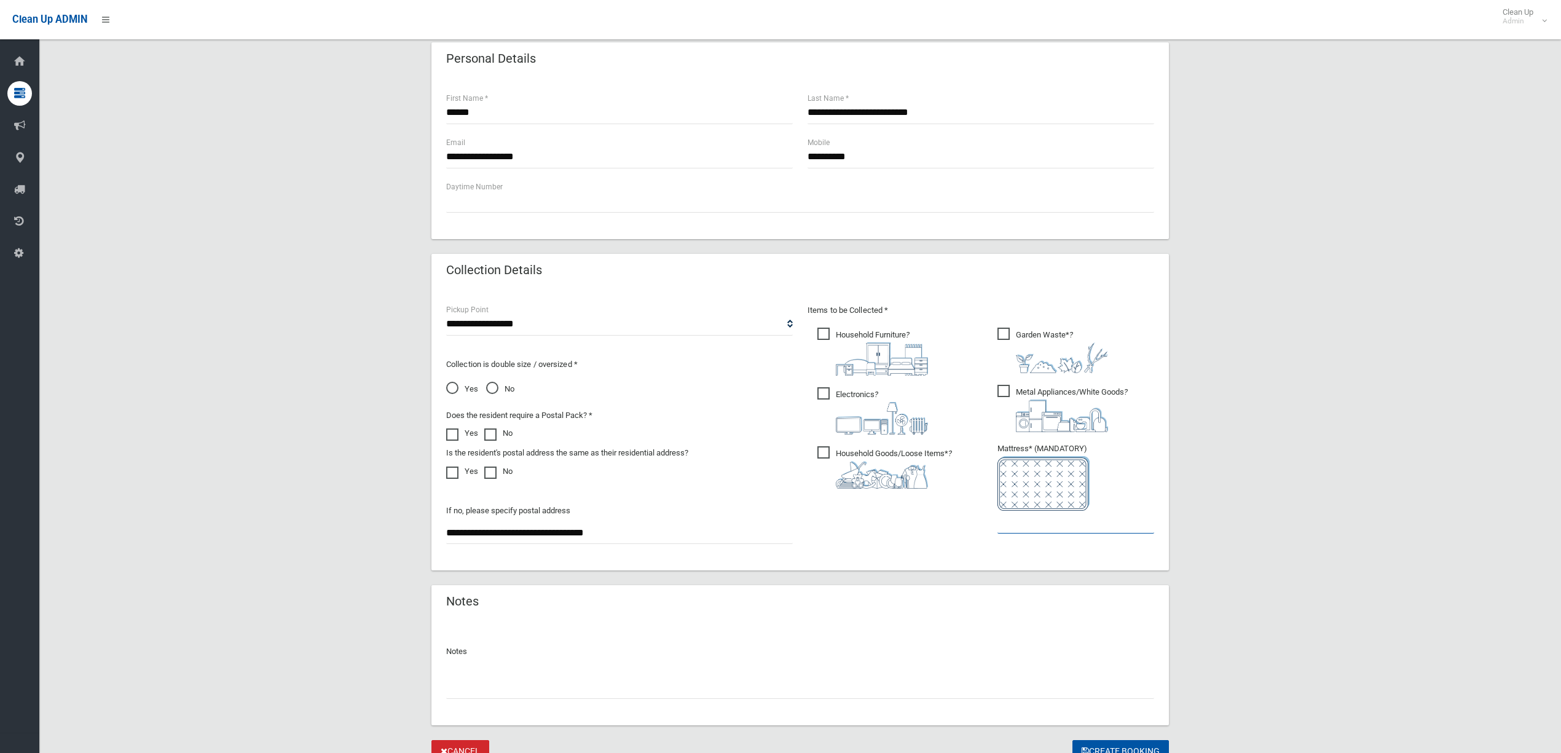
click at [1120, 524] on input "text" at bounding box center [1075, 522] width 157 height 23
type input "*"
click at [1048, 396] on span "Metal Appliances/White Goods ?" at bounding box center [1062, 408] width 130 height 47
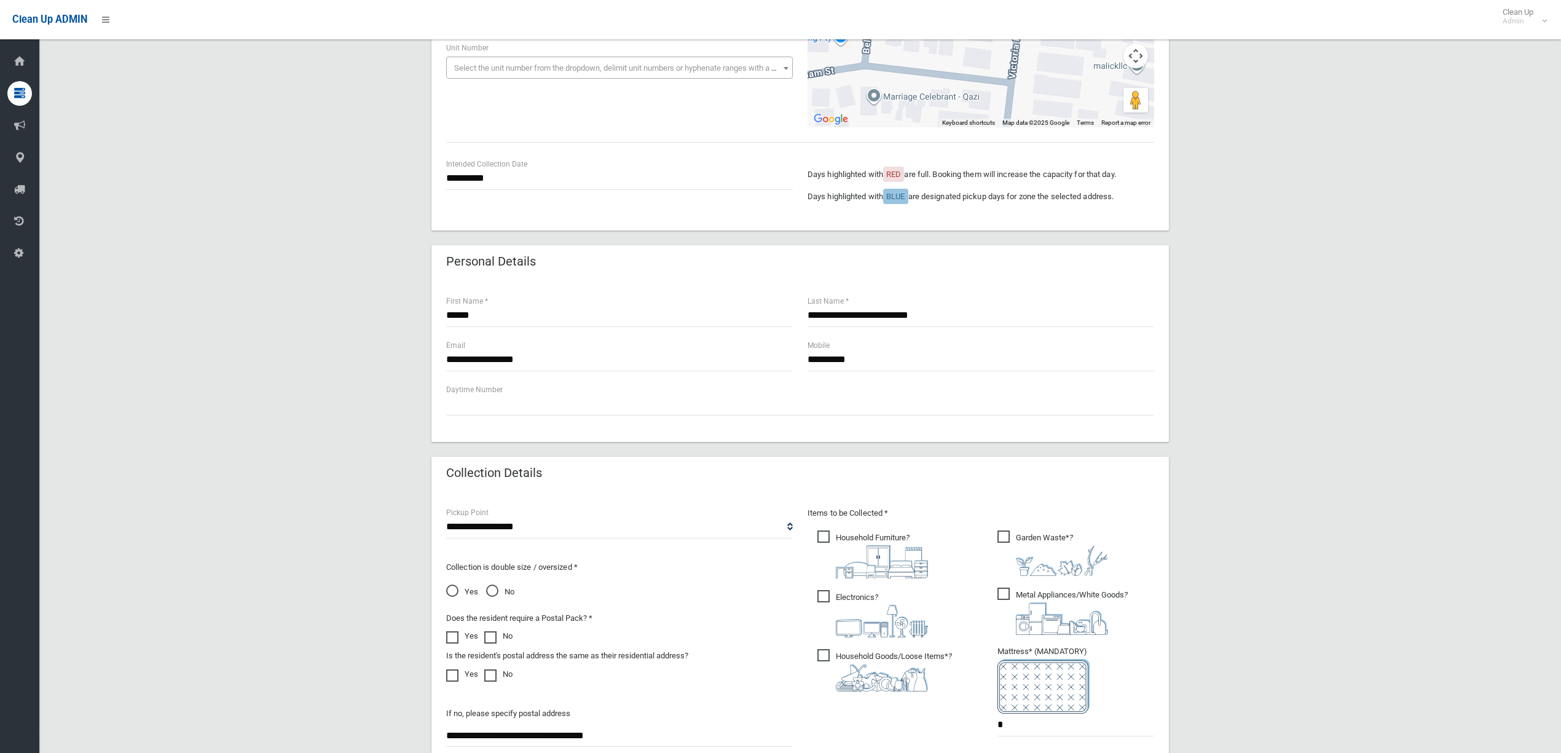
scroll to position [246, 0]
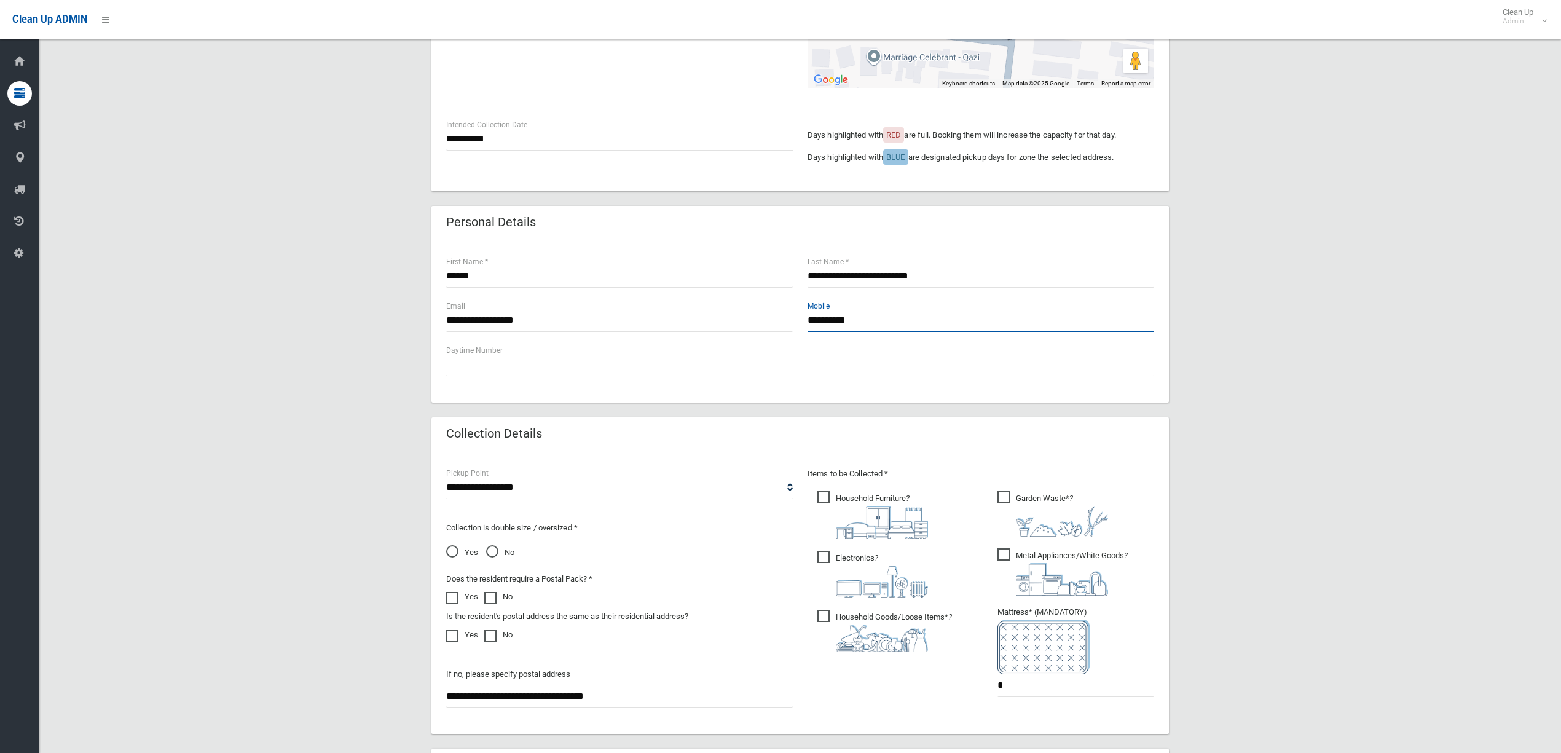
drag, startPoint x: 835, startPoint y: 316, endPoint x: 463, endPoint y: 318, distance: 371.2
click at [445, 326] on div "**********" at bounding box center [800, 321] width 723 height 44
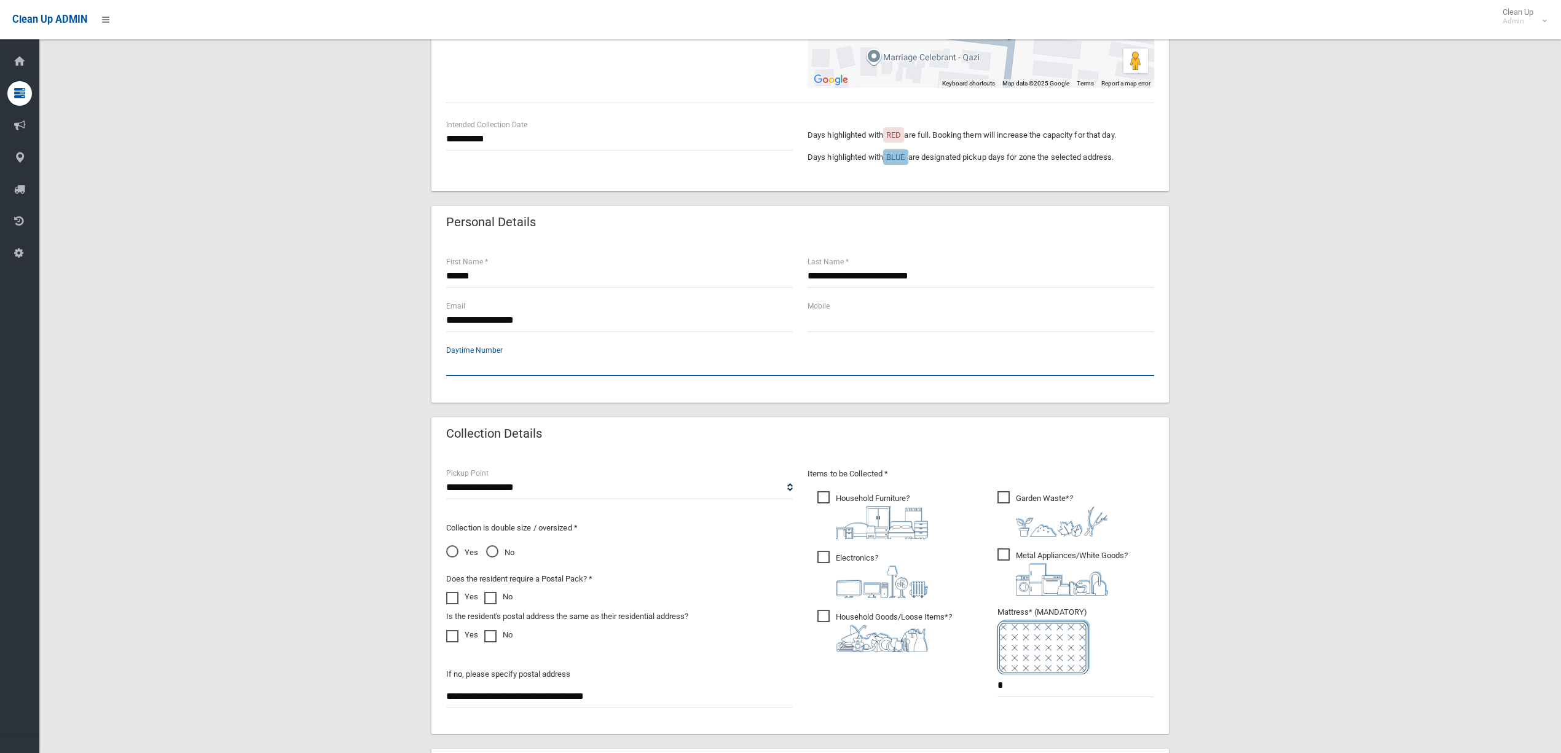
click at [627, 365] on input "text" at bounding box center [800, 364] width 708 height 23
type input "**********"
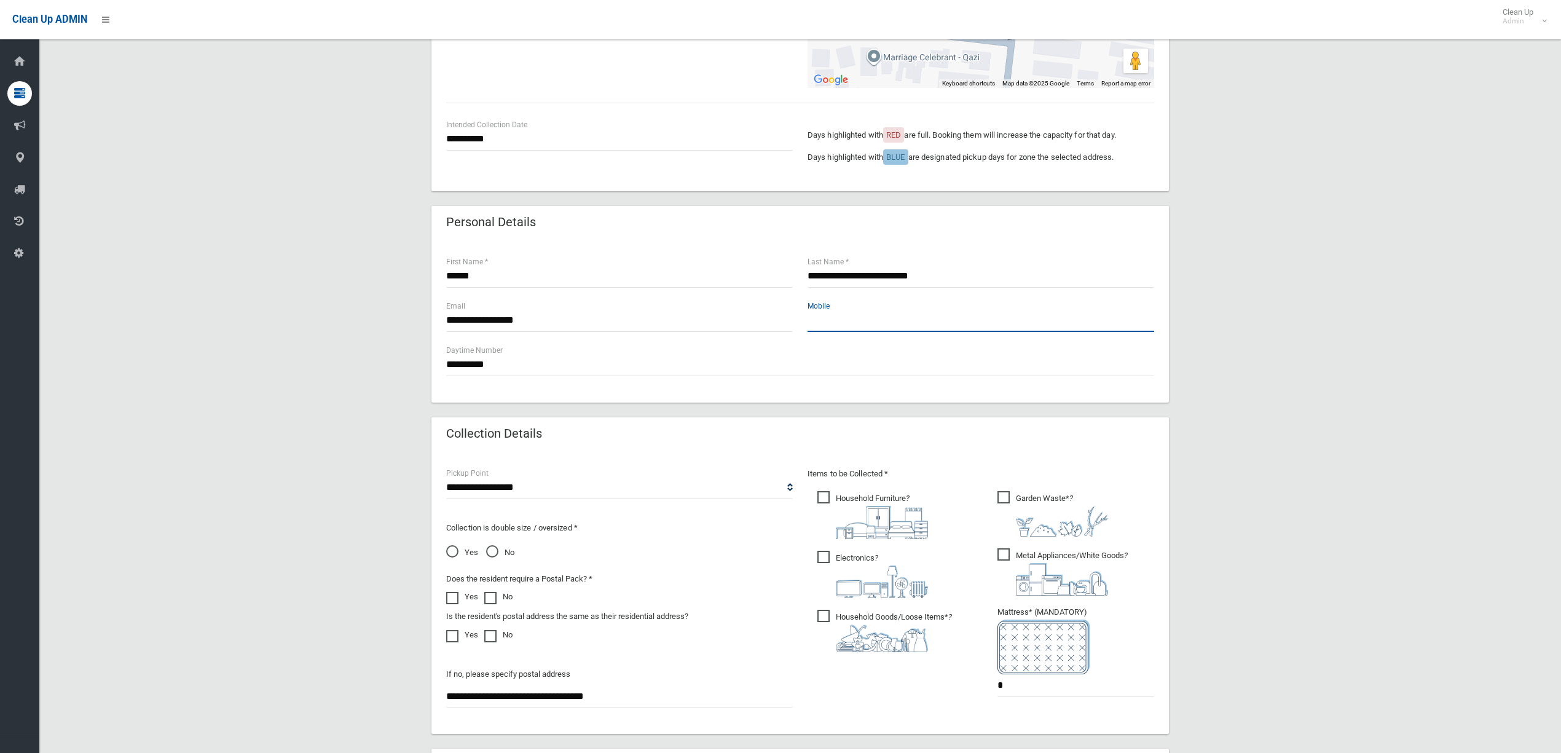
click at [850, 315] on input "text" at bounding box center [980, 320] width 347 height 23
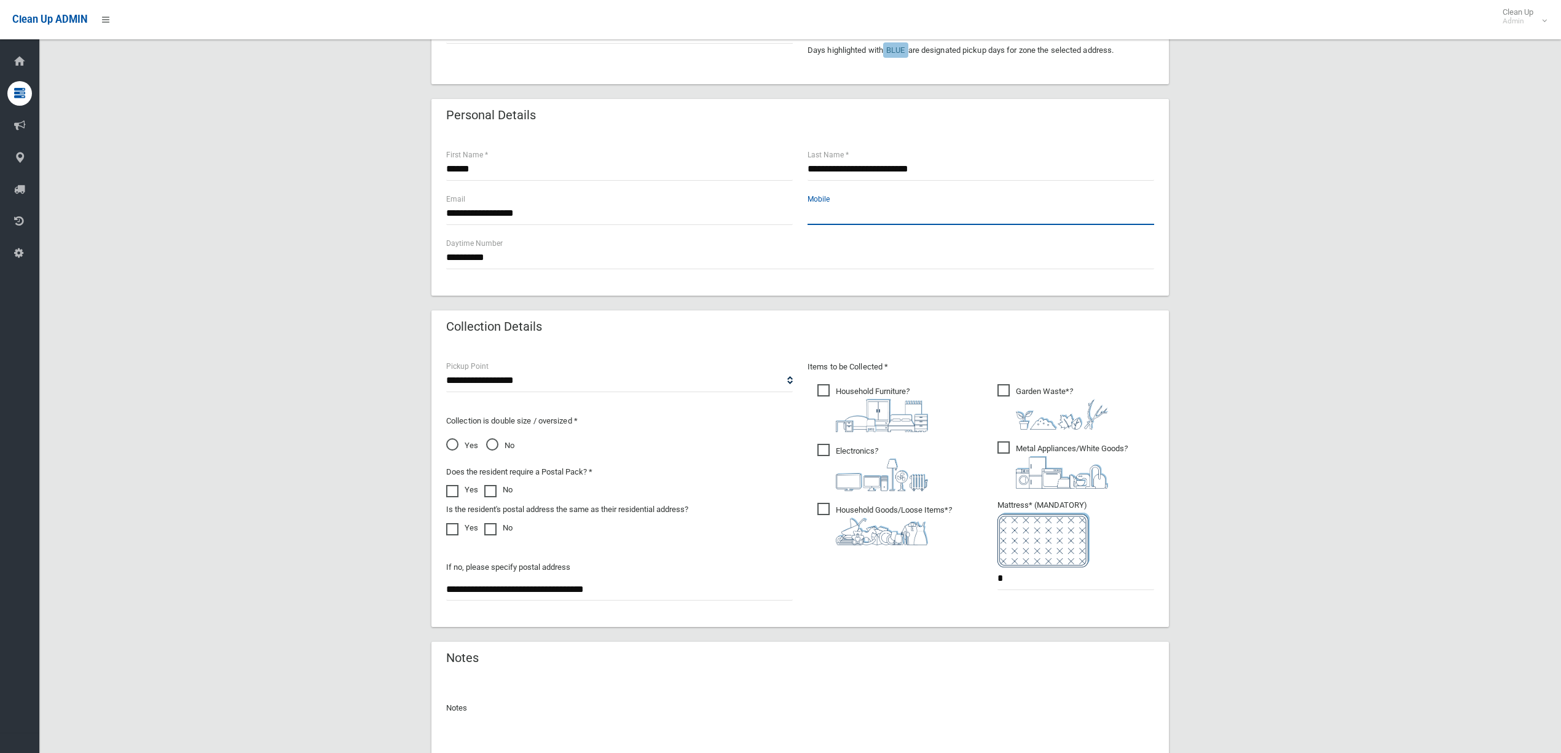
scroll to position [463, 0]
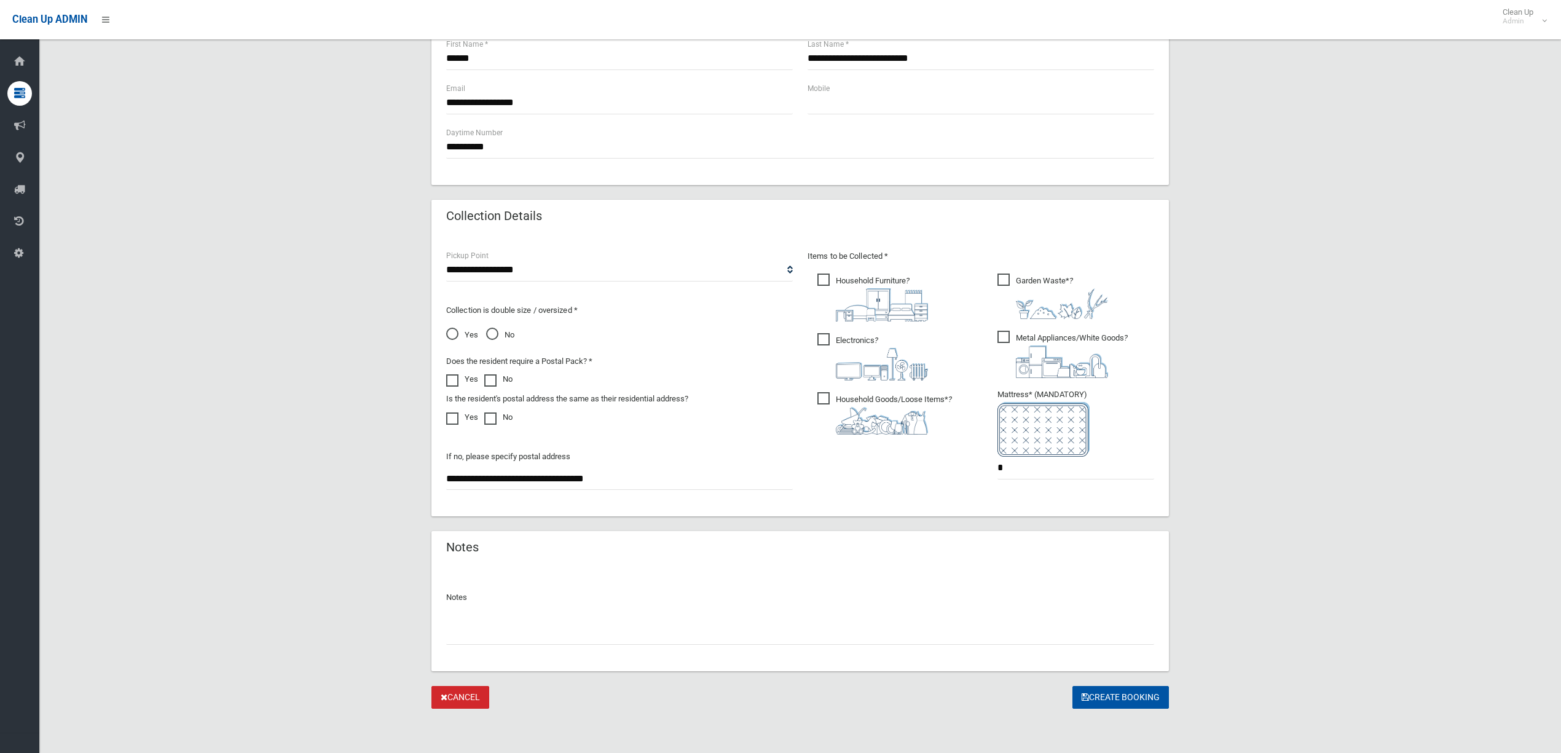
click at [870, 633] on input "text" at bounding box center [800, 633] width 708 height 23
type input "**********"
click at [1136, 686] on button "Create Booking" at bounding box center [1120, 697] width 96 height 23
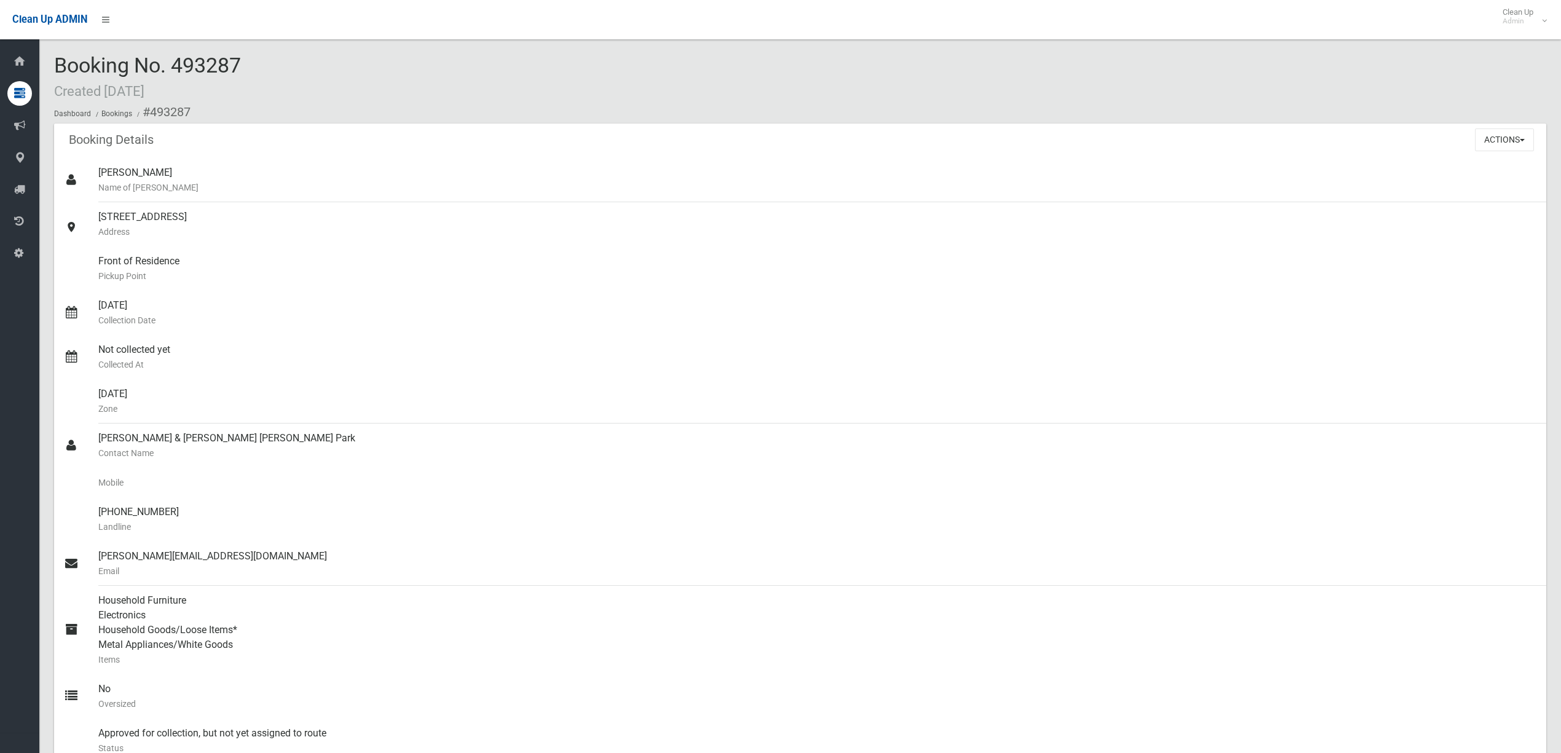
drag, startPoint x: 178, startPoint y: 59, endPoint x: 299, endPoint y: 60, distance: 121.1
click at [299, 60] on div "Booking No. 493287 Created 15/10/2025 Dashboard Bookings #493287" at bounding box center [800, 88] width 1492 height 69
drag, startPoint x: 173, startPoint y: 63, endPoint x: 253, endPoint y: 63, distance: 80.5
click at [253, 63] on div "Booking No. 493287 Created 15/10/2025 Dashboard Bookings #493287" at bounding box center [800, 88] width 1492 height 69
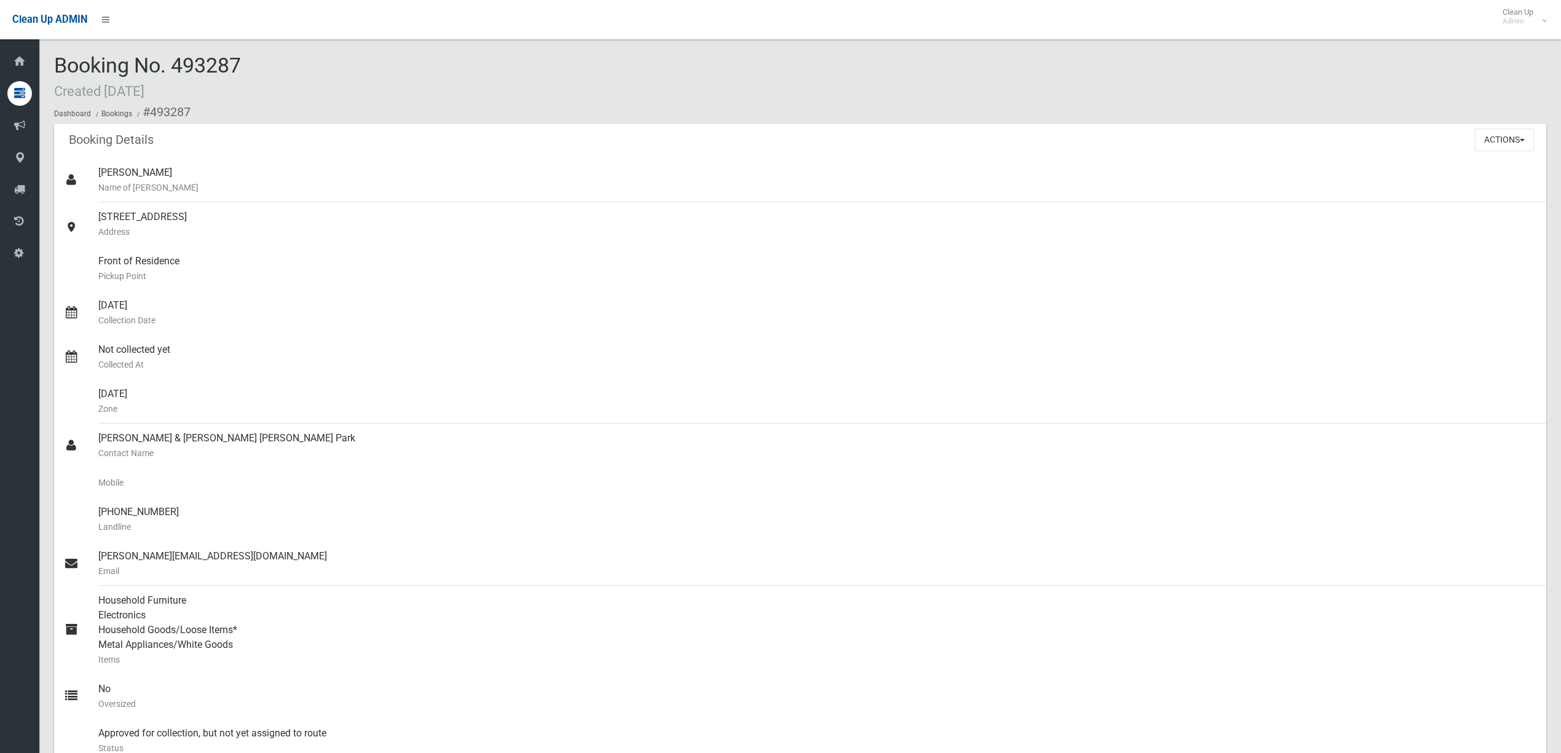
click at [253, 68] on div "Booking No. 493287 Created 15/10/2025 Dashboard Bookings #493287" at bounding box center [800, 88] width 1492 height 69
drag, startPoint x: 253, startPoint y: 68, endPoint x: 50, endPoint y: 67, distance: 203.4
click at [50, 67] on section "Booking No. 493287 Created 15/10/2025 Dashboard Bookings #493287 Booking Detail…" at bounding box center [800, 614] width 1522 height 1120
click at [280, 89] on div "Booking No. 493287 Created 15/10/2025 Dashboard Bookings #493287" at bounding box center [800, 88] width 1492 height 69
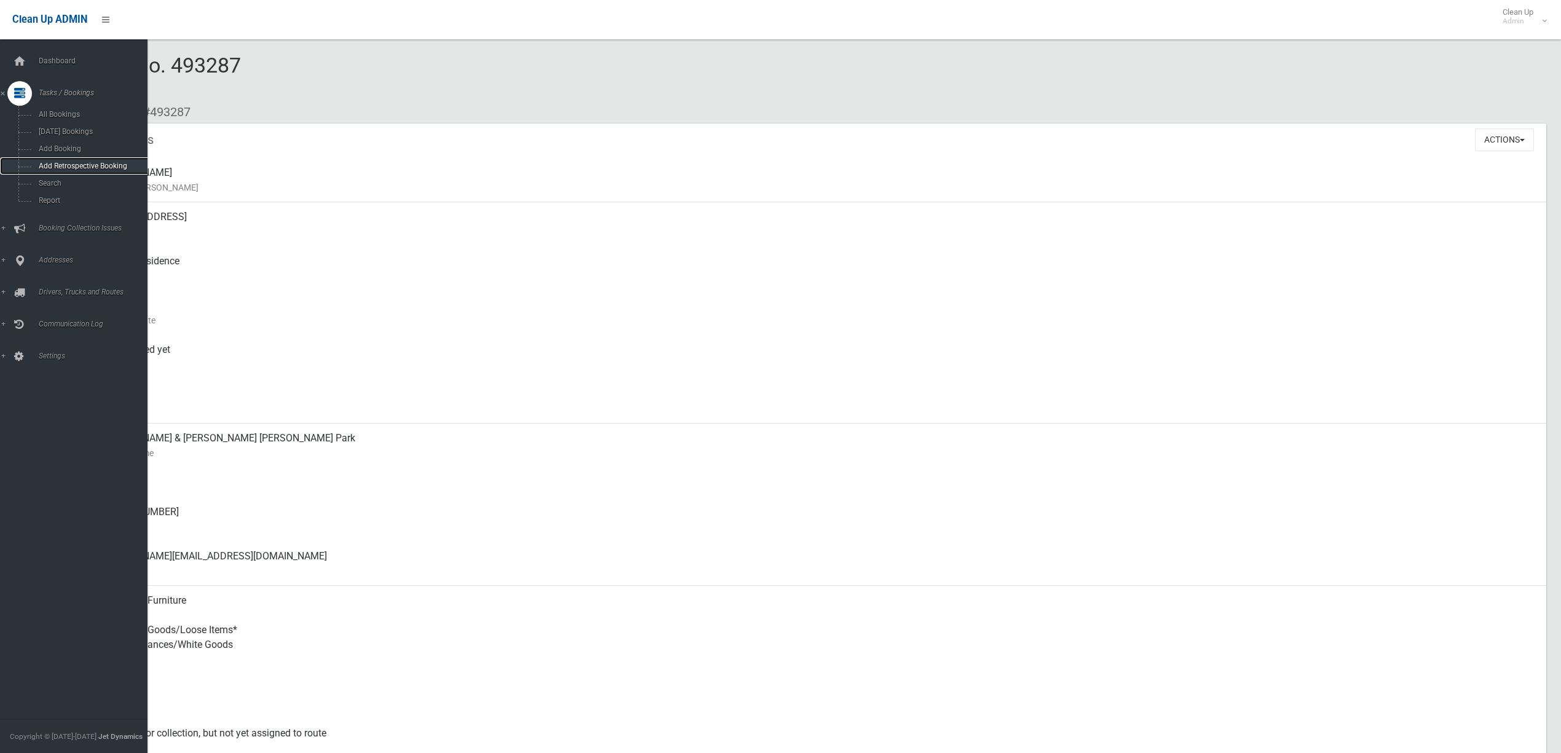
click at [50, 173] on link "Add Retrospective Booking" at bounding box center [80, 165] width 160 height 17
click at [28, 181] on link "Search" at bounding box center [80, 183] width 160 height 17
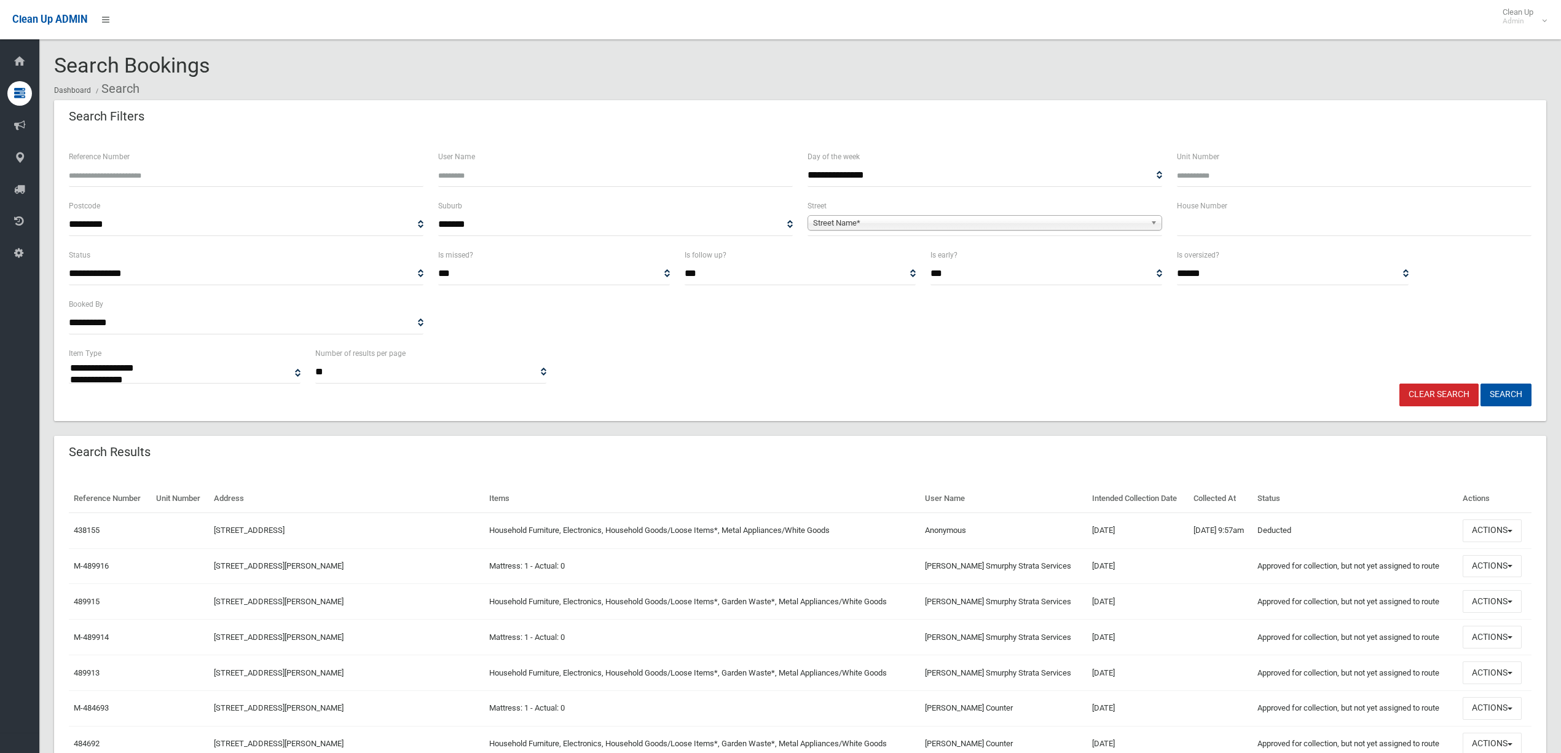
select select
click at [1220, 220] on input "text" at bounding box center [1354, 224] width 355 height 23
type input "**"
click at [1000, 220] on span "Street Name*" at bounding box center [979, 223] width 332 height 15
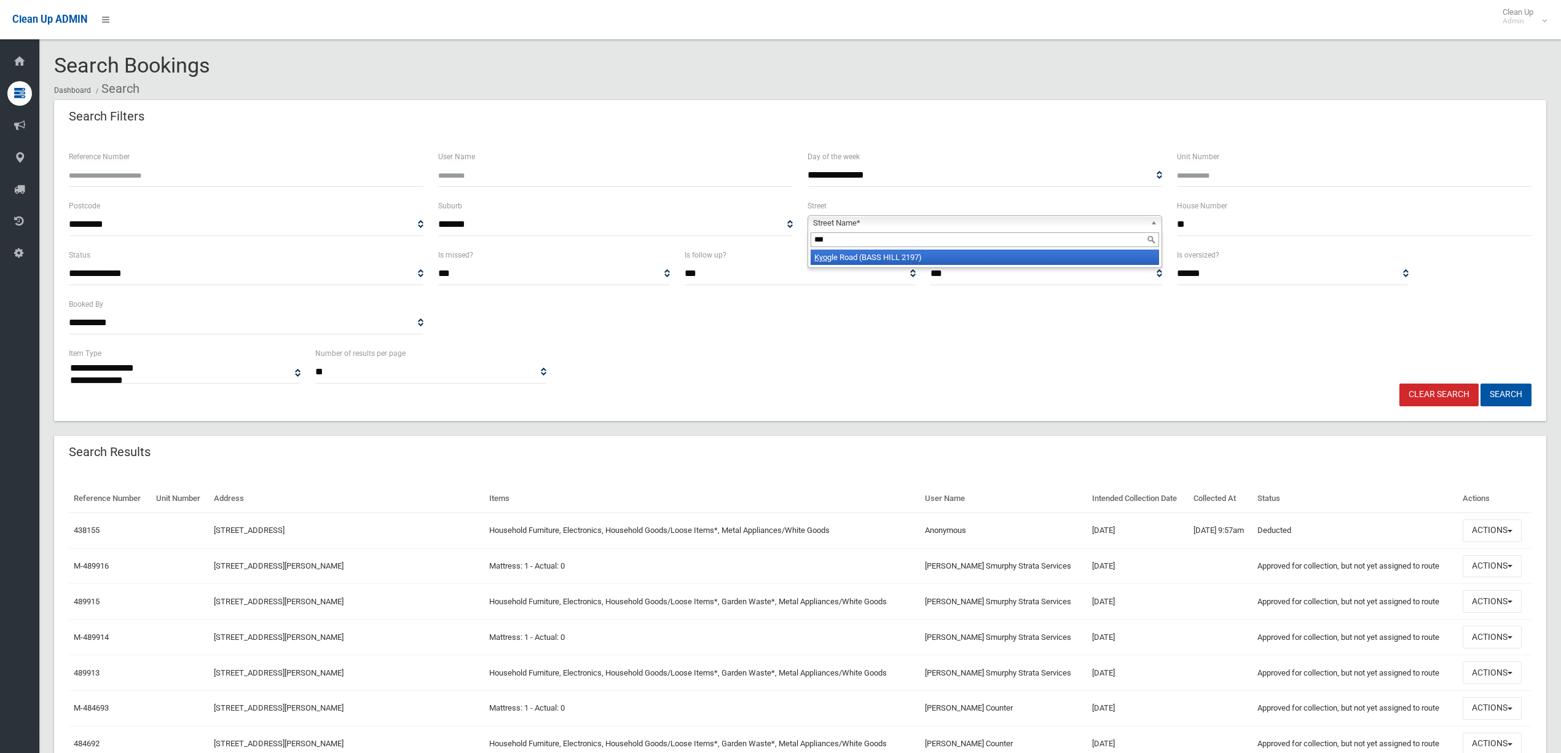
type input "***"
click at [1007, 249] on div "***" at bounding box center [984, 240] width 353 height 20
click at [1013, 253] on li "Kyo gle Road (BASS HILL 2197)" at bounding box center [985, 256] width 348 height 15
click at [1502, 394] on button "Search" at bounding box center [1505, 394] width 51 height 23
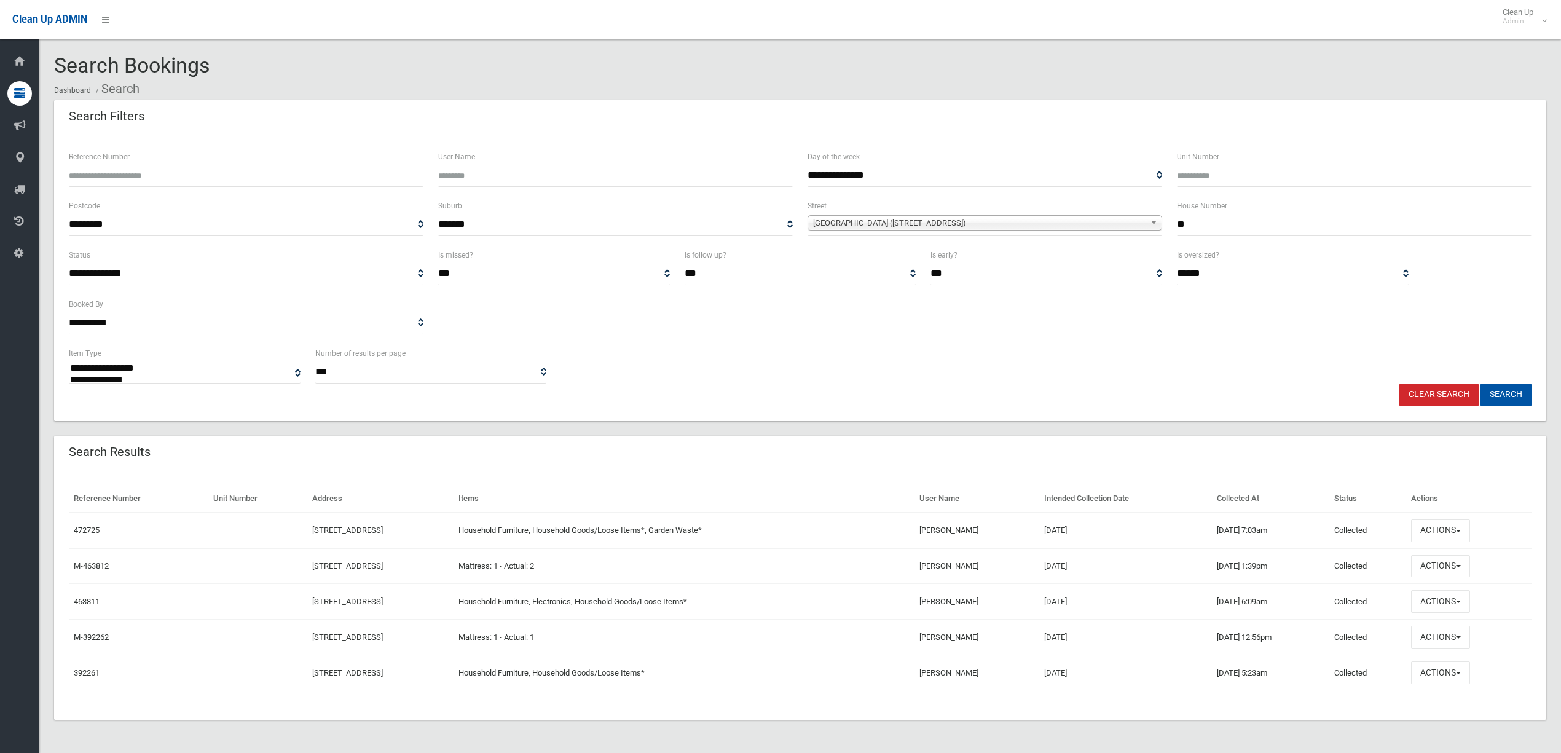
select select
click at [1470, 566] on button "Actions" at bounding box center [1440, 566] width 59 height 23
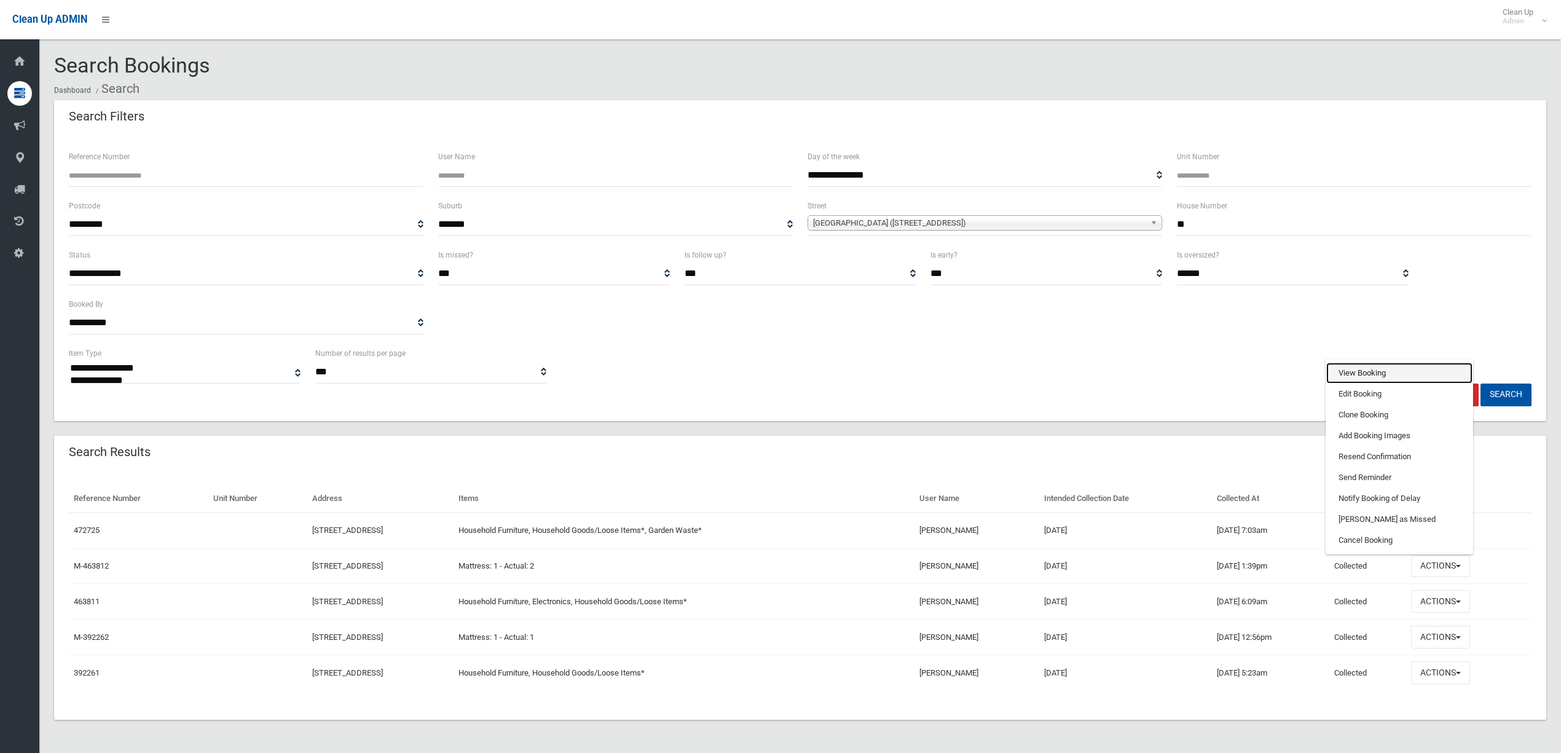
click at [1418, 377] on link "View Booking" at bounding box center [1399, 373] width 146 height 21
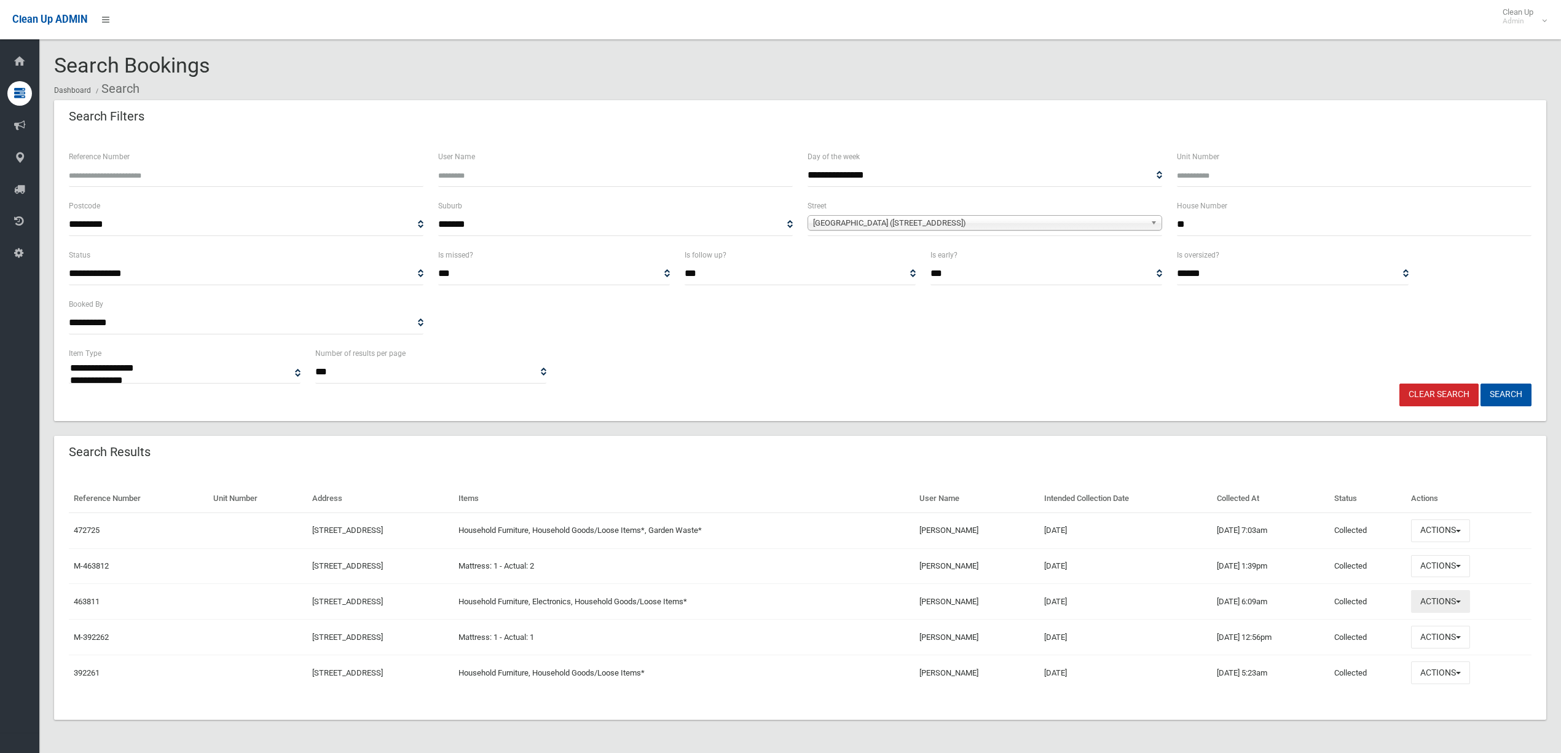
click at [1443, 607] on button "Actions" at bounding box center [1440, 601] width 59 height 23
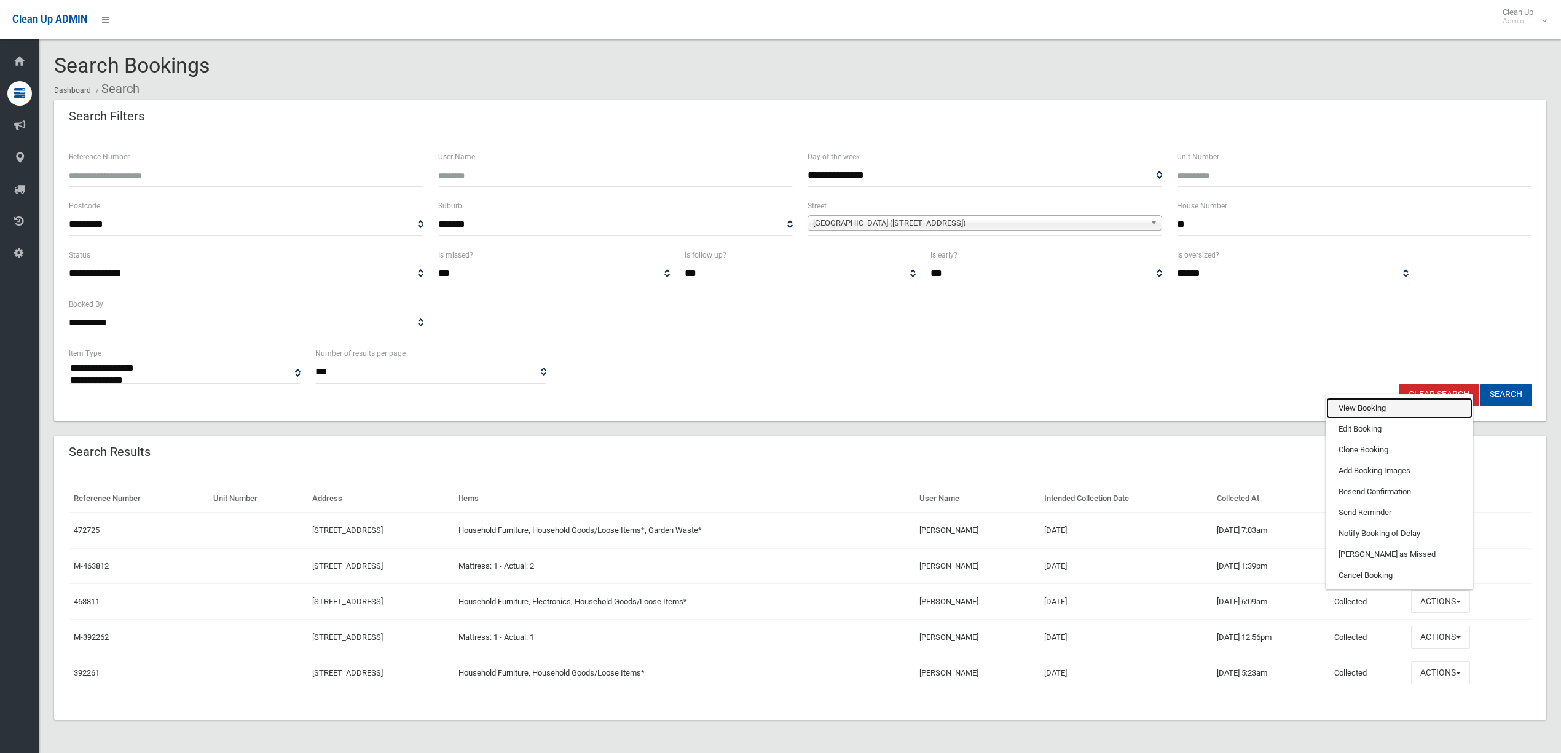
click at [1359, 409] on link "View Booking" at bounding box center [1399, 408] width 146 height 21
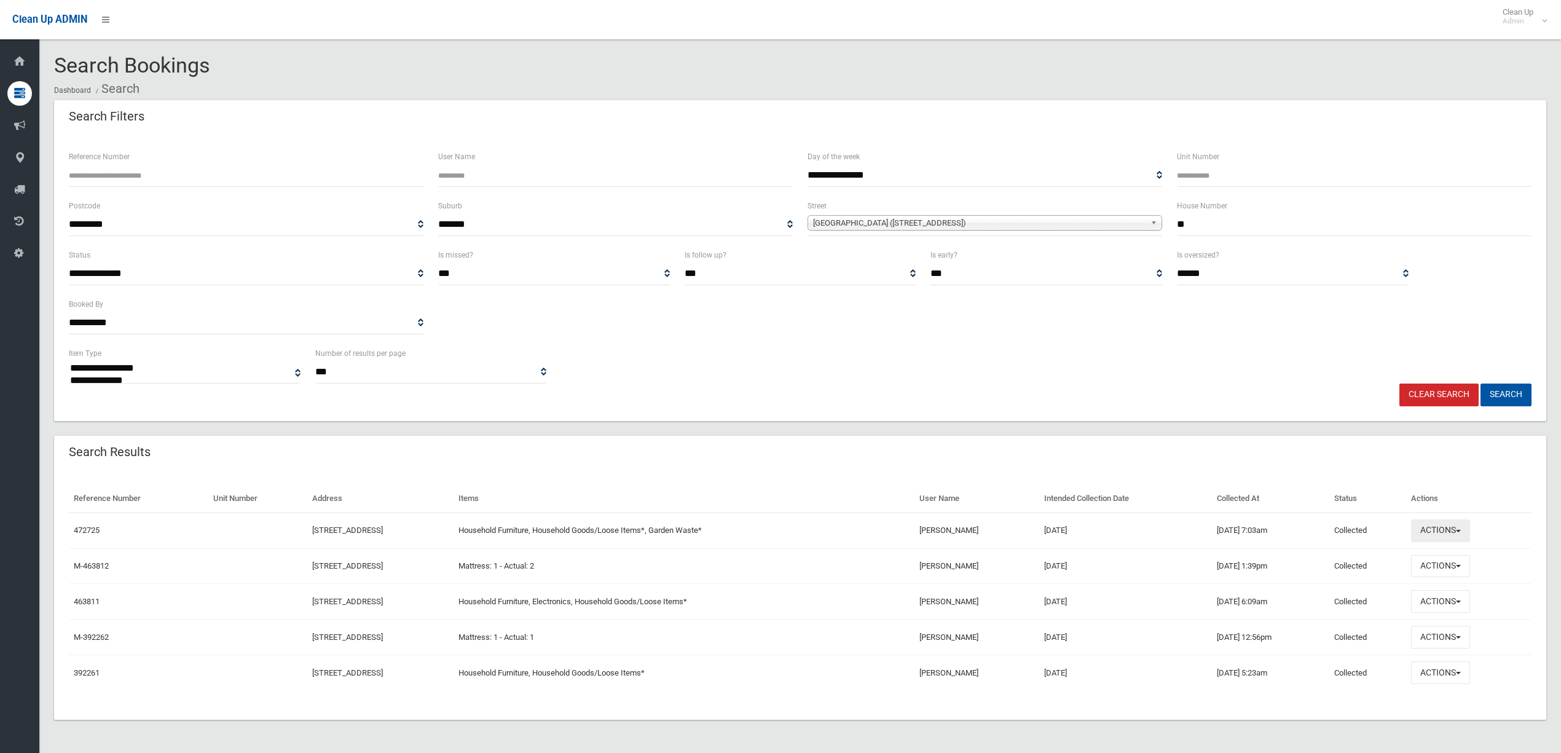
click at [1442, 536] on button "Actions" at bounding box center [1440, 530] width 59 height 23
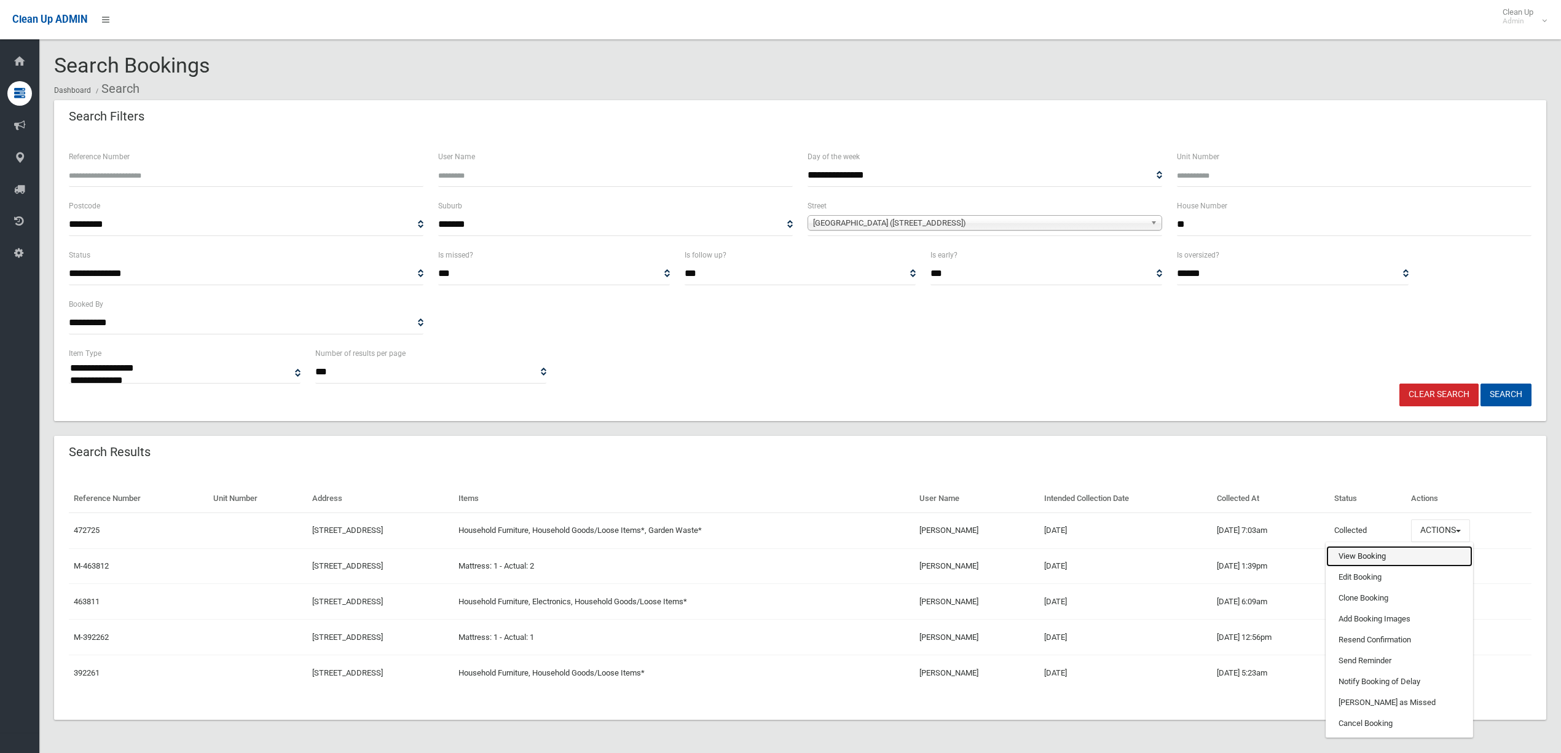
click at [1370, 551] on link "View Booking" at bounding box center [1399, 556] width 146 height 21
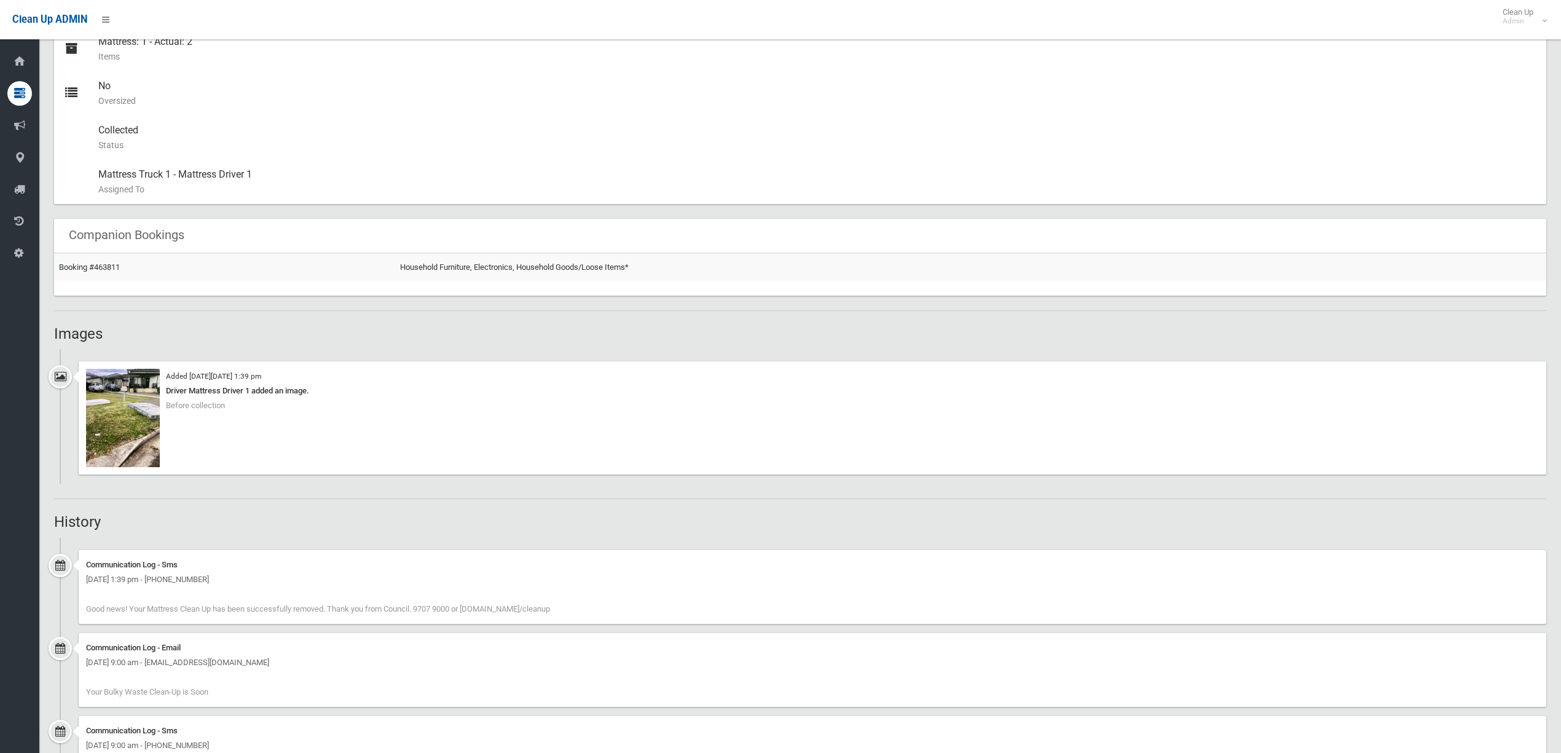
scroll to position [573, 0]
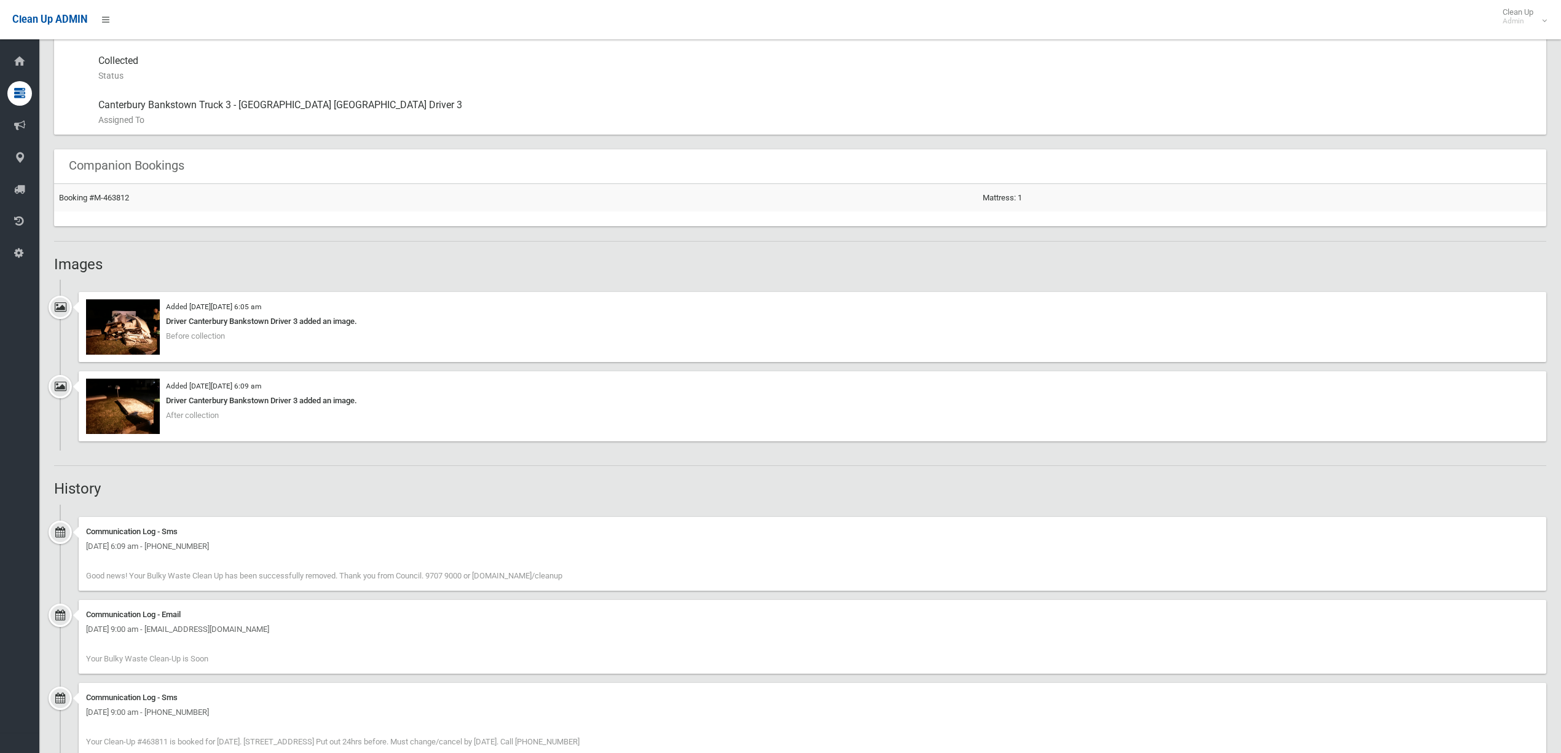
scroll to position [819, 0]
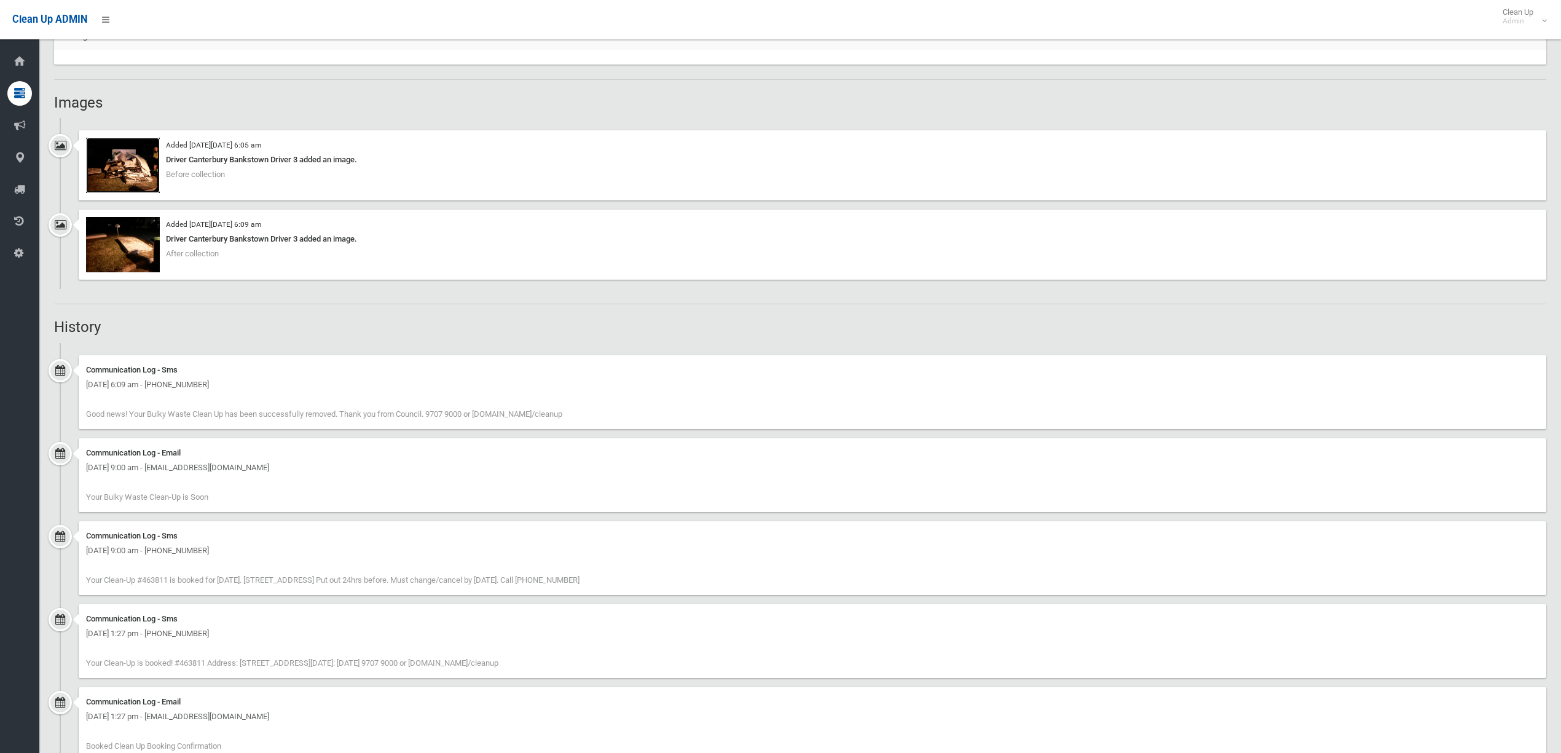
click at [131, 173] on img at bounding box center [123, 165] width 74 height 55
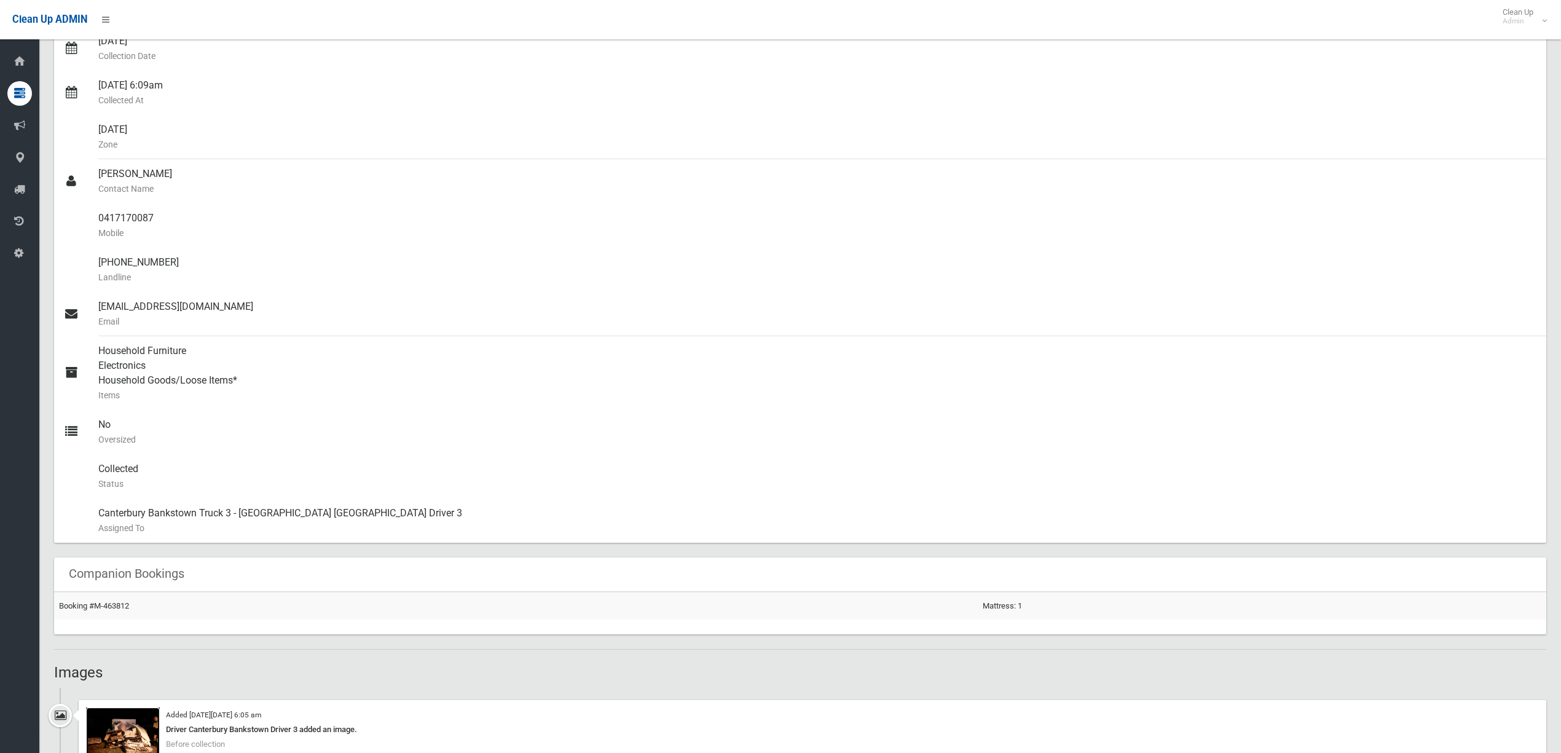
scroll to position [82, 0]
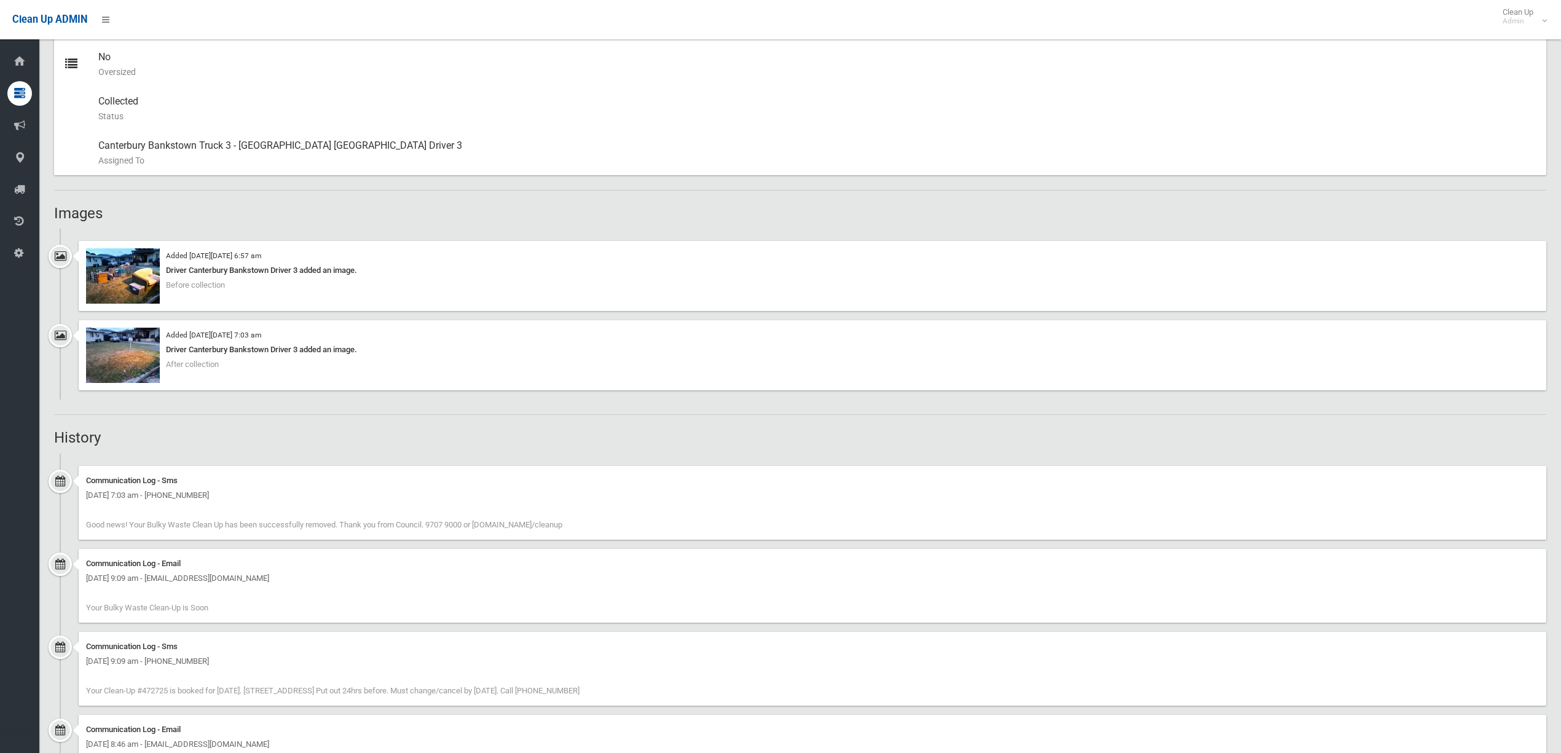
scroll to position [768, 0]
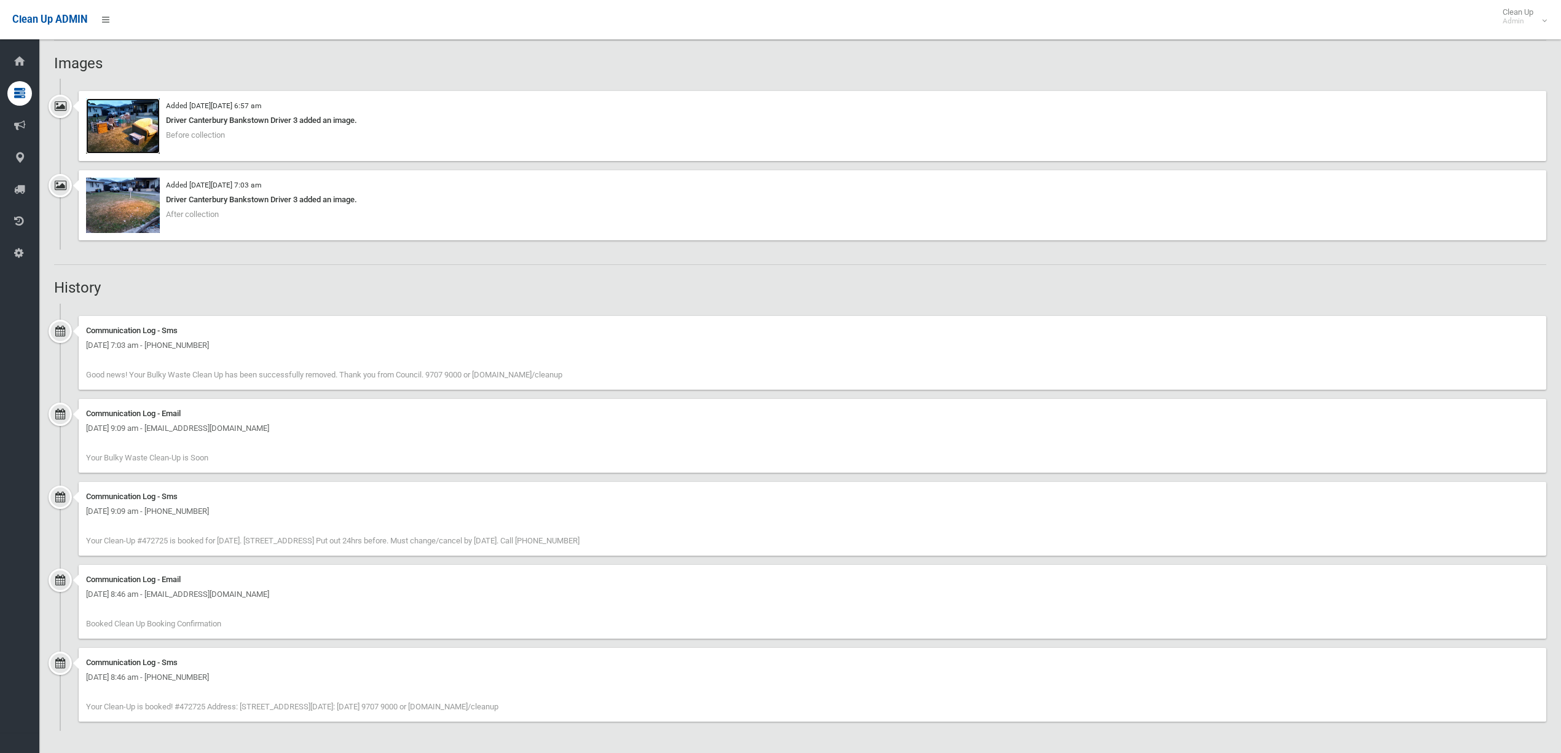
click at [121, 120] on img at bounding box center [123, 125] width 74 height 55
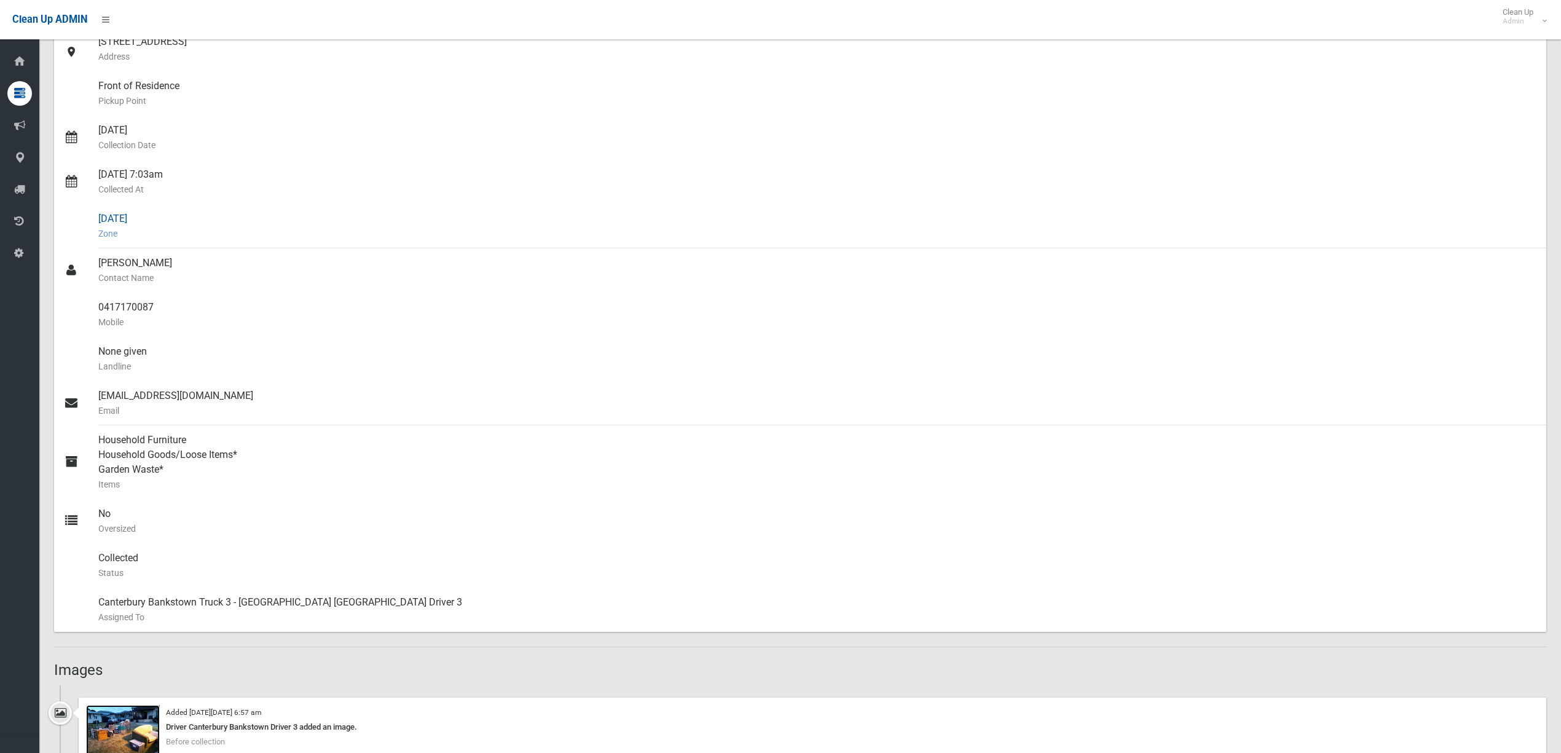
scroll to position [0, 0]
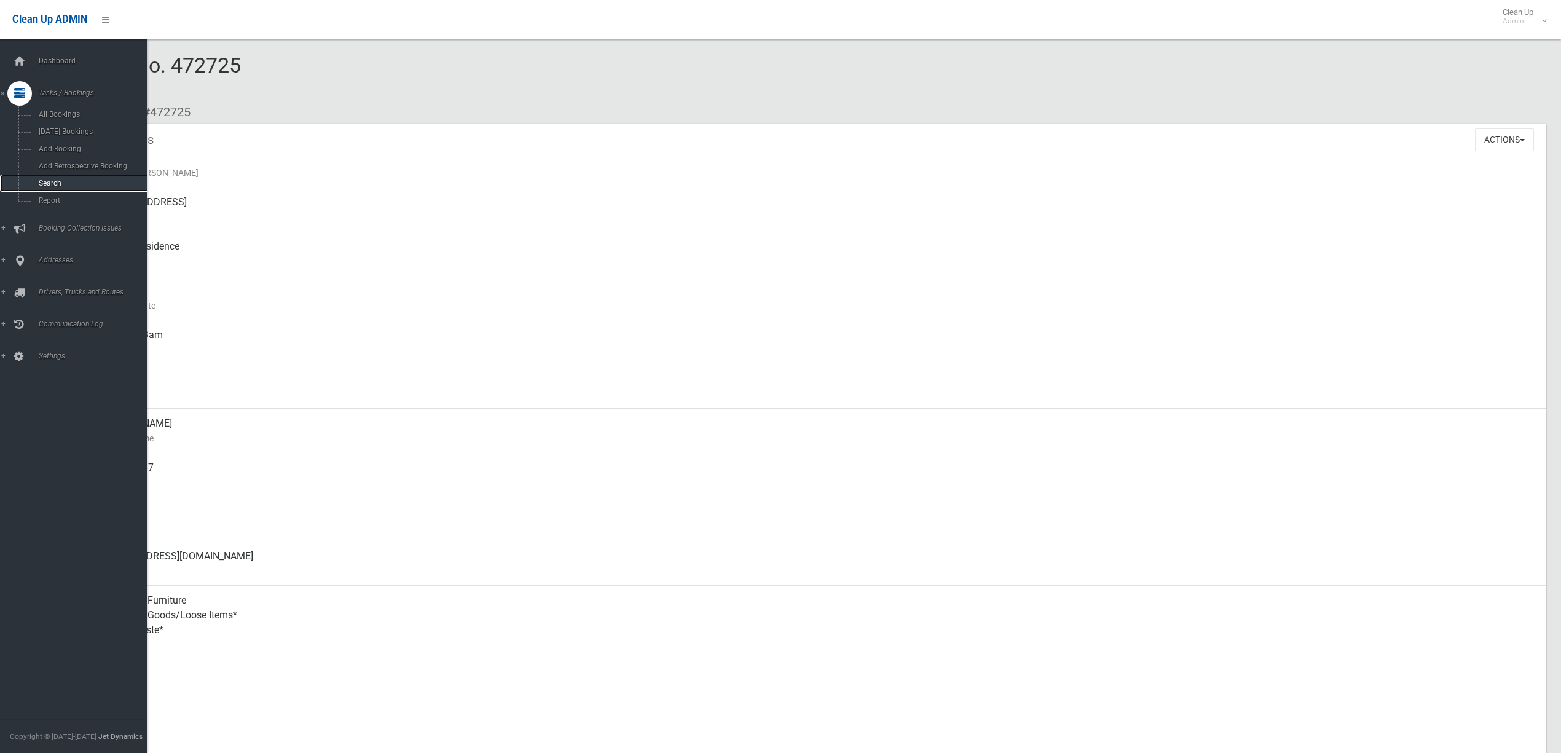
click at [33, 183] on link "Search" at bounding box center [80, 183] width 160 height 17
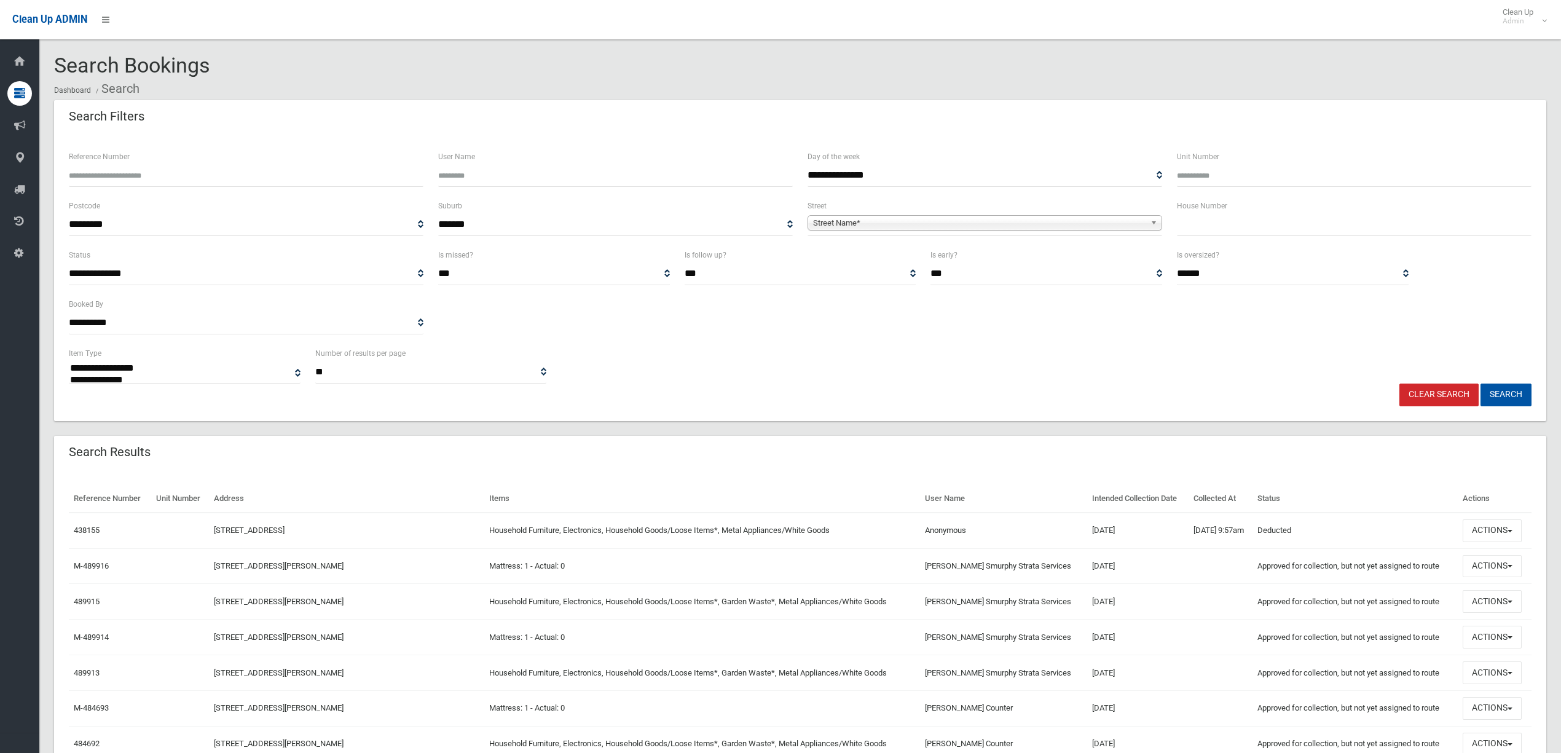
select select
click at [1220, 232] on input "text" at bounding box center [1354, 224] width 355 height 23
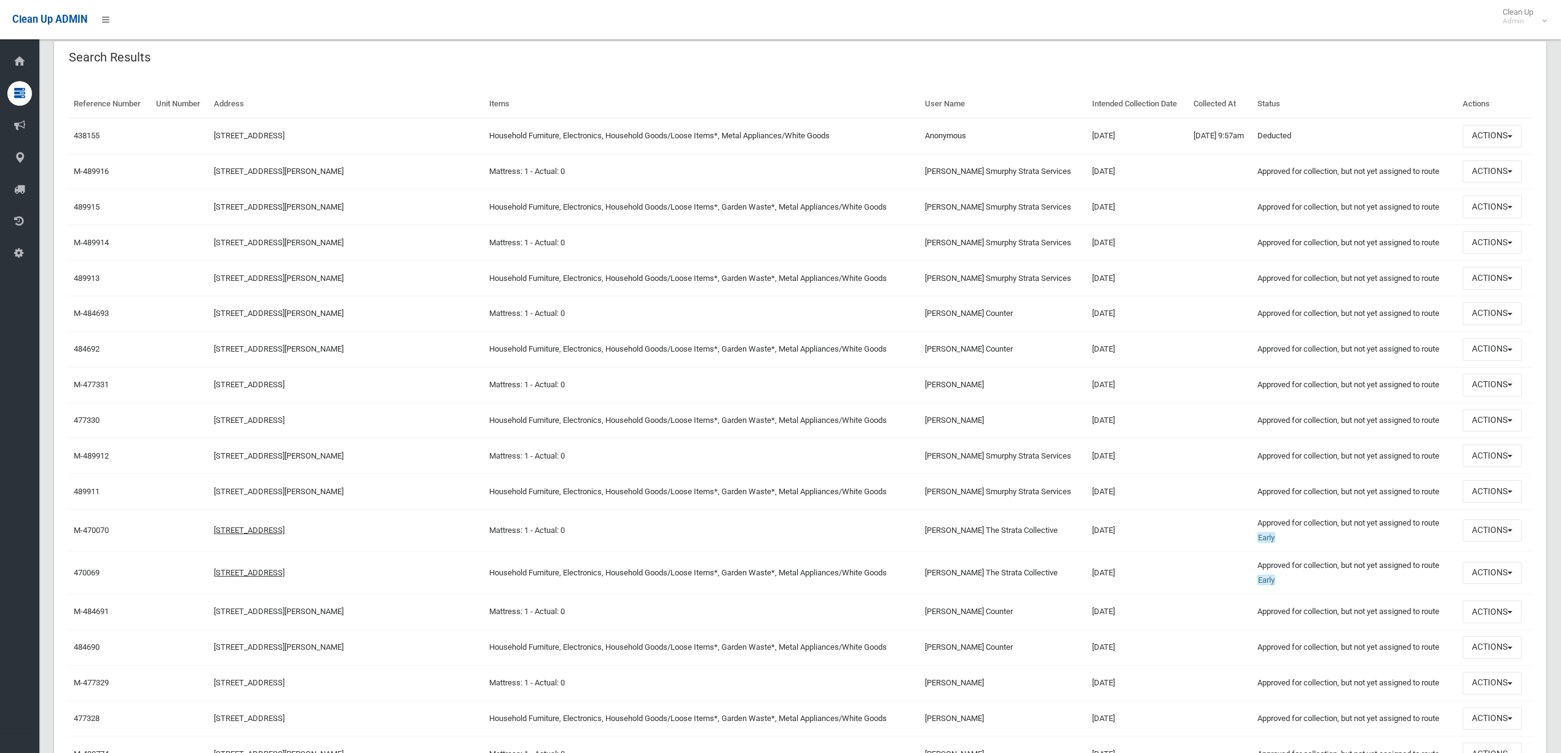
scroll to position [409, 0]
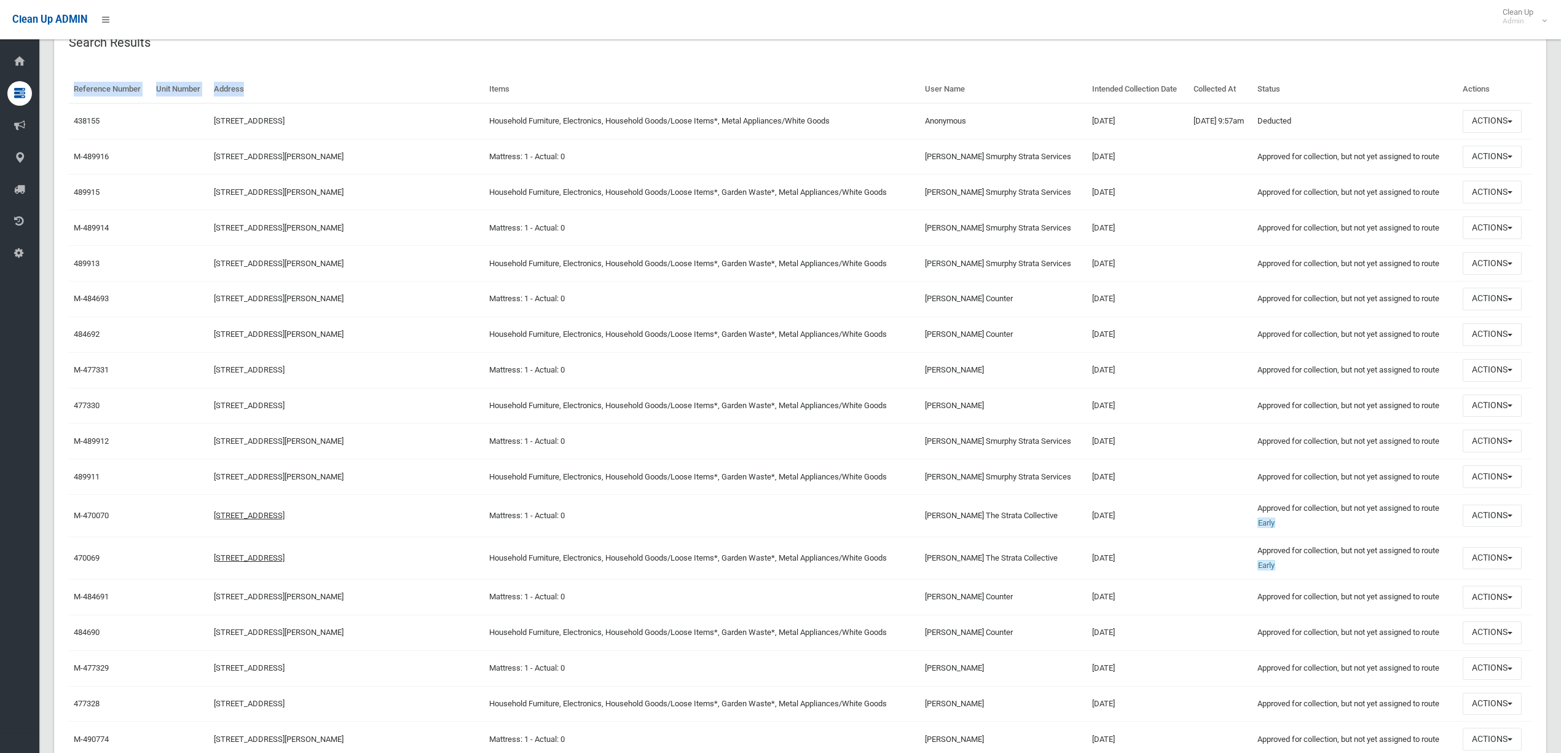
drag, startPoint x: 258, startPoint y: 97, endPoint x: 67, endPoint y: 79, distance: 191.9
click at [245, 85] on th "Address" at bounding box center [346, 90] width 275 height 28
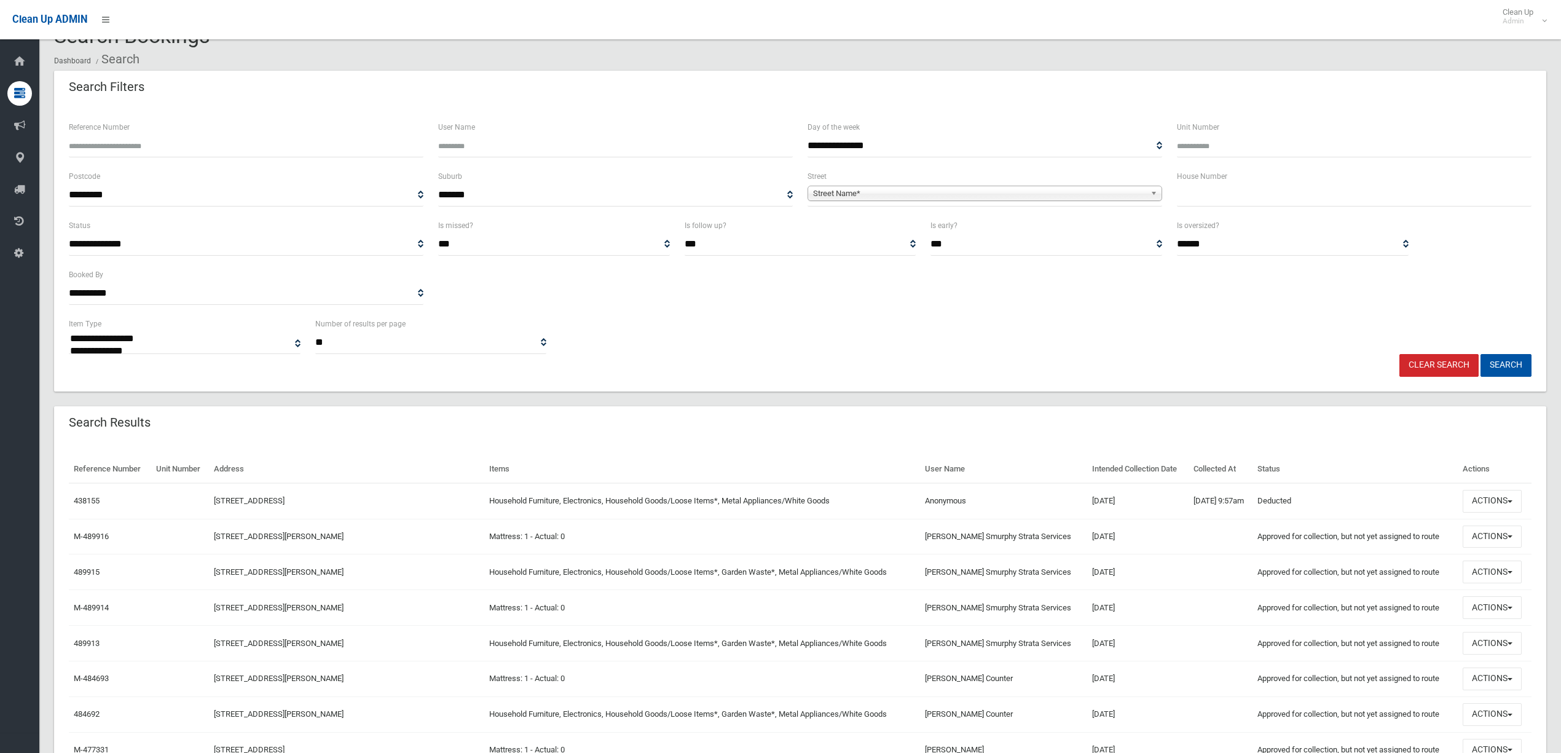
scroll to position [0, 0]
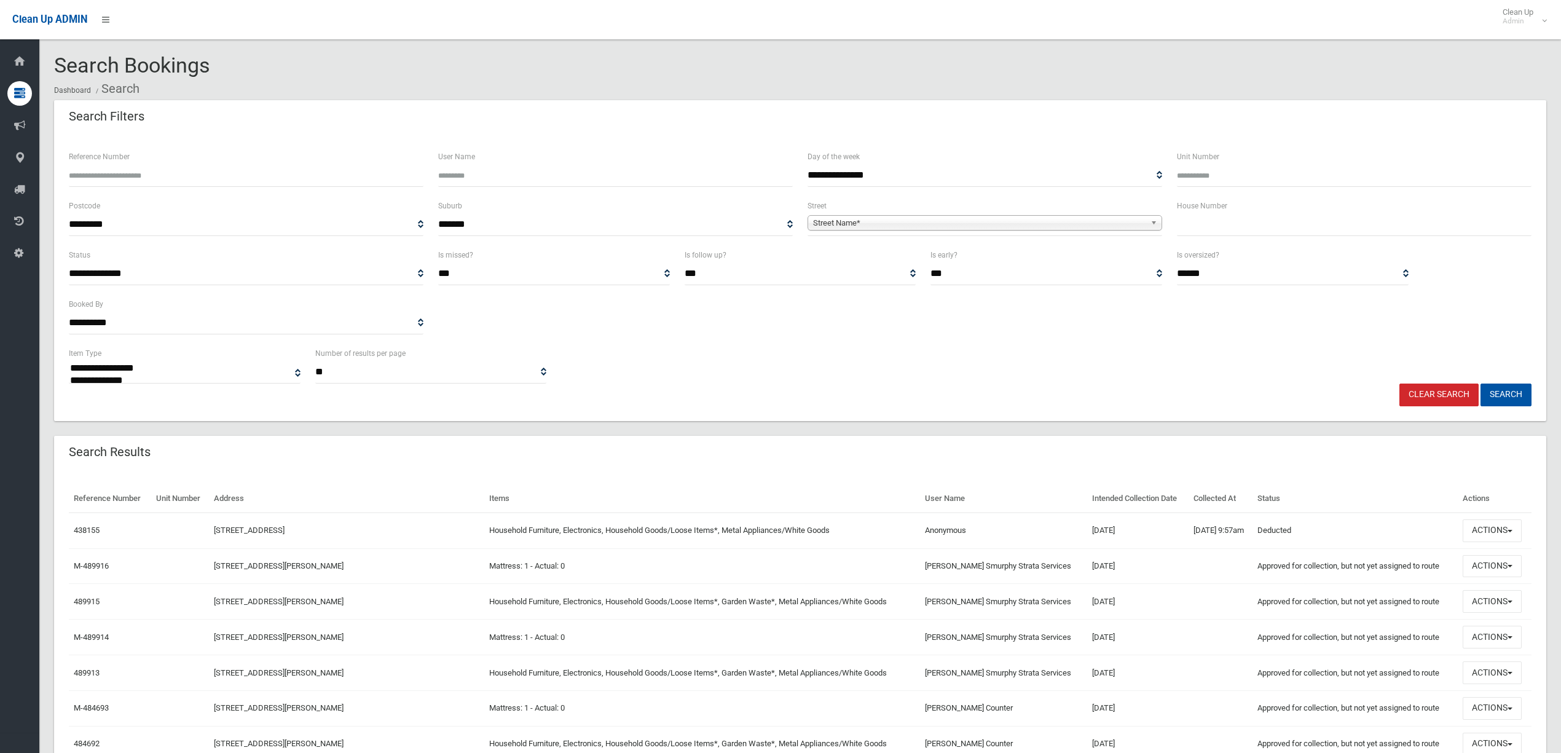
click at [1375, 213] on input "text" at bounding box center [1354, 224] width 355 height 23
click at [1236, 215] on input "text" at bounding box center [1354, 224] width 355 height 23
